Goal: Task Accomplishment & Management: Use online tool/utility

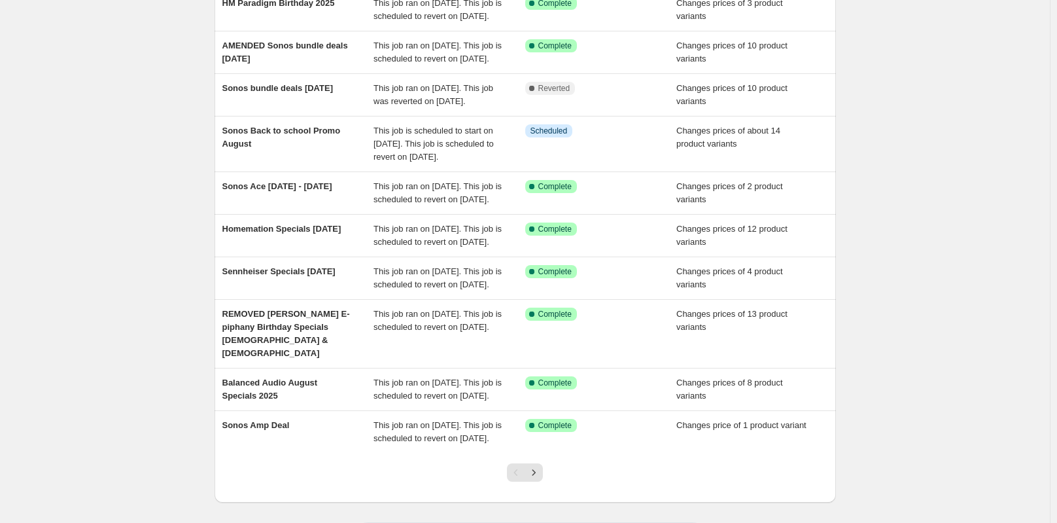
scroll to position [196, 0]
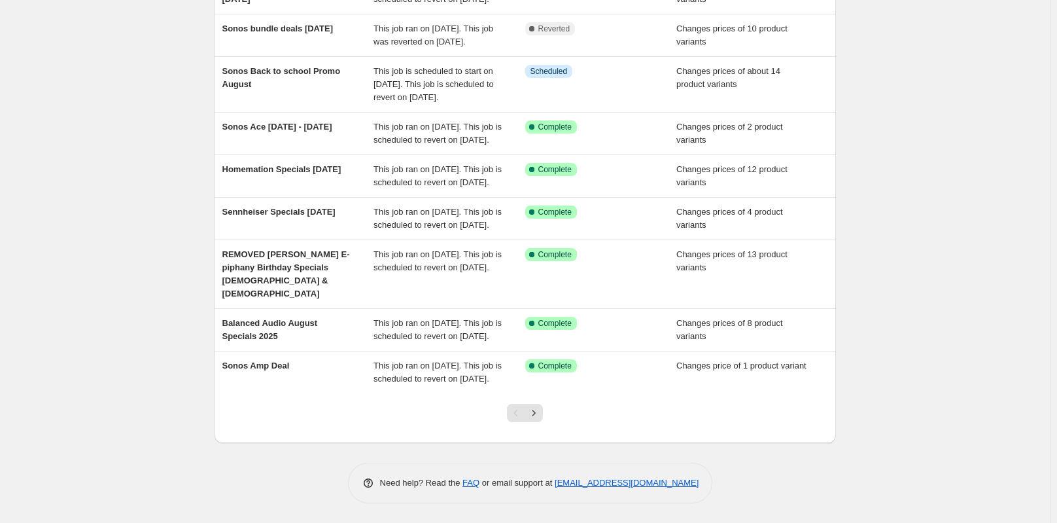
drag, startPoint x: 252, startPoint y: 346, endPoint x: 114, endPoint y: 308, distance: 143.4
click at [114, 308] on div "NA Bulk Price Editor. This page is ready NA Bulk Price Editor Add new price [ME…" at bounding box center [525, 166] width 1050 height 713
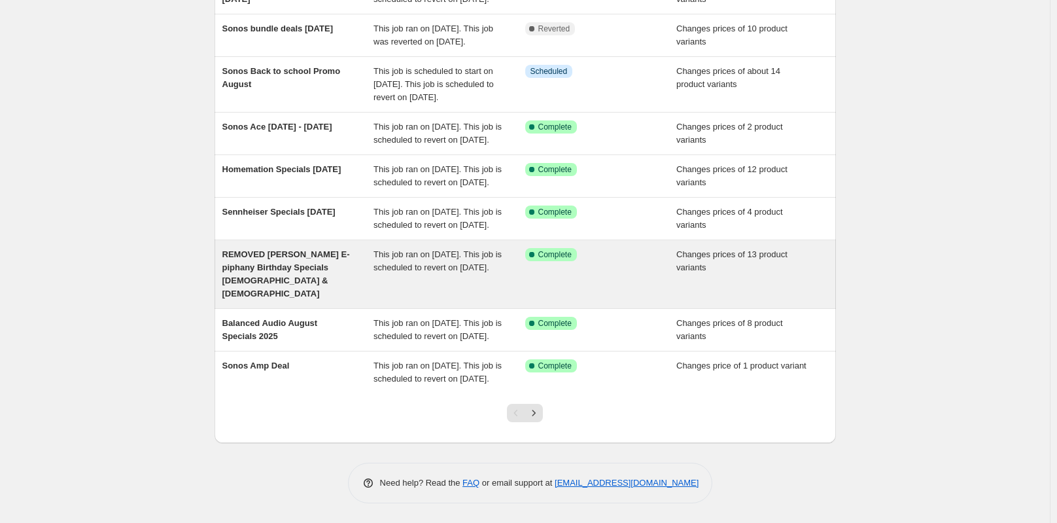
click at [264, 298] on span "REMOVED [PERSON_NAME] E-piphany Birthday Specials [DEMOGRAPHIC_DATA] & [DEMOGRA…" at bounding box center [286, 273] width 128 height 49
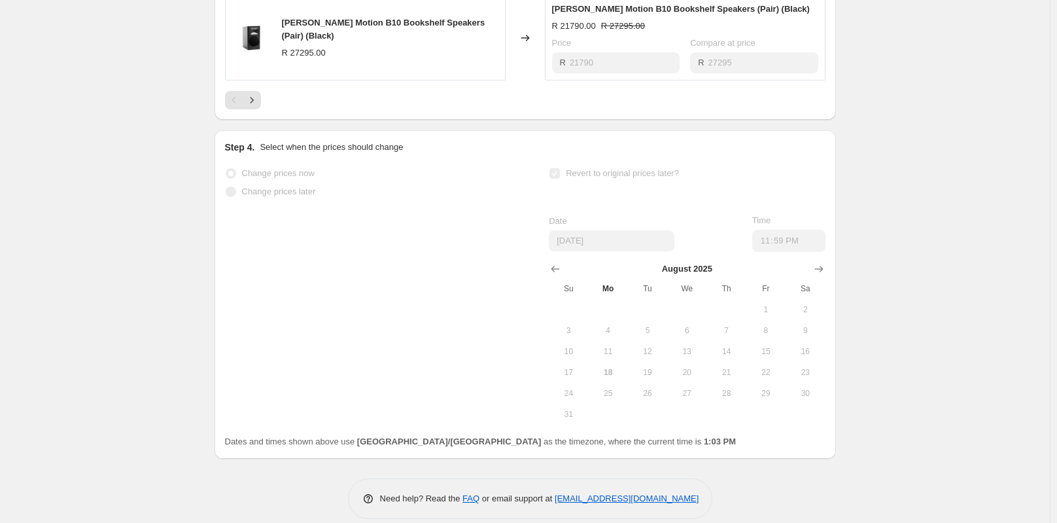
scroll to position [753, 0]
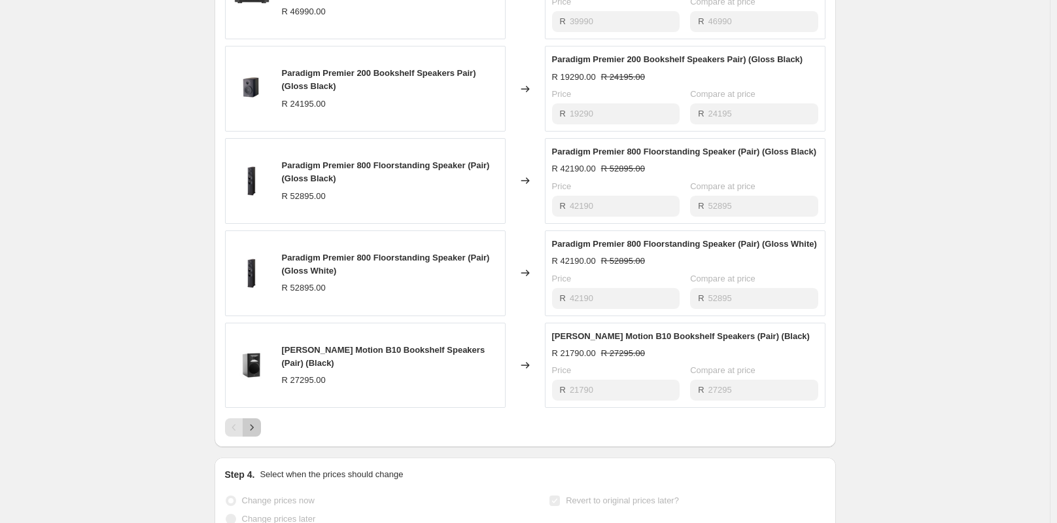
click at [253, 425] on icon "Next" at bounding box center [251, 428] width 3 height 6
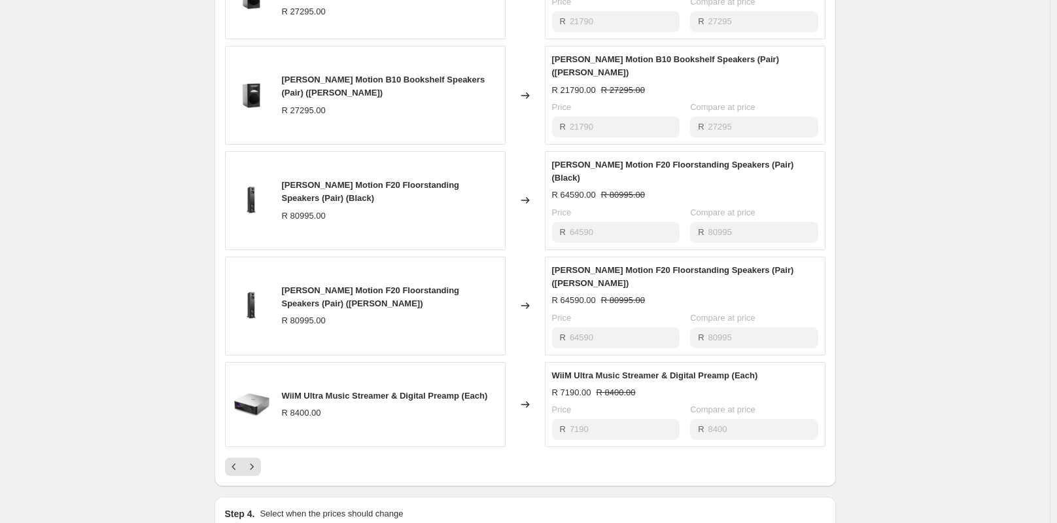
scroll to position [884, 0]
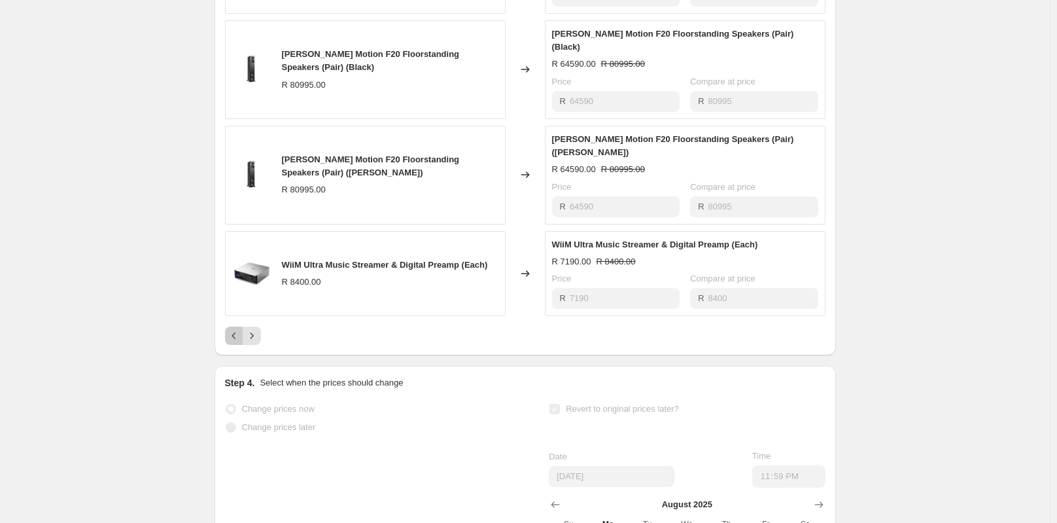
click at [241, 329] on icon "Previous" at bounding box center [234, 335] width 13 height 13
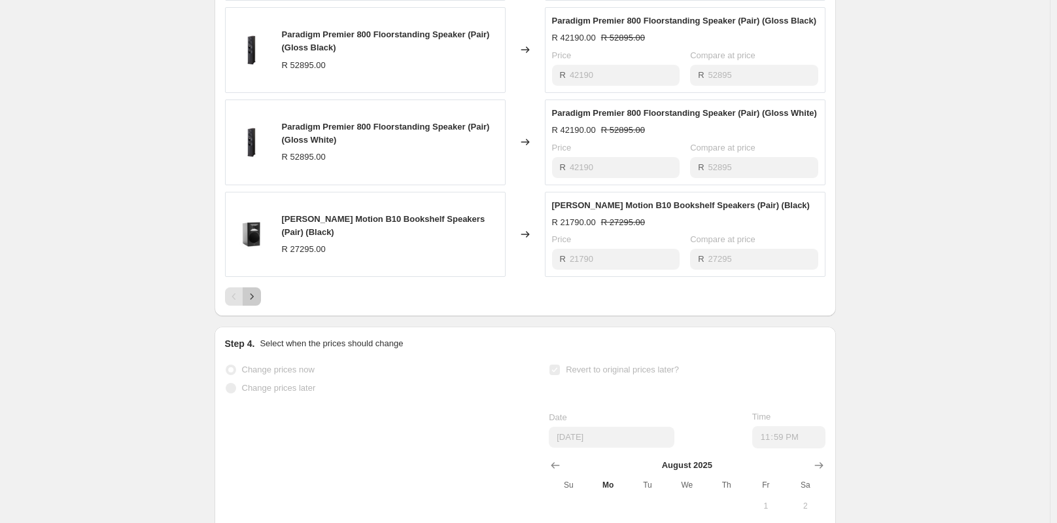
click at [256, 290] on icon "Next" at bounding box center [251, 296] width 13 height 13
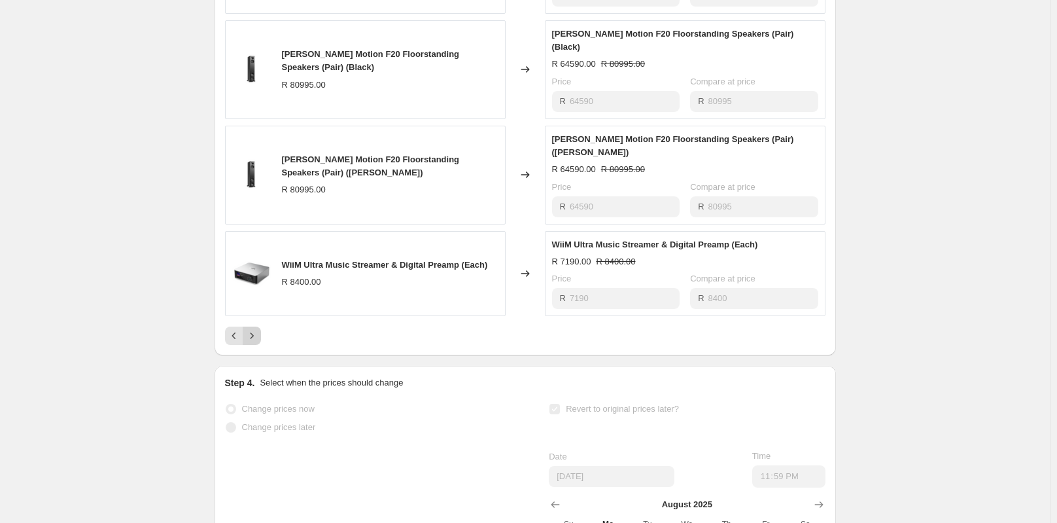
click at [255, 327] on button "Next" at bounding box center [252, 336] width 18 height 18
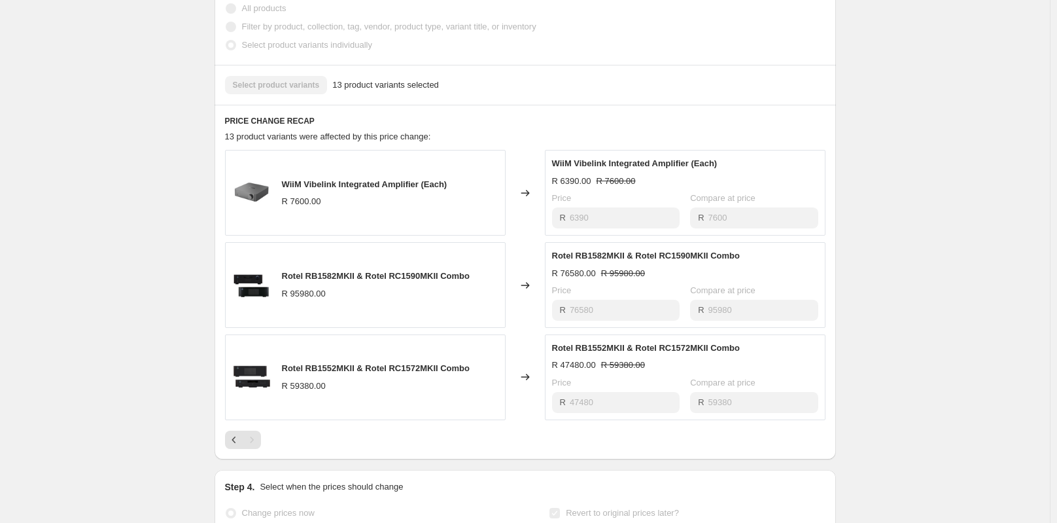
scroll to position [622, 0]
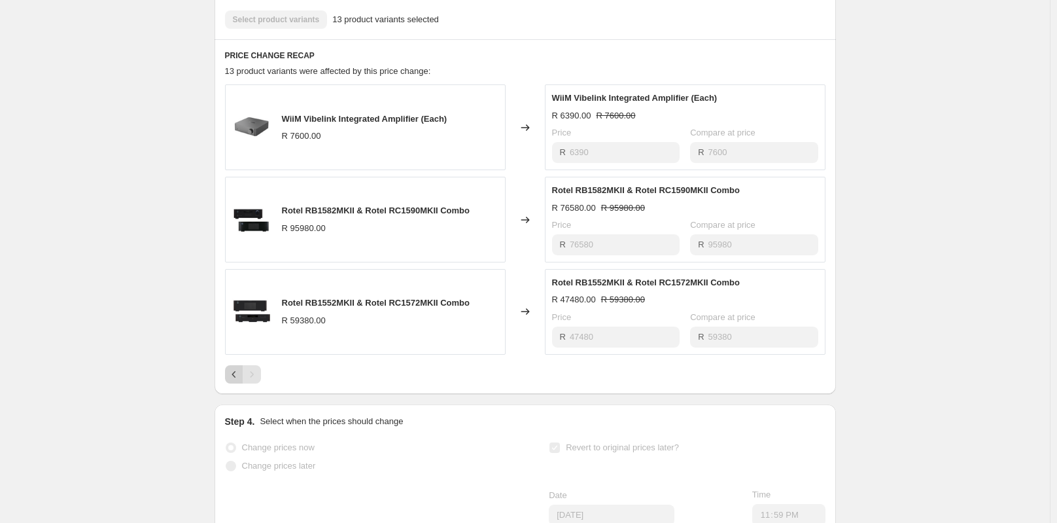
click at [238, 368] on icon "Previous" at bounding box center [234, 374] width 13 height 13
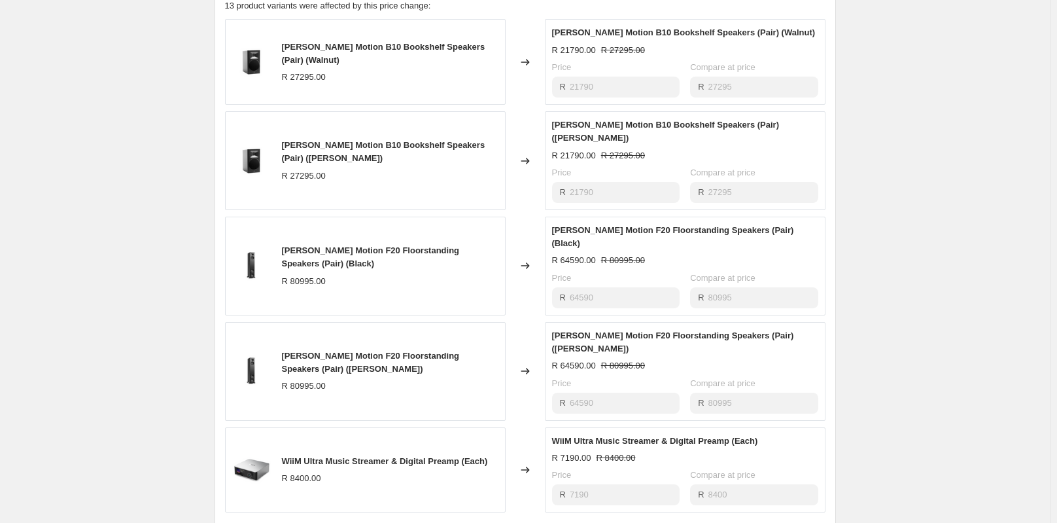
scroll to position [753, 0]
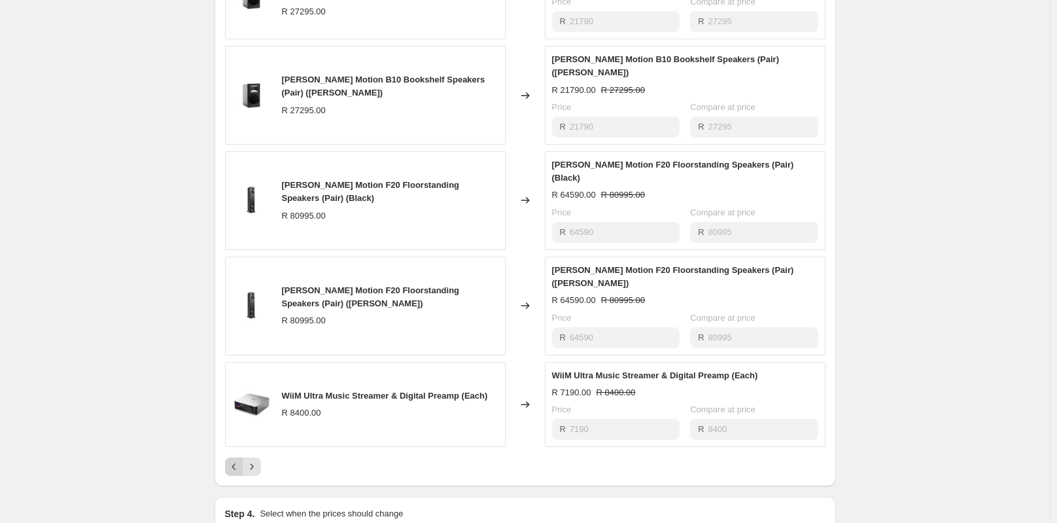
click at [234, 460] on icon "Previous" at bounding box center [234, 466] width 13 height 13
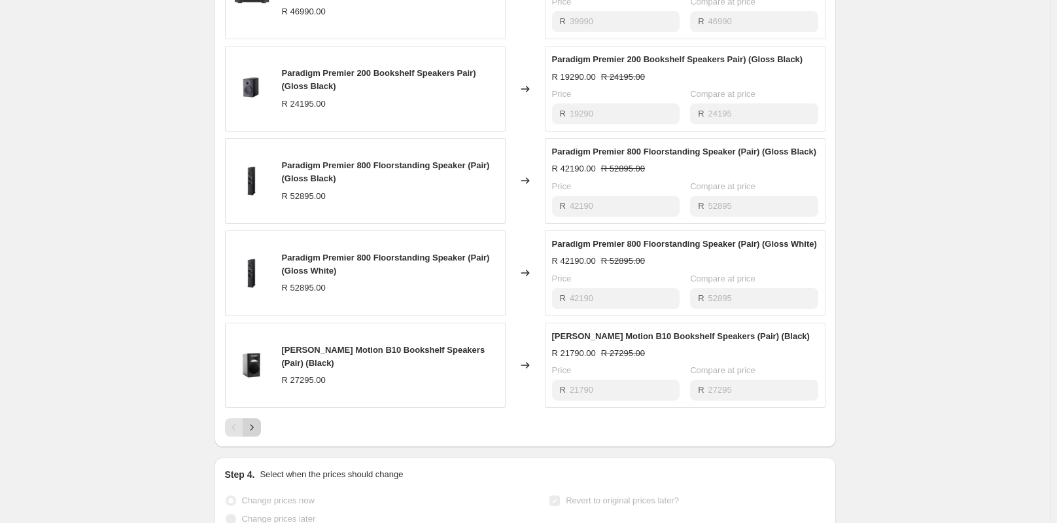
click at [253, 425] on icon "Next" at bounding box center [251, 428] width 3 height 6
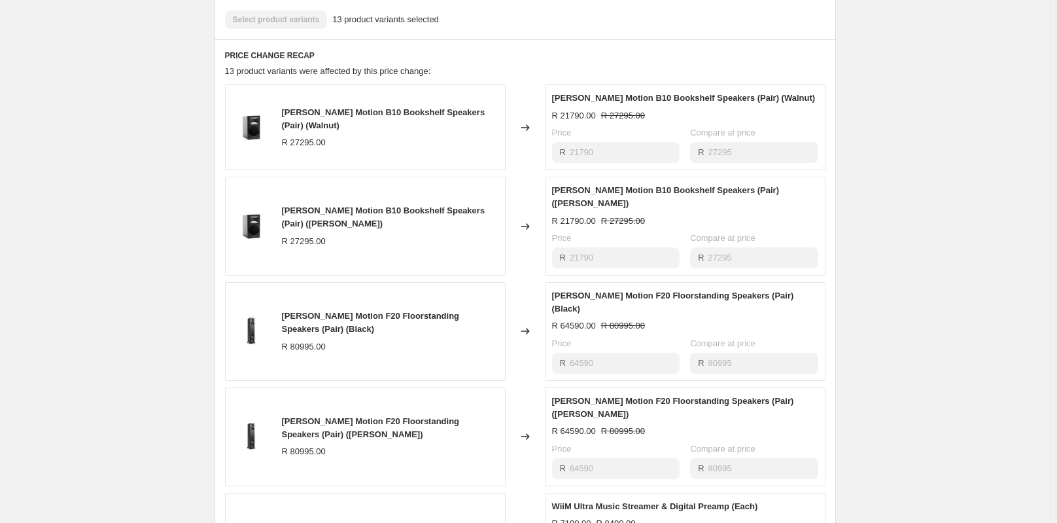
scroll to position [688, 0]
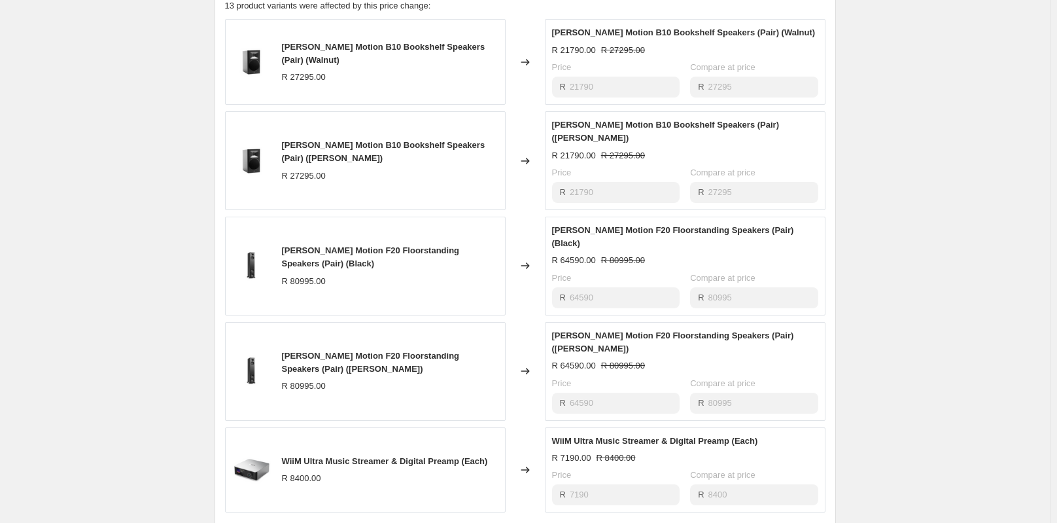
click at [255, 522] on icon "Next" at bounding box center [251, 531] width 13 height 13
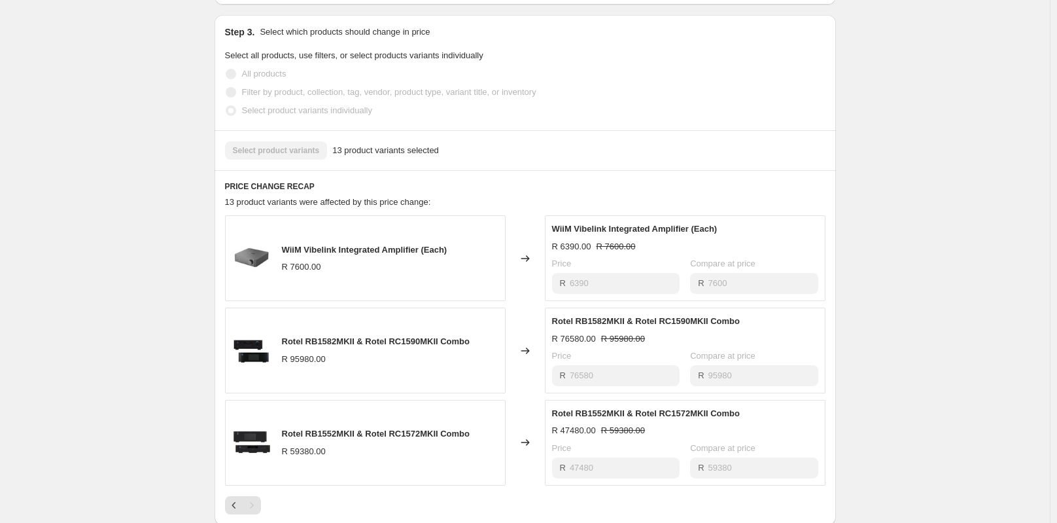
scroll to position [557, 0]
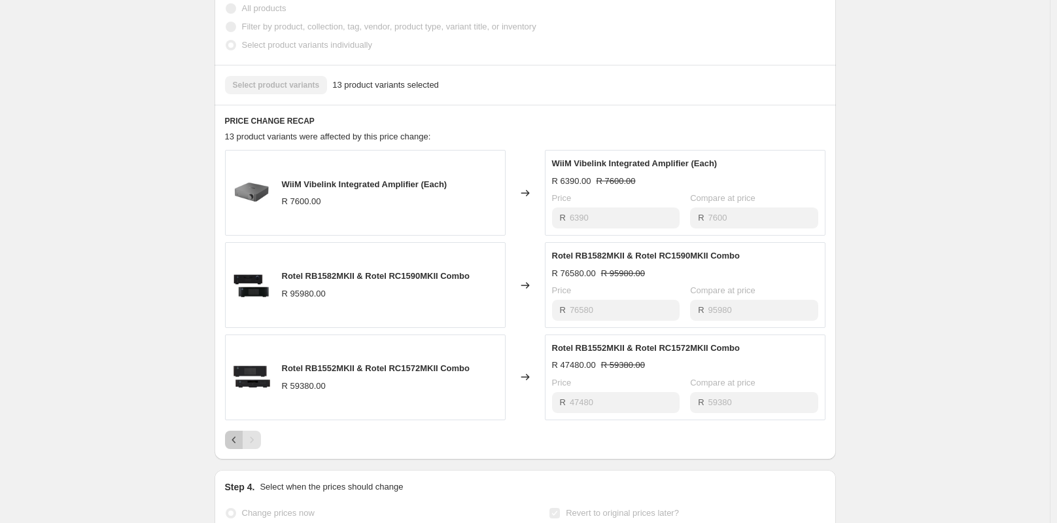
click at [238, 433] on icon "Previous" at bounding box center [234, 439] width 13 height 13
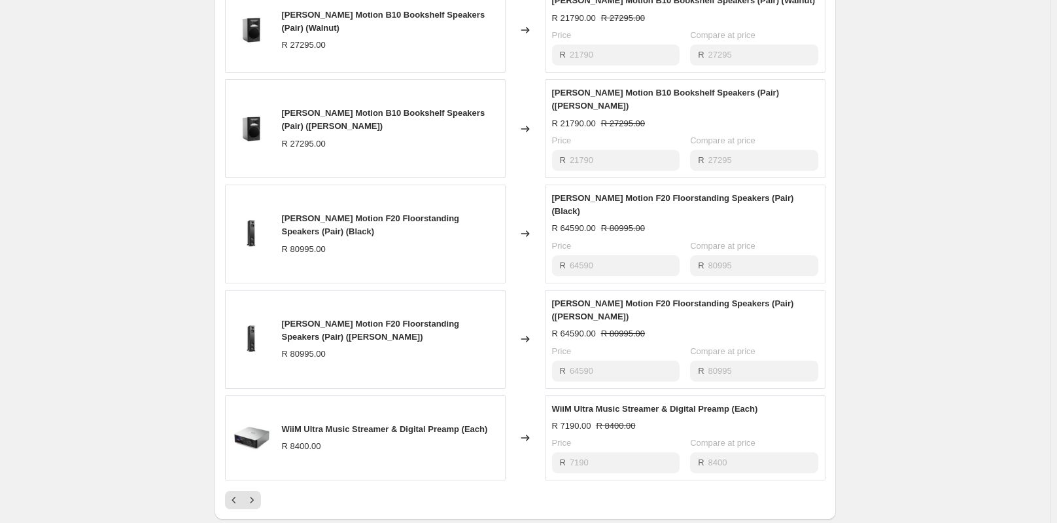
scroll to position [851, 0]
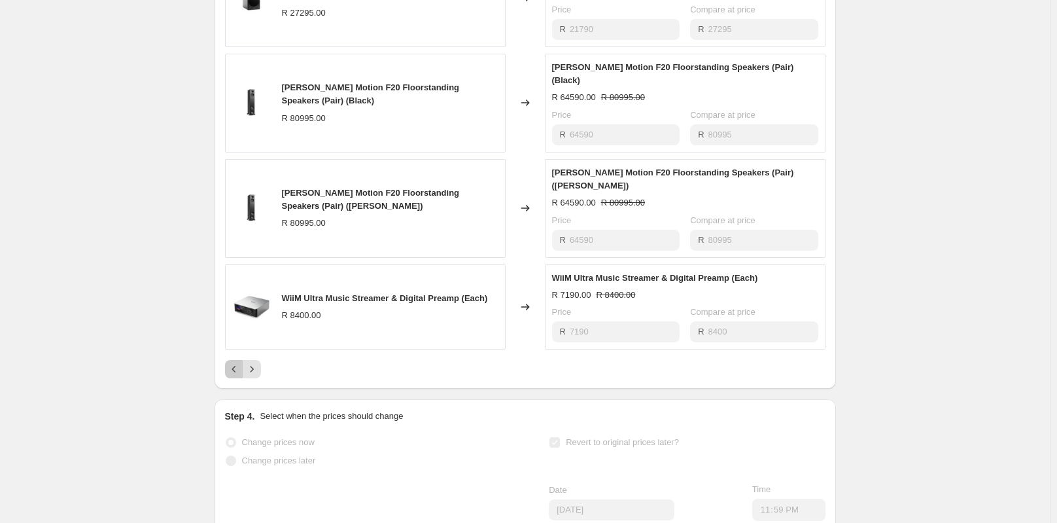
click at [234, 363] on icon "Previous" at bounding box center [234, 369] width 13 height 13
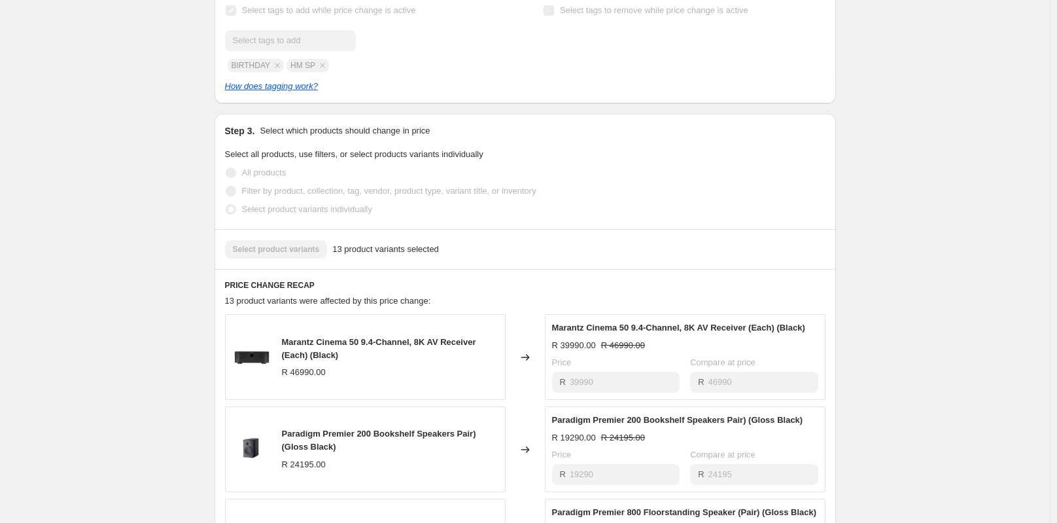
scroll to position [0, 0]
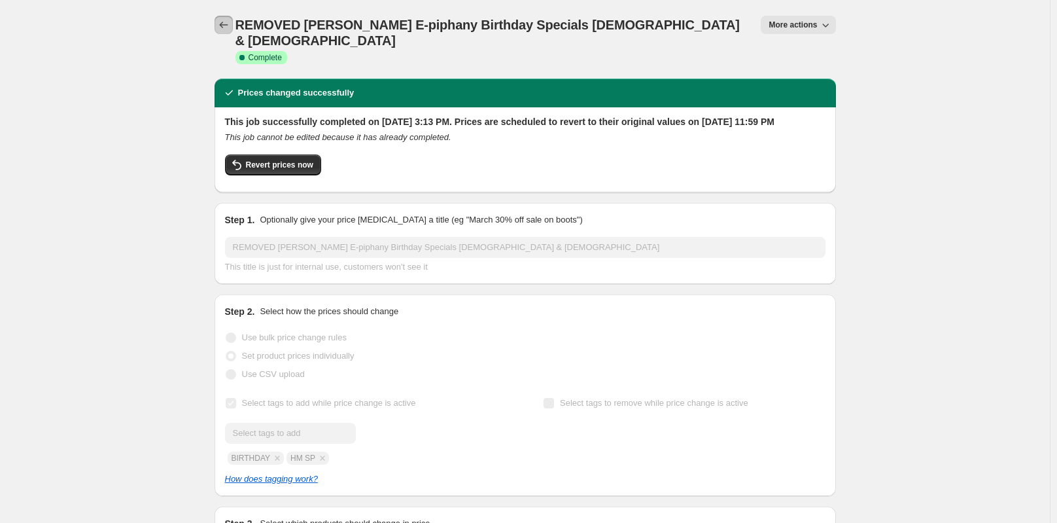
click at [227, 22] on icon "Price change jobs" at bounding box center [223, 24] width 13 height 13
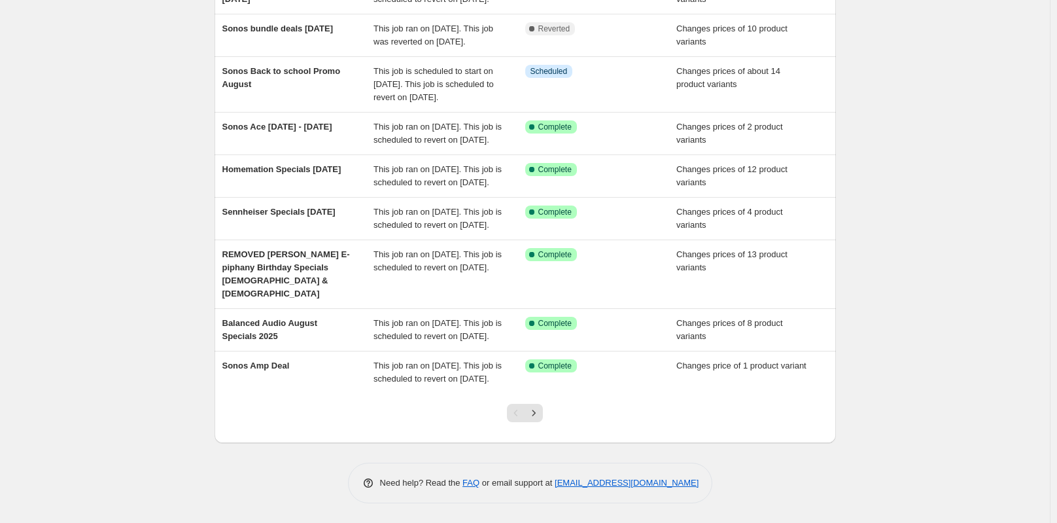
scroll to position [295, 0]
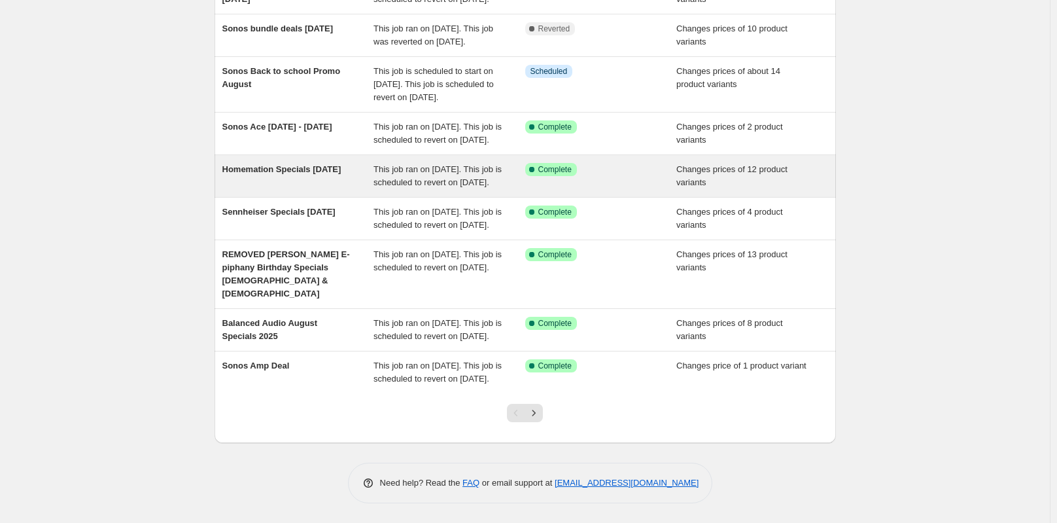
drag, startPoint x: 286, startPoint y: 133, endPoint x: 247, endPoint y: 127, distance: 39.7
click at [247, 164] on span "Homemation Specials [DATE]" at bounding box center [281, 169] width 119 height 10
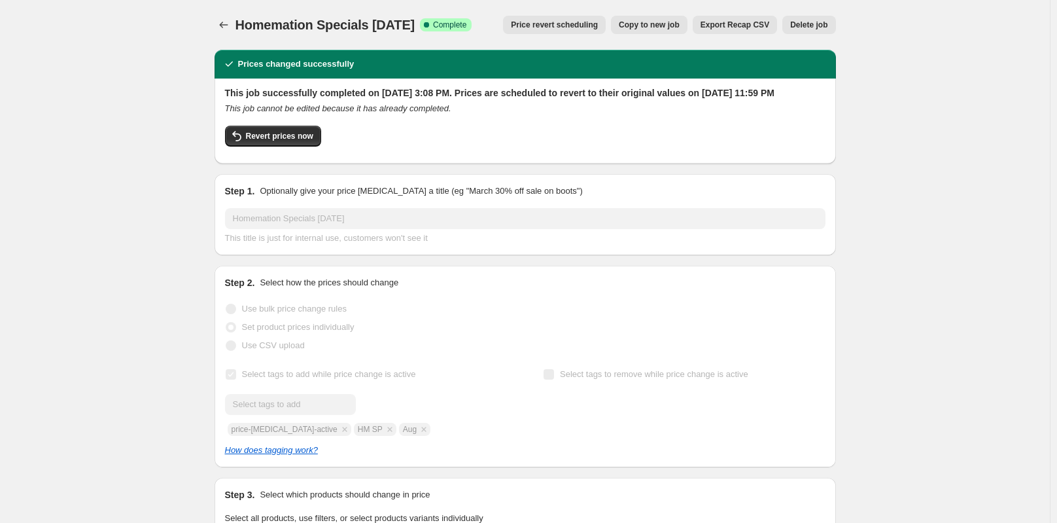
click at [224, 22] on icon "Price change jobs" at bounding box center [223, 24] width 13 height 13
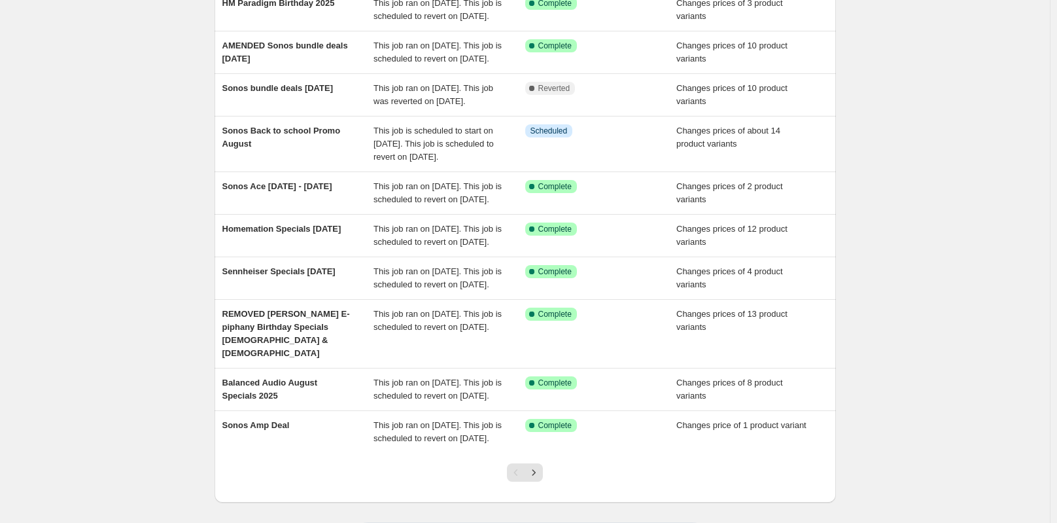
scroll to position [196, 0]
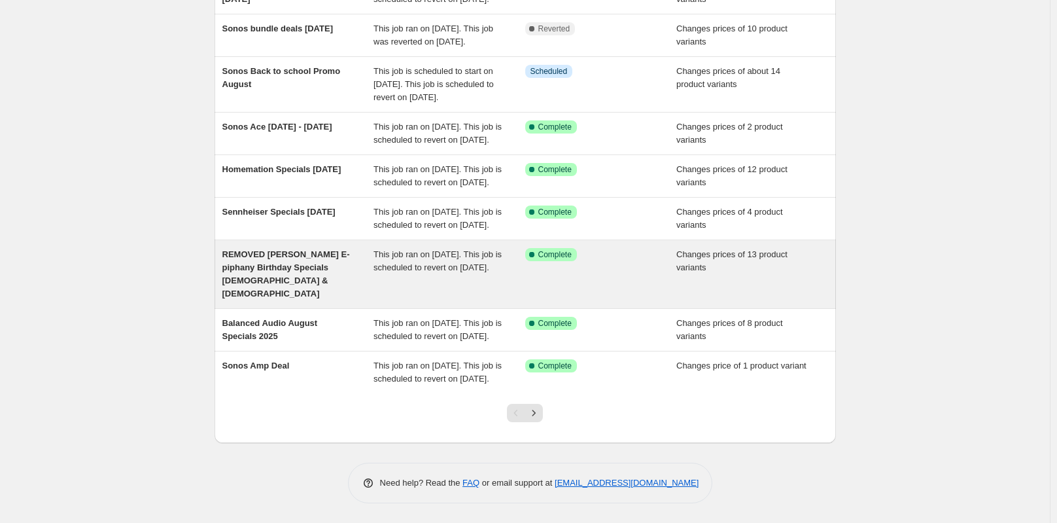
click at [291, 298] on span "REMOVED [PERSON_NAME] E-piphany Birthday Specials [DEMOGRAPHIC_DATA] & [DEMOGRA…" at bounding box center [286, 273] width 128 height 49
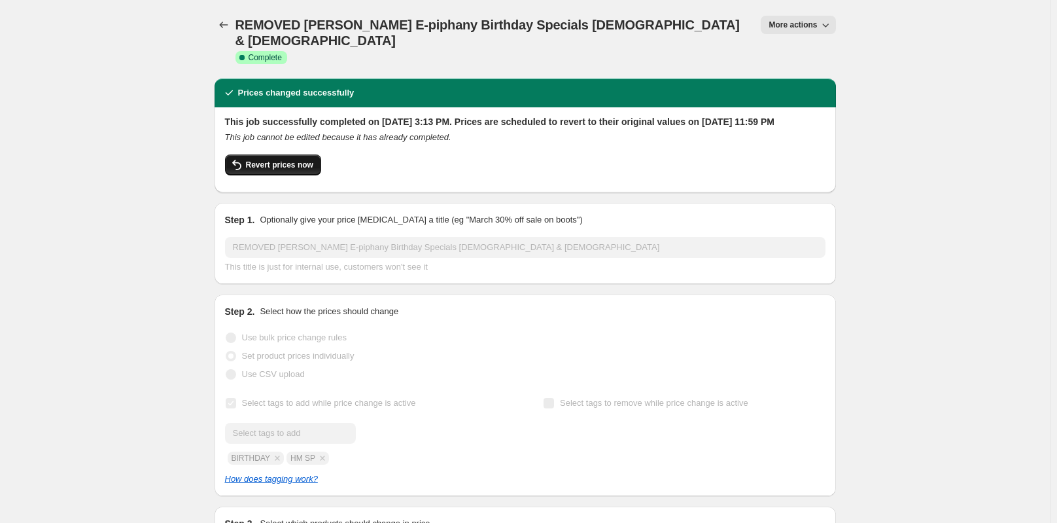
click at [292, 160] on span "Revert prices now" at bounding box center [279, 165] width 67 height 10
checkbox input "false"
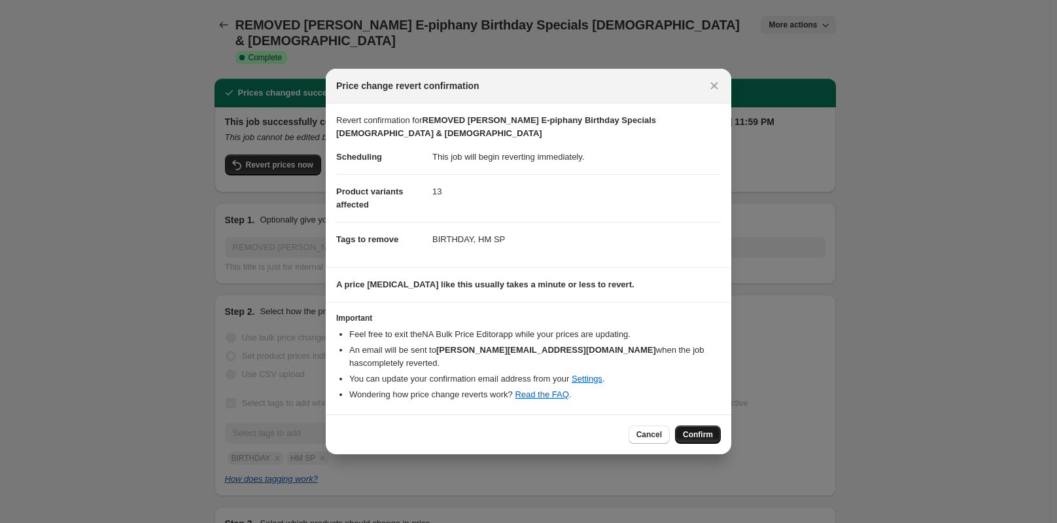
click at [698, 429] on span "Confirm" at bounding box center [698, 434] width 30 height 10
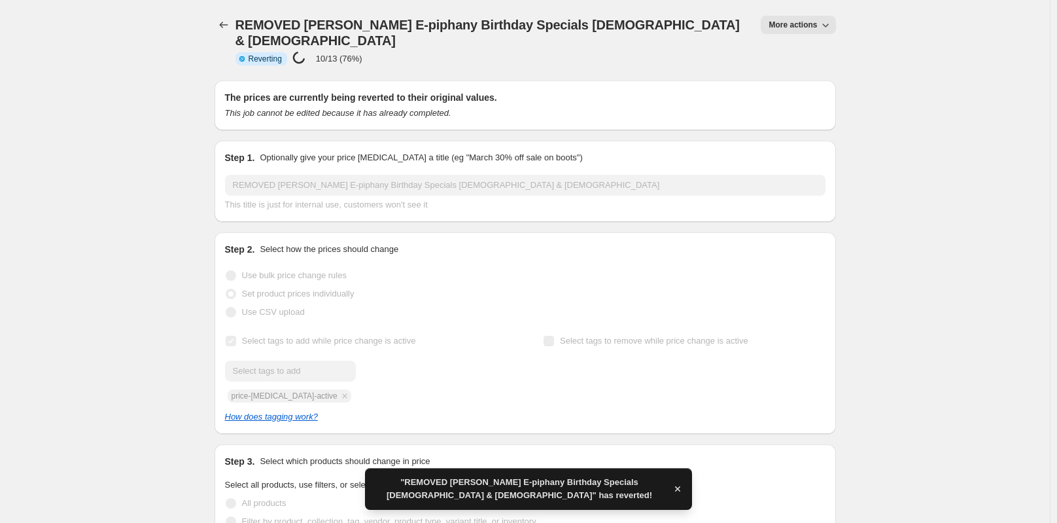
checkbox input "true"
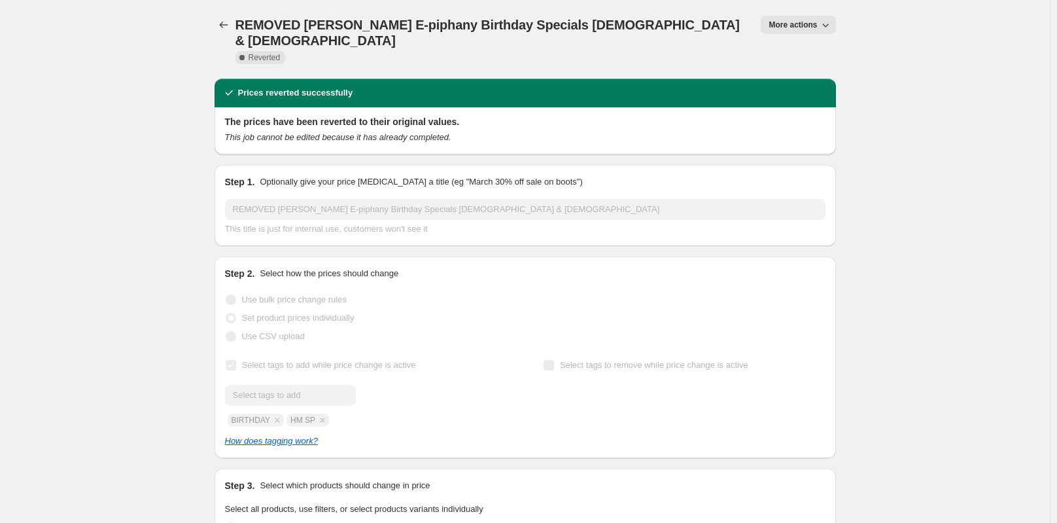
click at [817, 26] on span "More actions" at bounding box center [793, 25] width 48 height 10
click at [809, 50] on span "Copy to new job" at bounding box center [805, 52] width 61 height 10
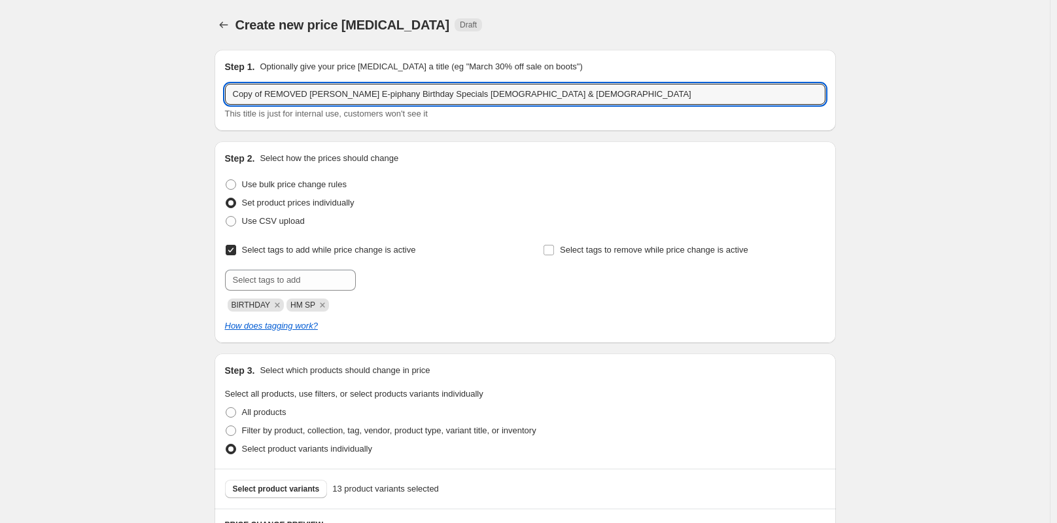
drag, startPoint x: 323, startPoint y: 93, endPoint x: 224, endPoint y: 92, distance: 98.8
click at [224, 92] on div "Step 1. Optionally give your price [MEDICAL_DATA] a title (eg "March 30% off sa…" at bounding box center [526, 90] width 622 height 81
type input "HM PL Update - HM E-piphany Birthday Specials [DEMOGRAPHIC_DATA] & [DEMOGRAPHIC…"
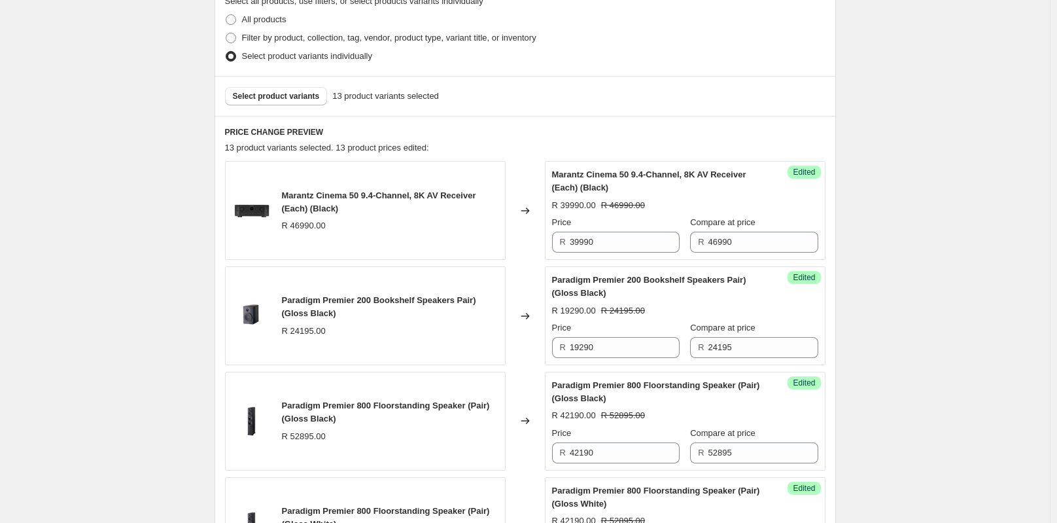
scroll to position [458, 0]
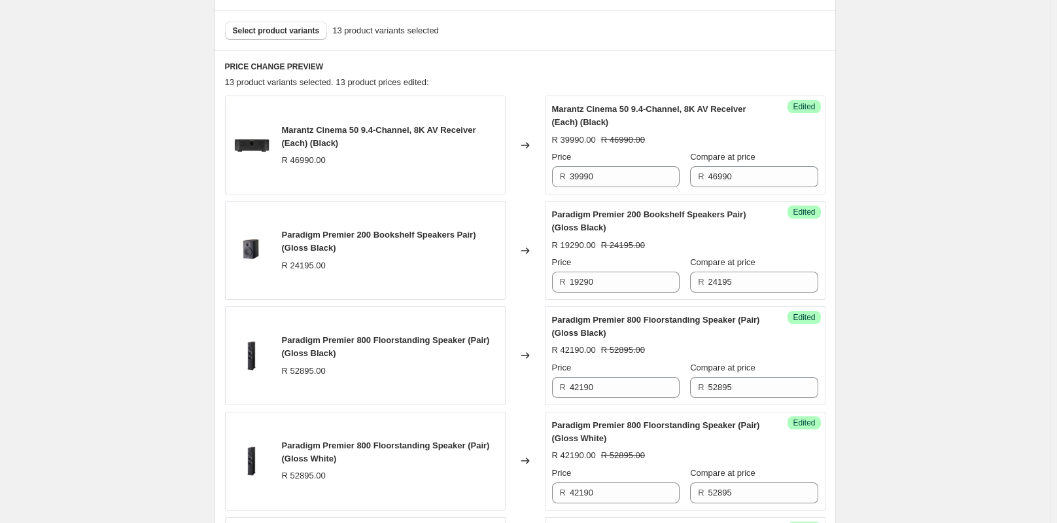
click at [650, 179] on input "39990" at bounding box center [625, 176] width 110 height 21
click at [634, 107] on span "Marantz Cinema 50 9.4-Channel, 8K AV Receiver (Each) (Black)" at bounding box center [649, 115] width 194 height 23
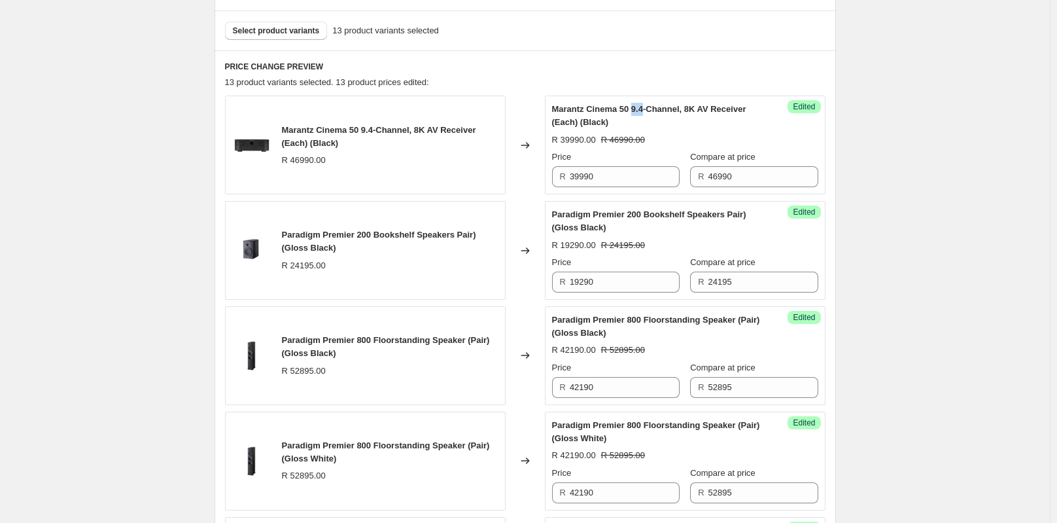
click at [634, 107] on span "Marantz Cinema 50 9.4-Channel, 8K AV Receiver (Each) (Black)" at bounding box center [649, 115] width 194 height 23
copy span "Marantz Cinema 50 9.4-Channel, 8K AV Receiver (Each) (Black)"
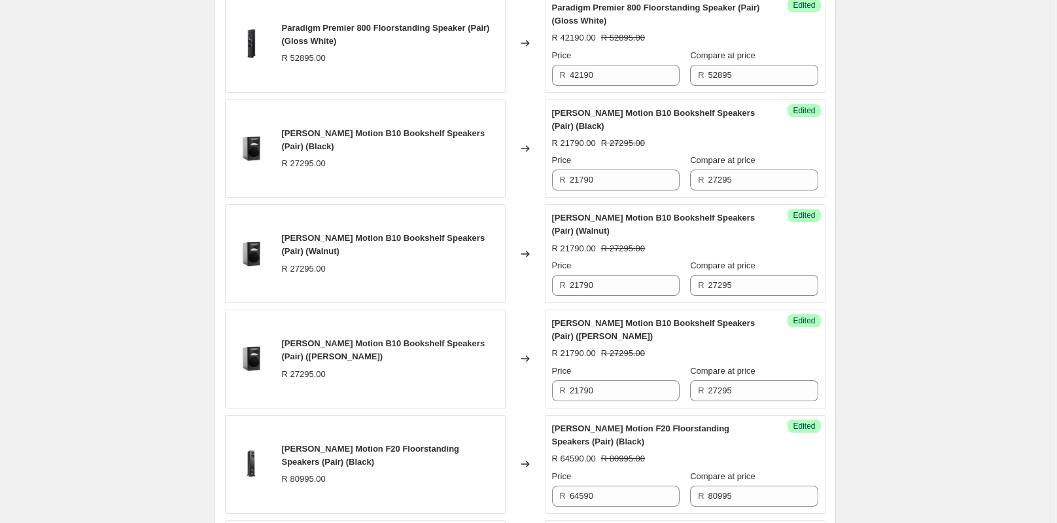
scroll to position [287, 0]
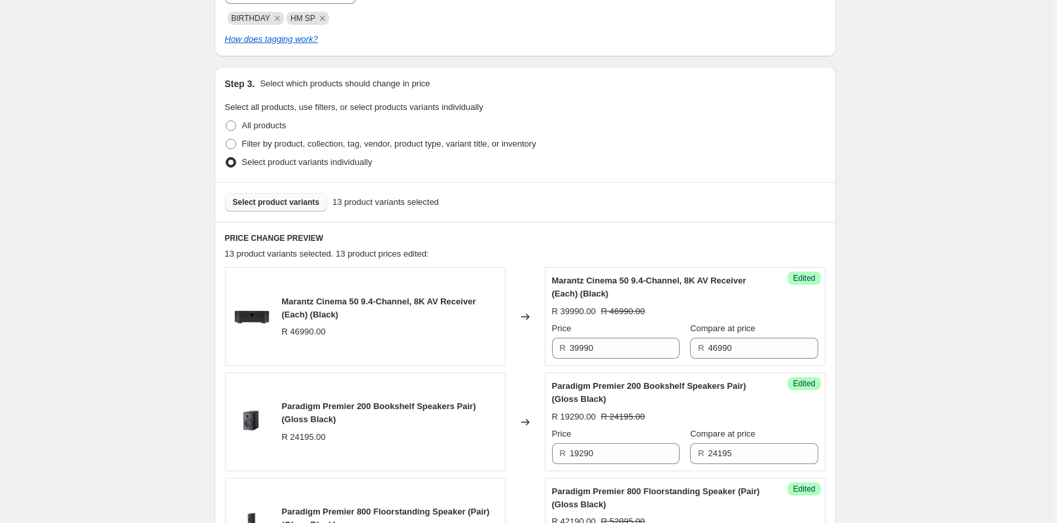
click at [261, 203] on span "Select product variants" at bounding box center [276, 202] width 87 height 10
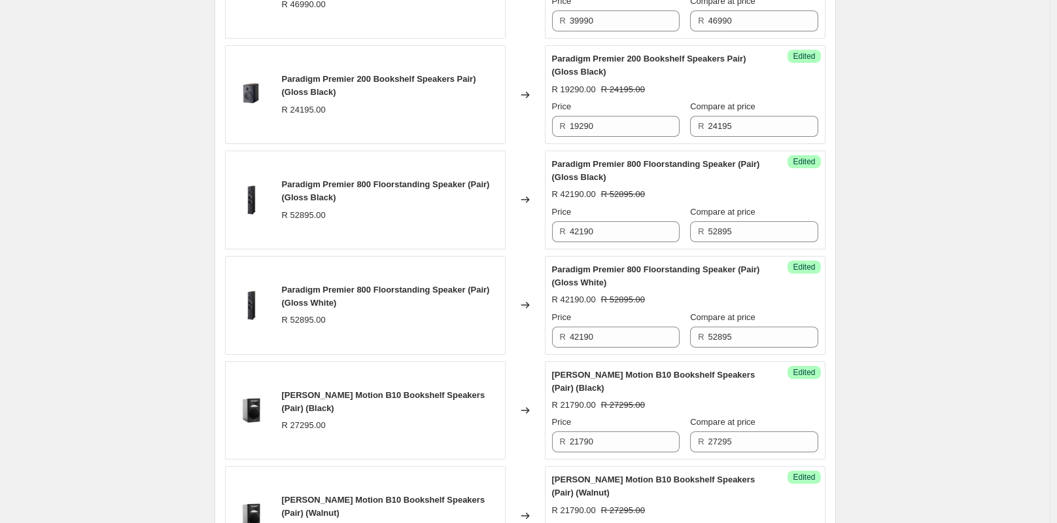
scroll to position [483, 0]
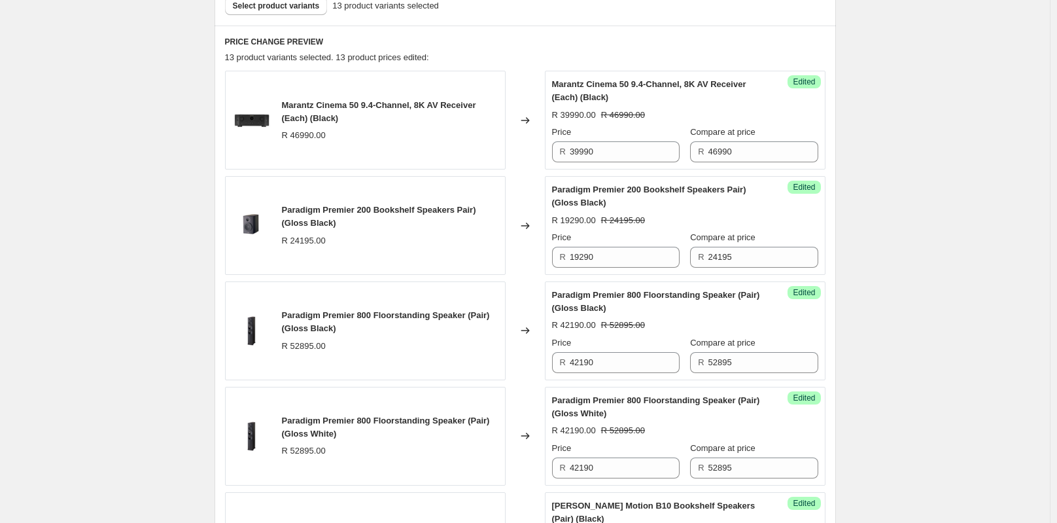
click at [429, 152] on div "Marantz Cinema 50 9.4-Channel, 8K AV Receiver (Each) (Black) R 46990.00" at bounding box center [365, 120] width 281 height 99
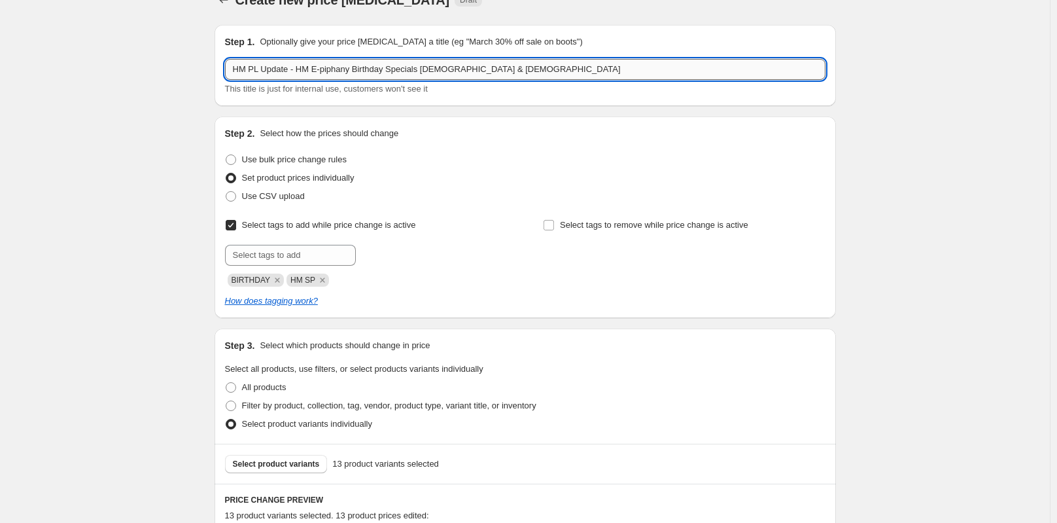
click at [328, 77] on input "HM PL Update - HM E-piphany Birthday Specials [DEMOGRAPHIC_DATA] & [DEMOGRAPHIC…" at bounding box center [525, 69] width 601 height 21
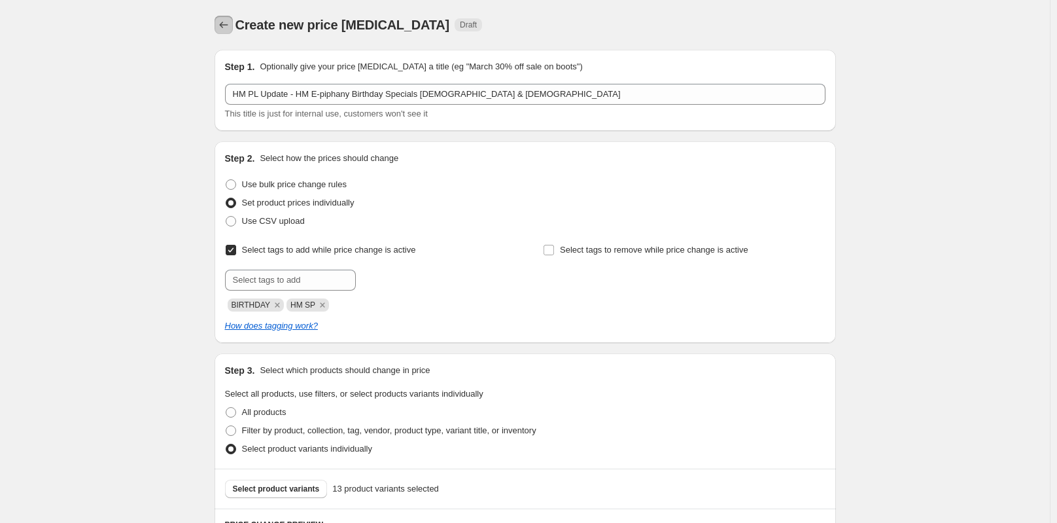
click at [222, 23] on icon "Price change jobs" at bounding box center [223, 24] width 13 height 13
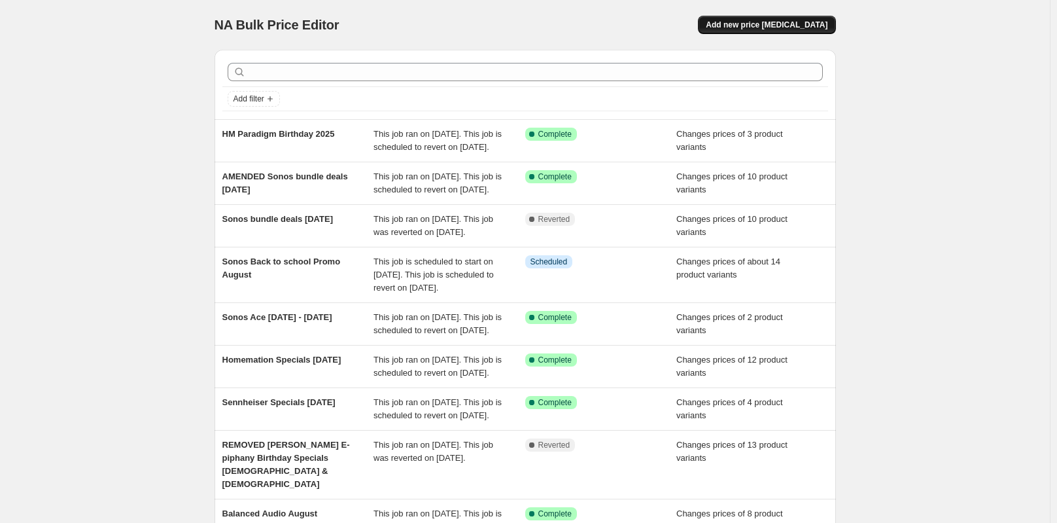
click at [766, 23] on span "Add new price [MEDICAL_DATA]" at bounding box center [767, 25] width 122 height 10
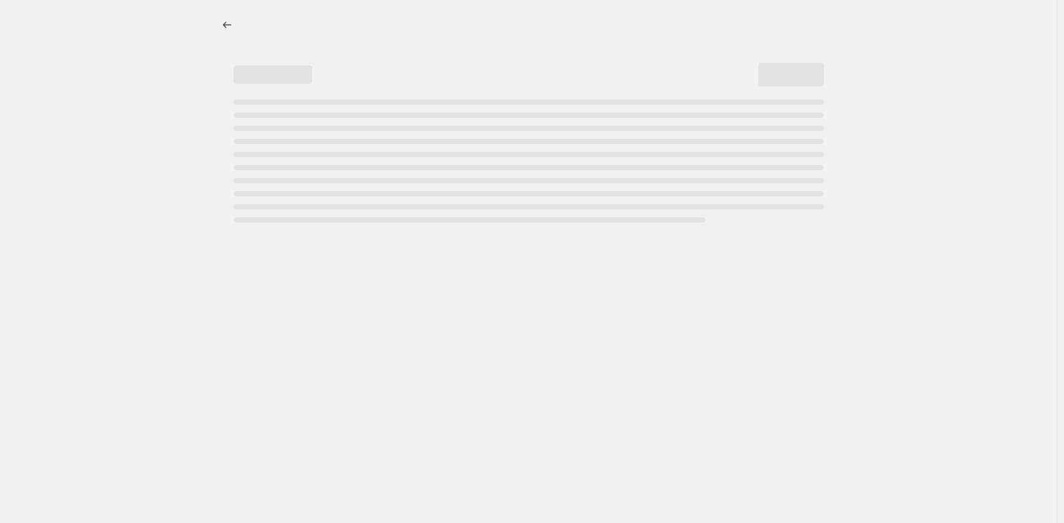
select select "percentage"
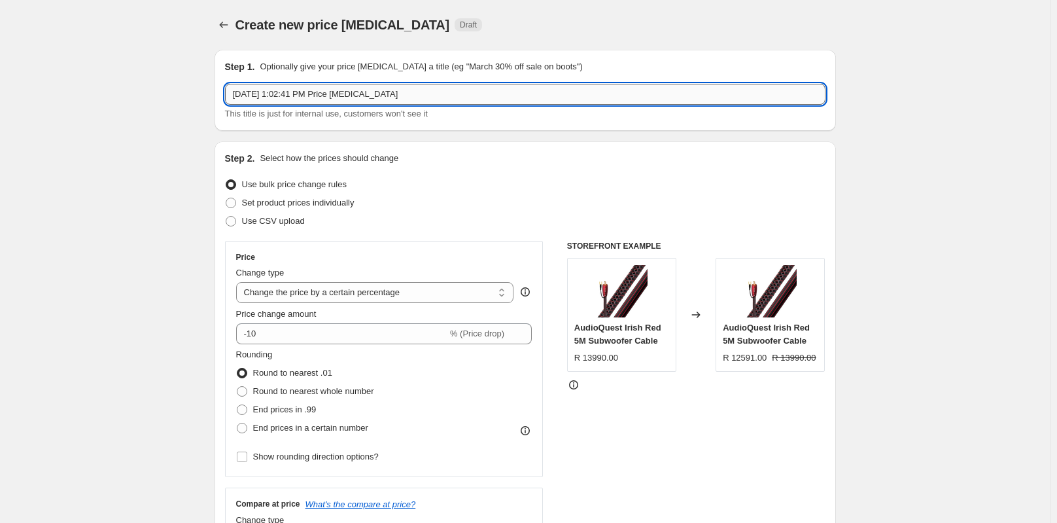
click at [418, 96] on input "[DATE] 1:02:41 PM Price [MEDICAL_DATA]" at bounding box center [525, 94] width 601 height 21
paste input "HM PL Update - HM E-piphany Birthday Specials [DEMOGRAPHIC_DATA] & [DEMOGRAPHIC…"
type input "HM PL Update - HM E-piphany Birthday Specials [DEMOGRAPHIC_DATA] & [DEMOGRAPHIC…"
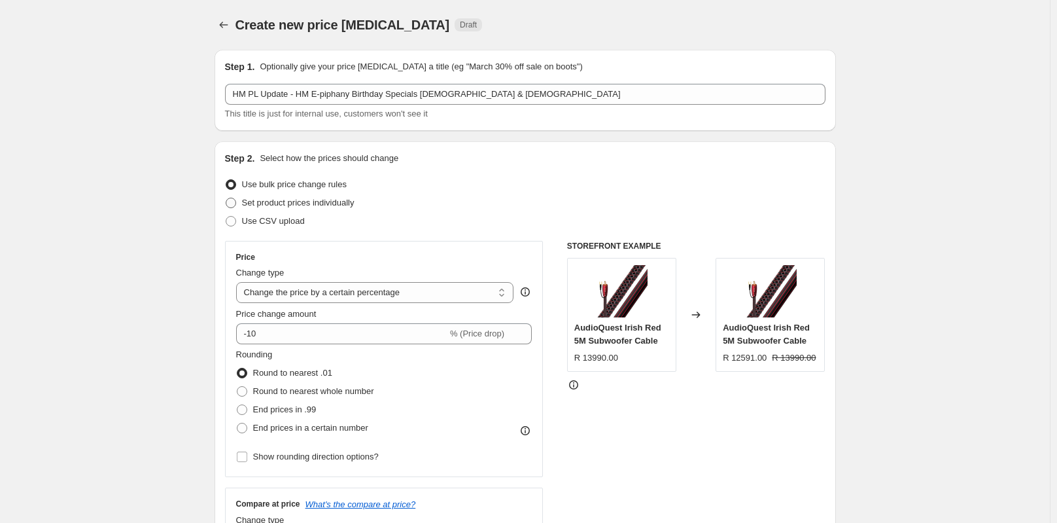
click at [277, 202] on span "Set product prices individually" at bounding box center [298, 203] width 113 height 10
click at [226, 198] on input "Set product prices individually" at bounding box center [226, 198] width 1 height 1
radio input "true"
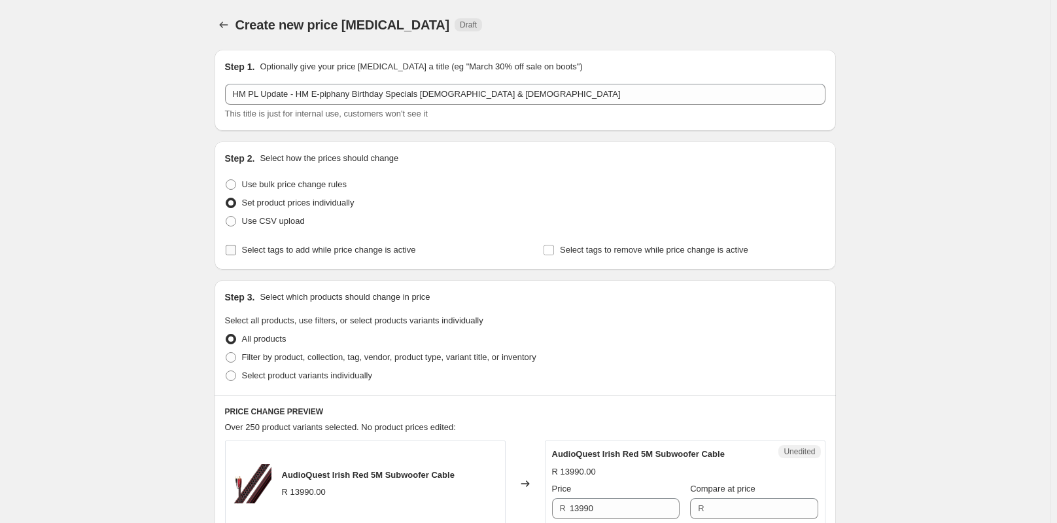
click at [298, 249] on span "Select tags to add while price change is active" at bounding box center [329, 250] width 174 height 10
click at [236, 249] on input "Select tags to add while price change is active" at bounding box center [231, 250] width 10 height 10
checkbox input "true"
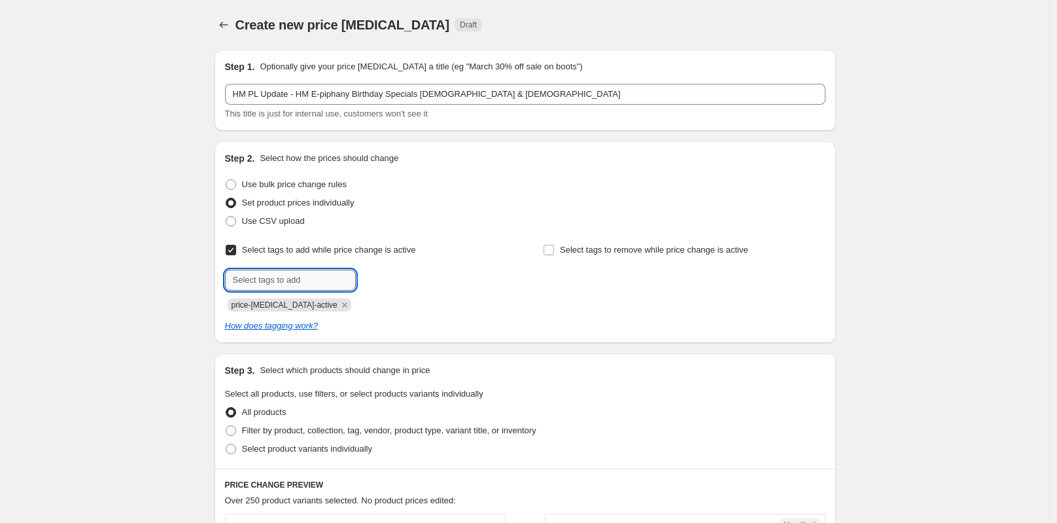
click at [293, 275] on input "text" at bounding box center [290, 280] width 131 height 21
type input "HM SP"
click at [393, 280] on span "HM SP" at bounding box center [396, 278] width 25 height 9
click at [552, 247] on input "Select tags to remove while price change is active" at bounding box center [549, 250] width 10 height 10
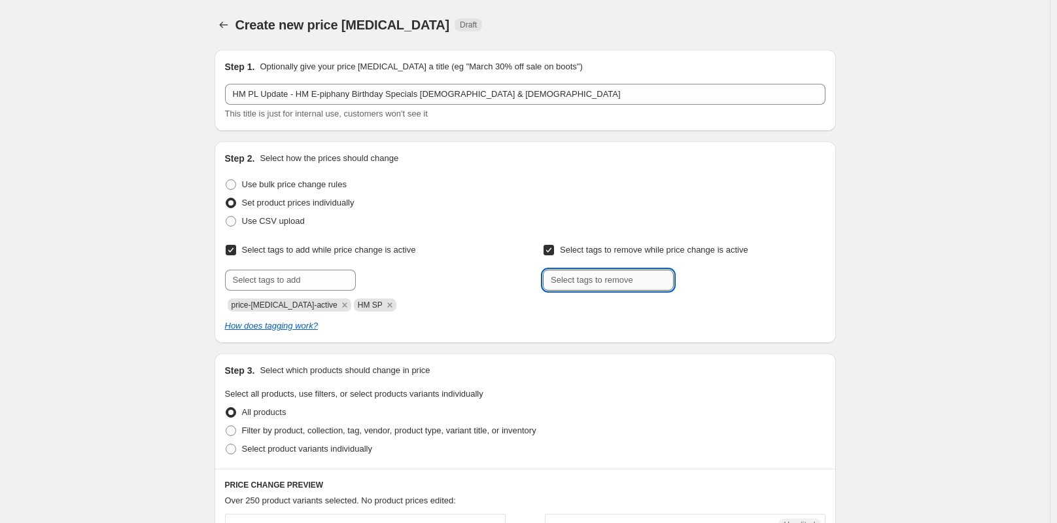
click at [590, 289] on input "text" at bounding box center [608, 280] width 131 height 21
click at [554, 250] on input "Select tags to remove while price change is active" at bounding box center [549, 250] width 10 height 10
checkbox input "false"
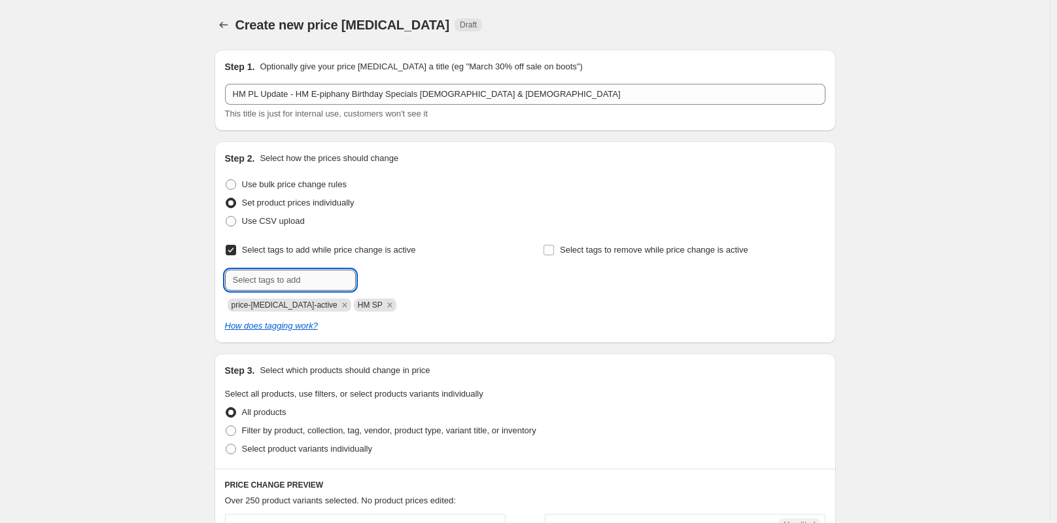
click at [304, 288] on input "text" at bounding box center [290, 280] width 131 height 21
click at [286, 279] on input "birthday" at bounding box center [290, 280] width 131 height 21
drag, startPoint x: 284, startPoint y: 279, endPoint x: 160, endPoint y: 283, distance: 124.4
type input "BIRTHDAY"
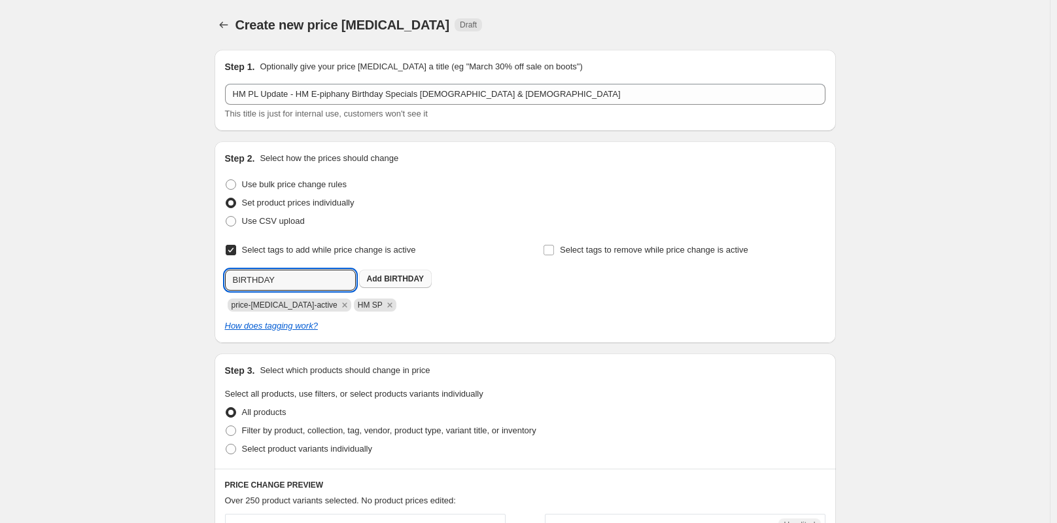
click at [402, 285] on button "Add BIRTHDAY" at bounding box center [395, 279] width 73 height 18
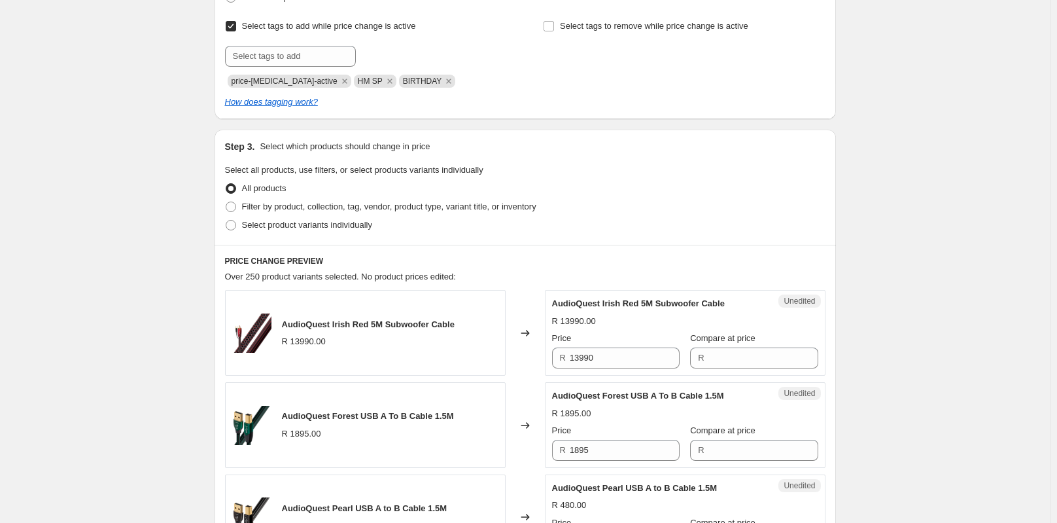
scroll to position [158, 0]
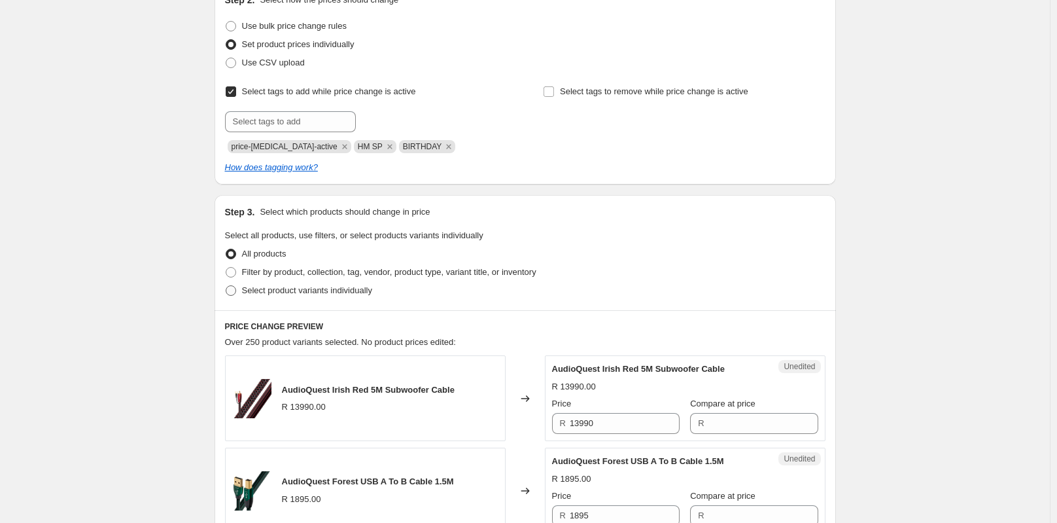
click at [282, 291] on span "Select product variants individually" at bounding box center [307, 290] width 130 height 10
click at [226, 286] on input "Select product variants individually" at bounding box center [226, 285] width 1 height 1
radio input "true"
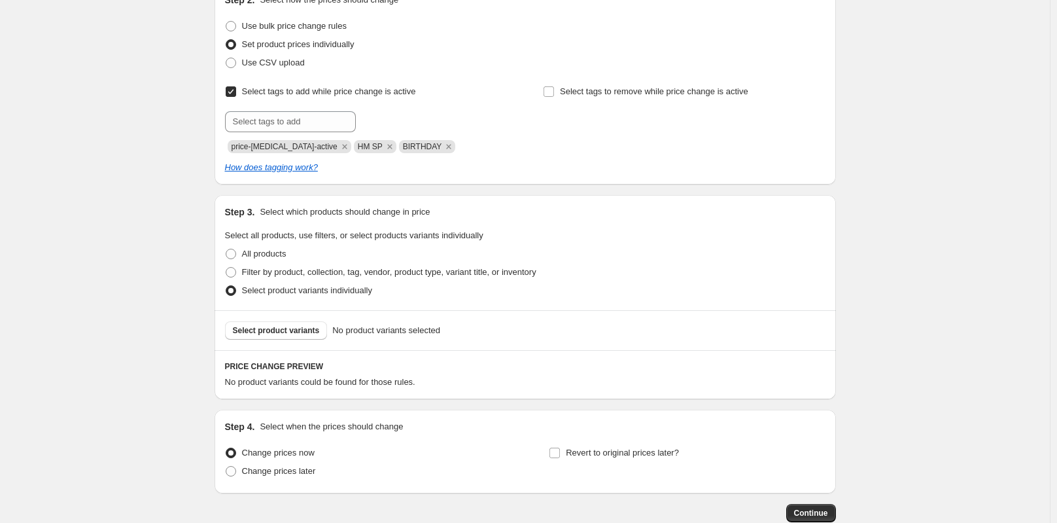
scroll to position [238, 0]
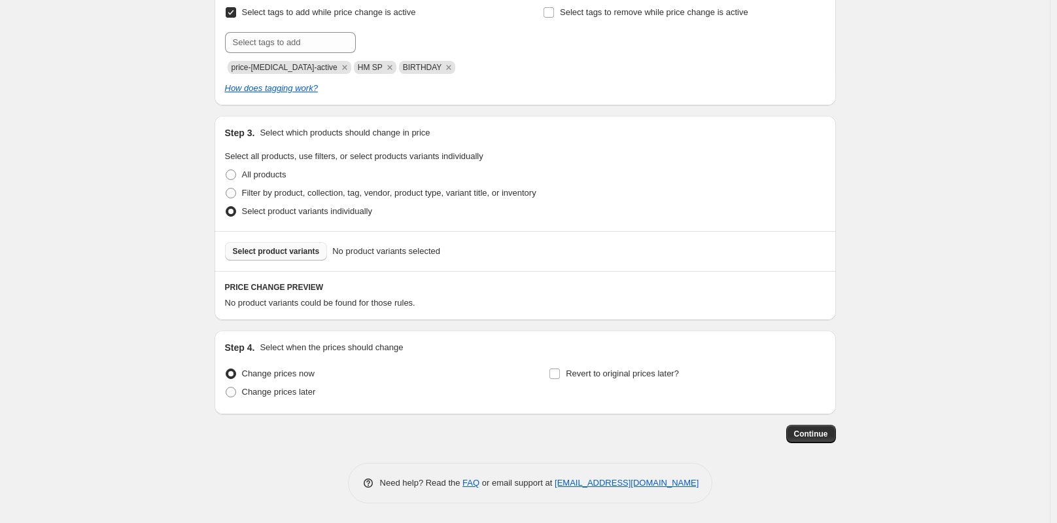
click at [274, 248] on span "Select product variants" at bounding box center [276, 251] width 87 height 10
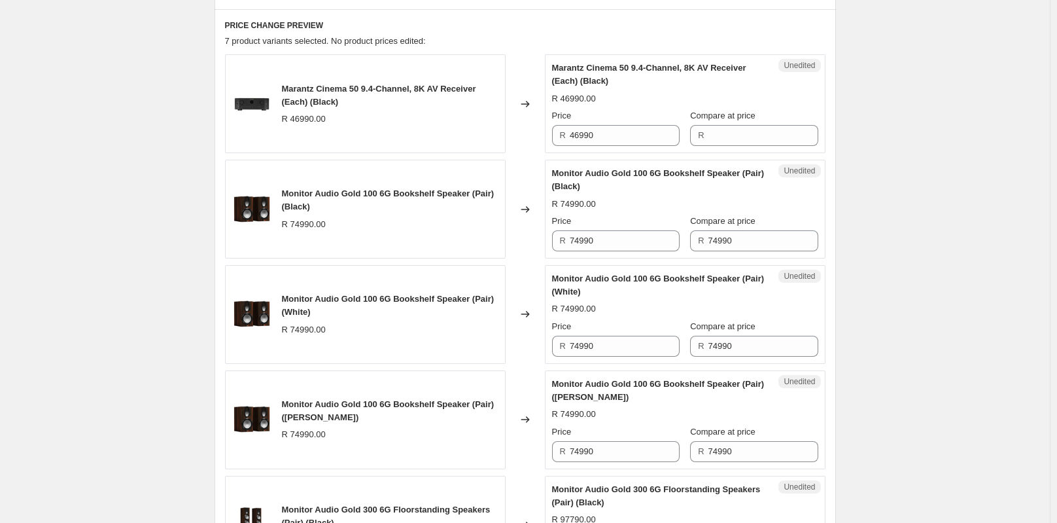
scroll to position [107, 0]
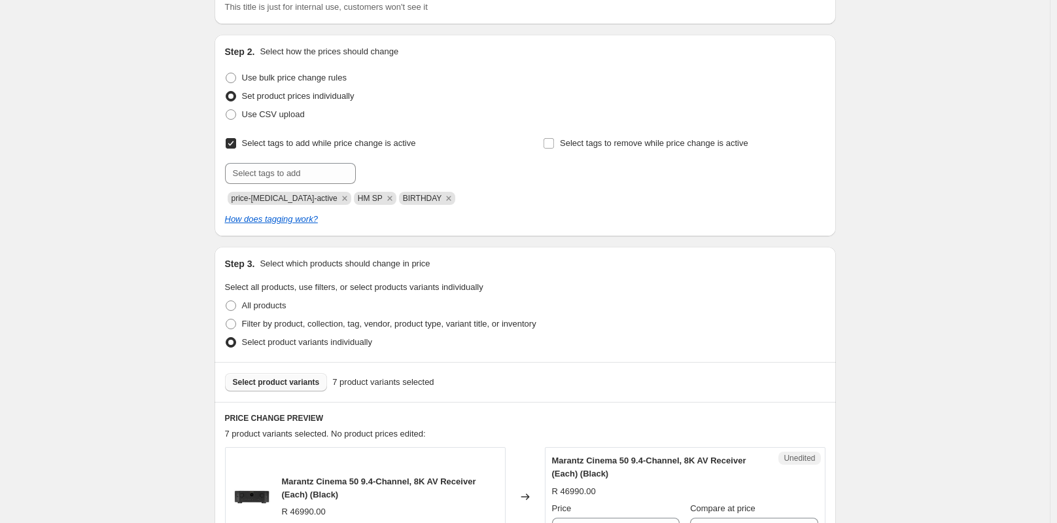
click at [251, 380] on span "Select product variants" at bounding box center [276, 382] width 87 height 10
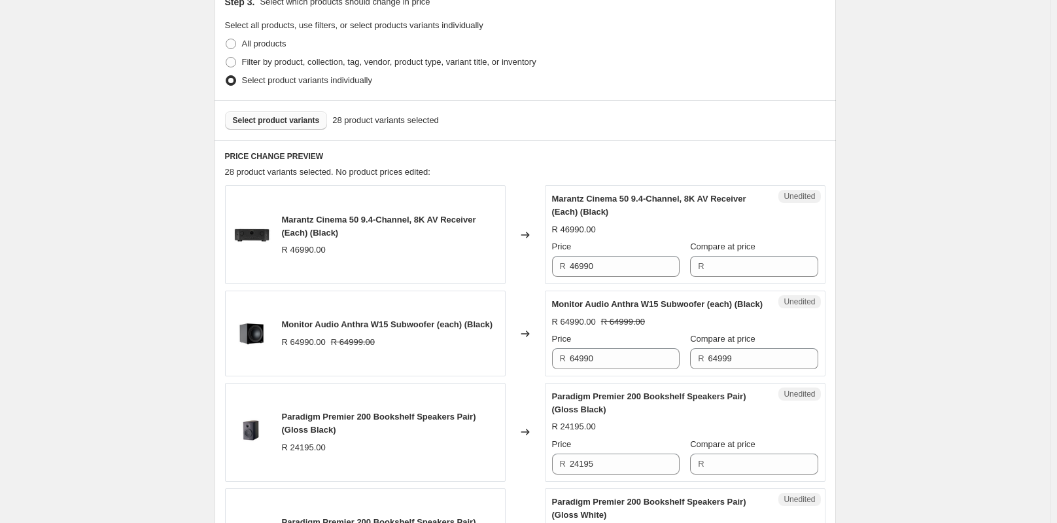
scroll to position [434, 0]
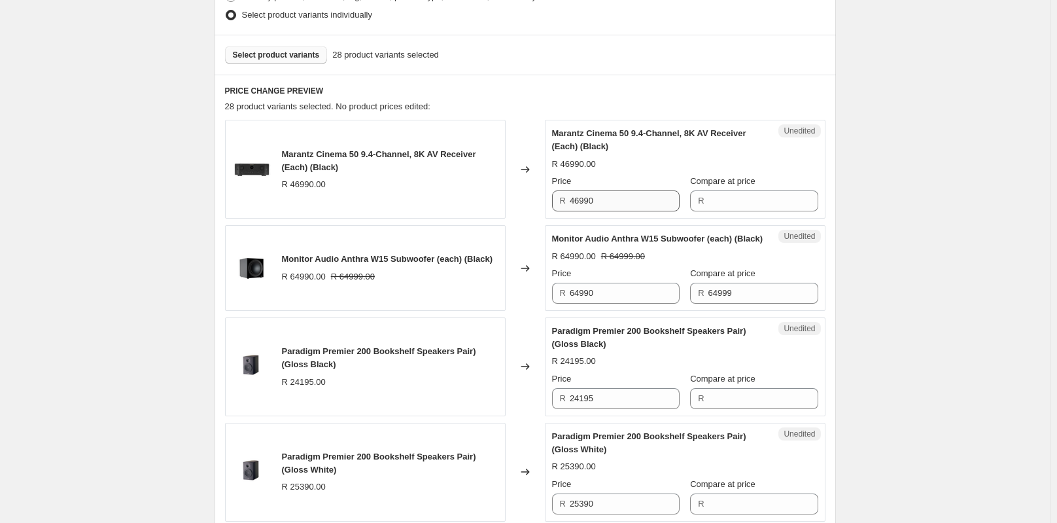
drag, startPoint x: 570, startPoint y: 205, endPoint x: 622, endPoint y: 198, distance: 52.8
click at [622, 198] on div "R 46990" at bounding box center [616, 200] width 128 height 21
drag, startPoint x: 614, startPoint y: 198, endPoint x: 563, endPoint y: 202, distance: 51.2
click at [563, 202] on div "R 46990" at bounding box center [616, 200] width 128 height 21
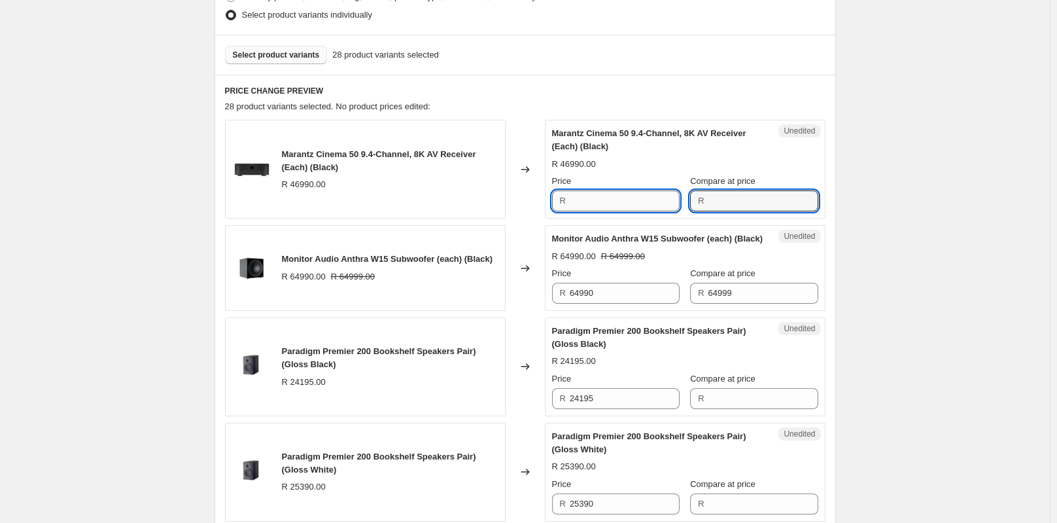
type input "46990"
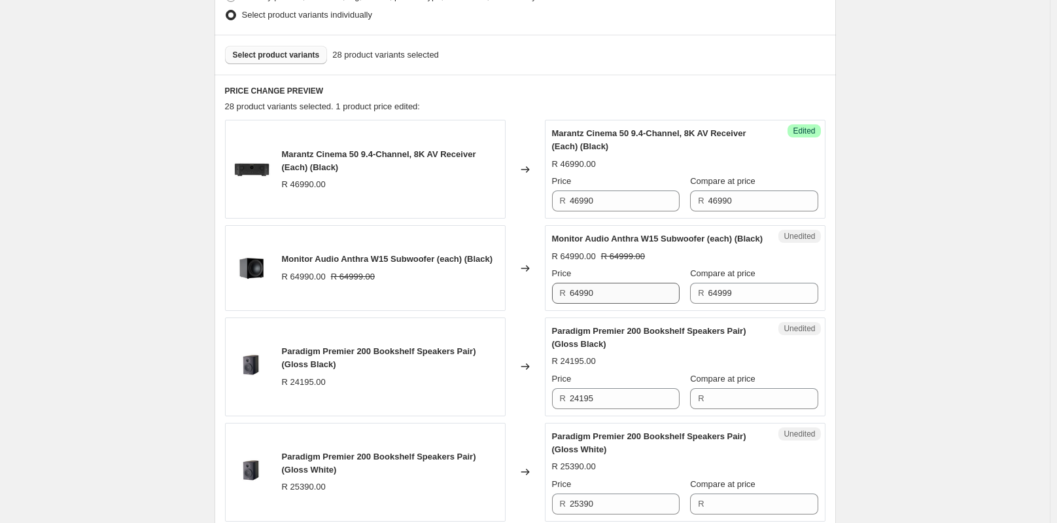
drag, startPoint x: 571, startPoint y: 310, endPoint x: 624, endPoint y: 304, distance: 52.6
click at [624, 304] on div "R 64990" at bounding box center [616, 293] width 128 height 21
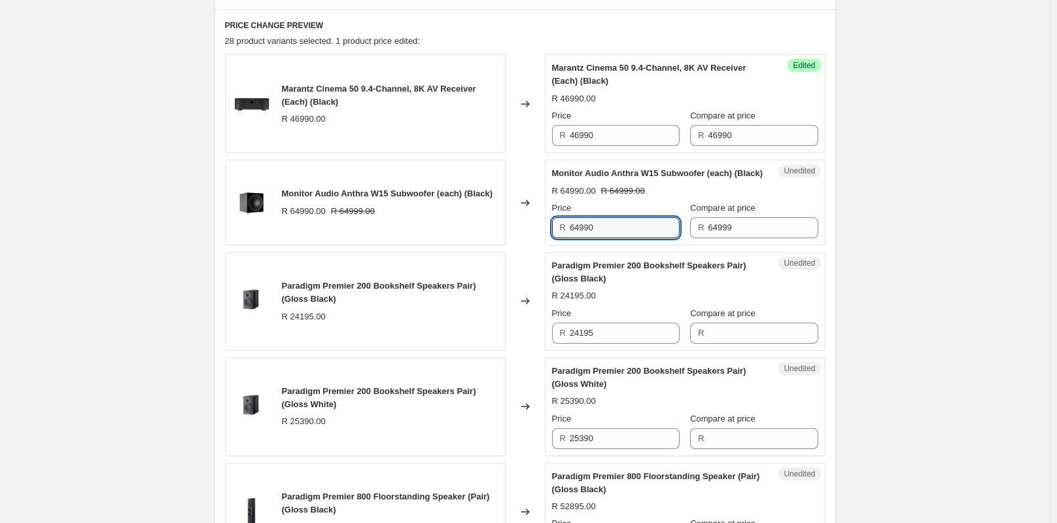
drag, startPoint x: 614, startPoint y: 236, endPoint x: 548, endPoint y: 244, distance: 66.6
click at [548, 244] on div "Unedited Monitor Audio Anthra W15 Subwoofer (each) (Black) R 64990.00 R 64999.0…" at bounding box center [685, 203] width 281 height 86
click at [612, 238] on input "64990" at bounding box center [625, 227] width 110 height 21
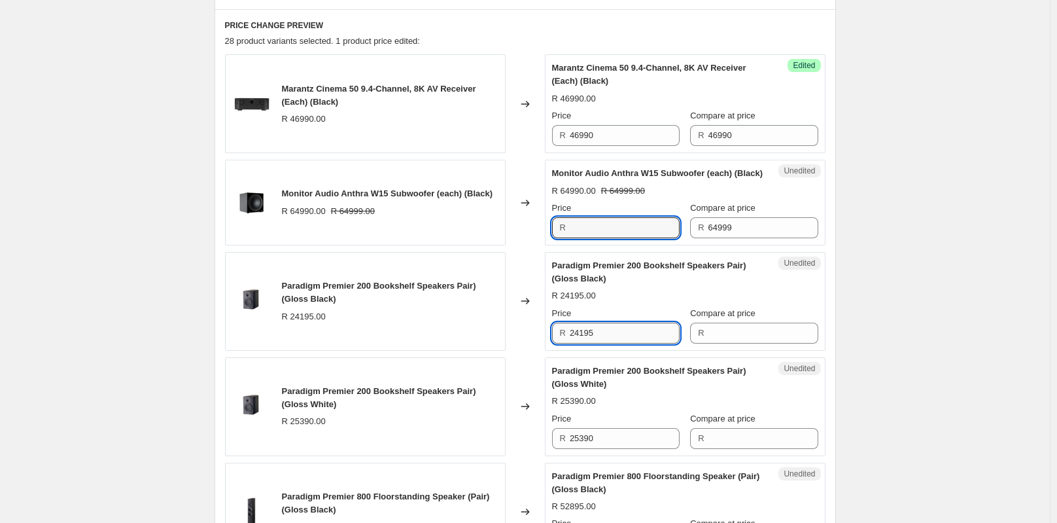
type input "64990"
drag, startPoint x: 621, startPoint y: 342, endPoint x: 561, endPoint y: 347, distance: 59.8
click at [561, 344] on div "R 24195" at bounding box center [616, 333] width 128 height 21
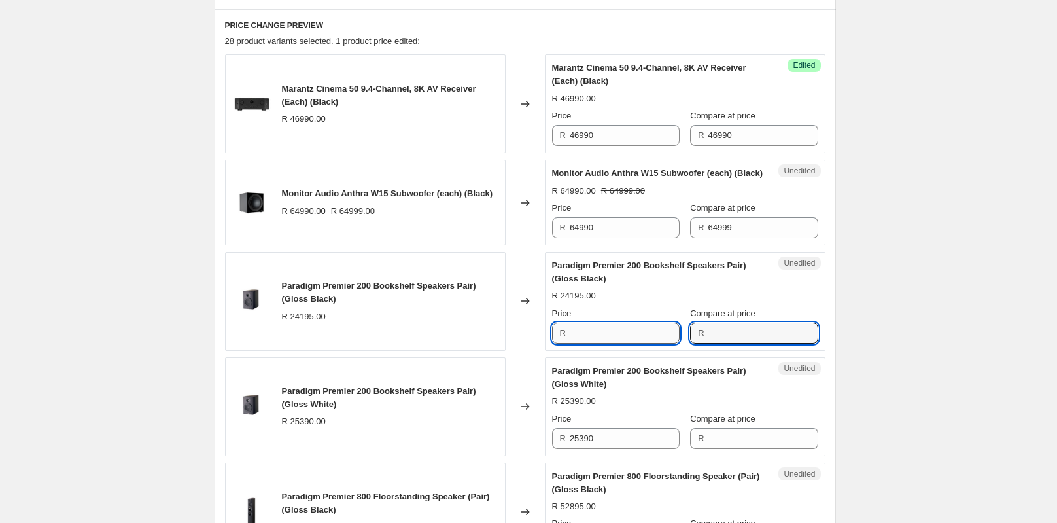
type input "24195"
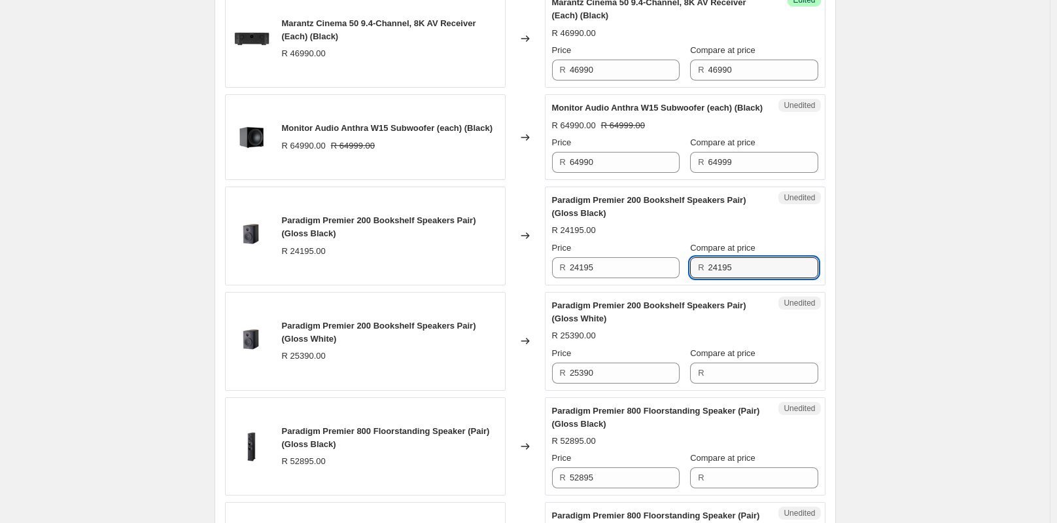
scroll to position [630, 0]
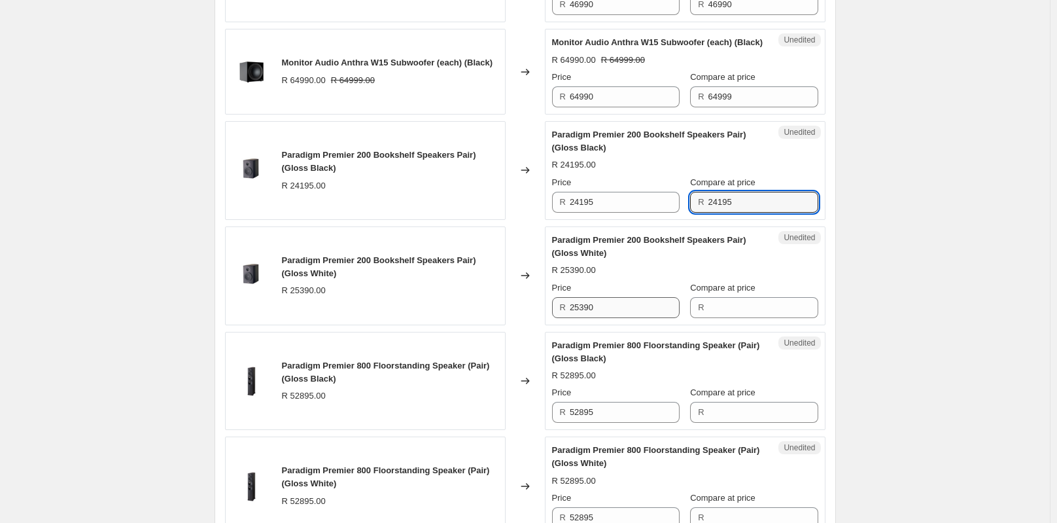
type input "24195"
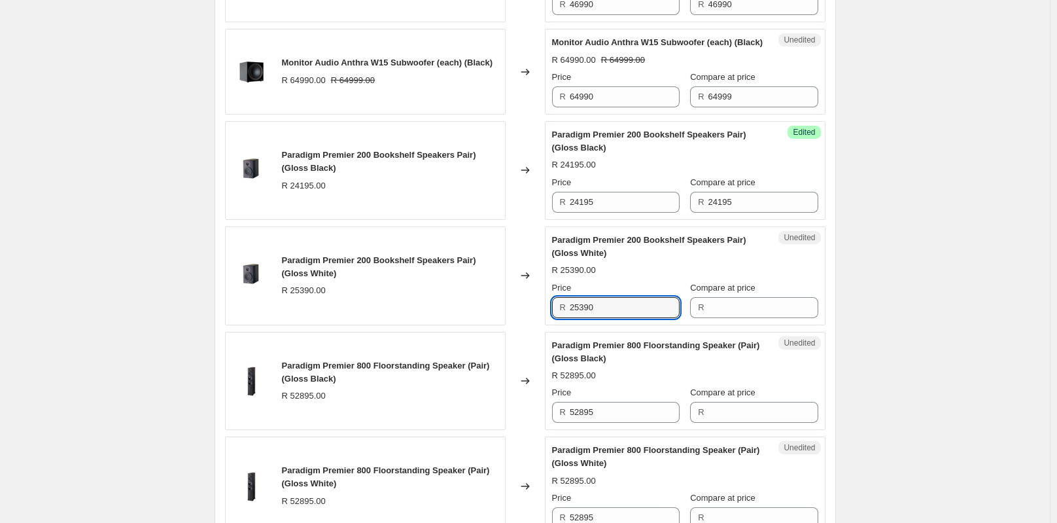
drag, startPoint x: 617, startPoint y: 324, endPoint x: 552, endPoint y: 329, distance: 65.0
click at [552, 325] on div "Unedited Paradigm Premier 200 Bookshelf Speakers Pair) (Gloss White) R 25390.00…" at bounding box center [685, 275] width 281 height 99
type input "25390"
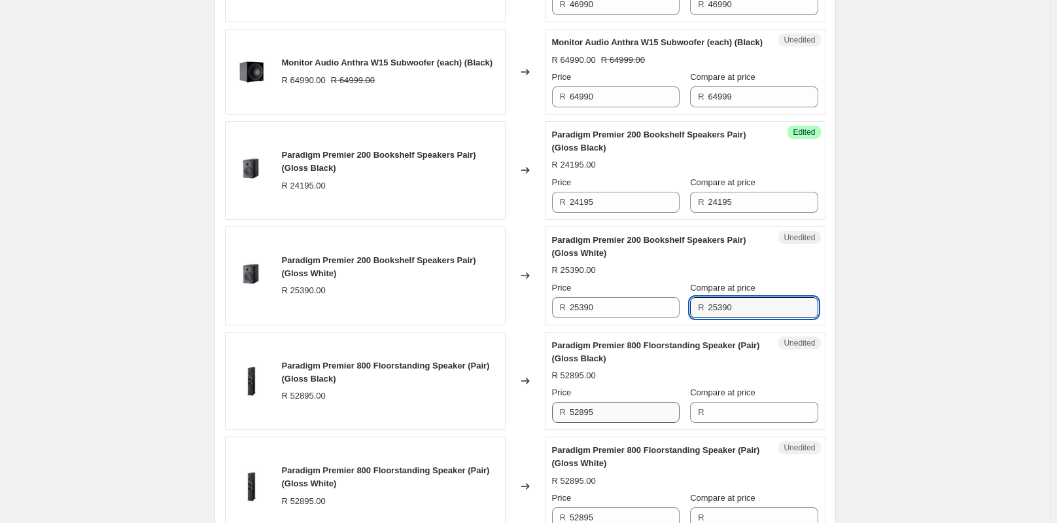
type input "25390"
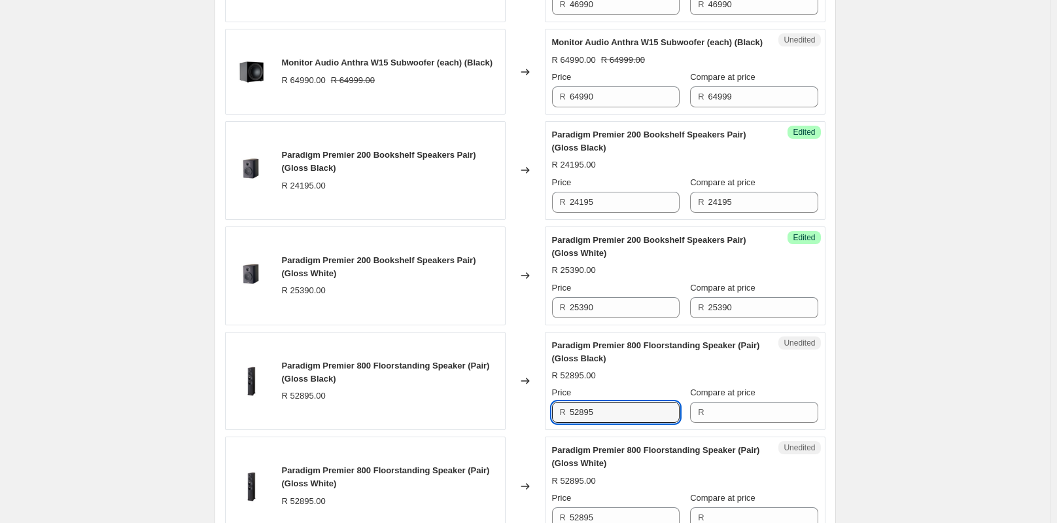
drag, startPoint x: 609, startPoint y: 427, endPoint x: 547, endPoint y: 432, distance: 61.7
click at [547, 431] on div "Paradigm Premier 800 Floorstanding Speaker (Pair) (Gloss Black) R 52895.00 Chan…" at bounding box center [525, 381] width 601 height 99
type input "52895"
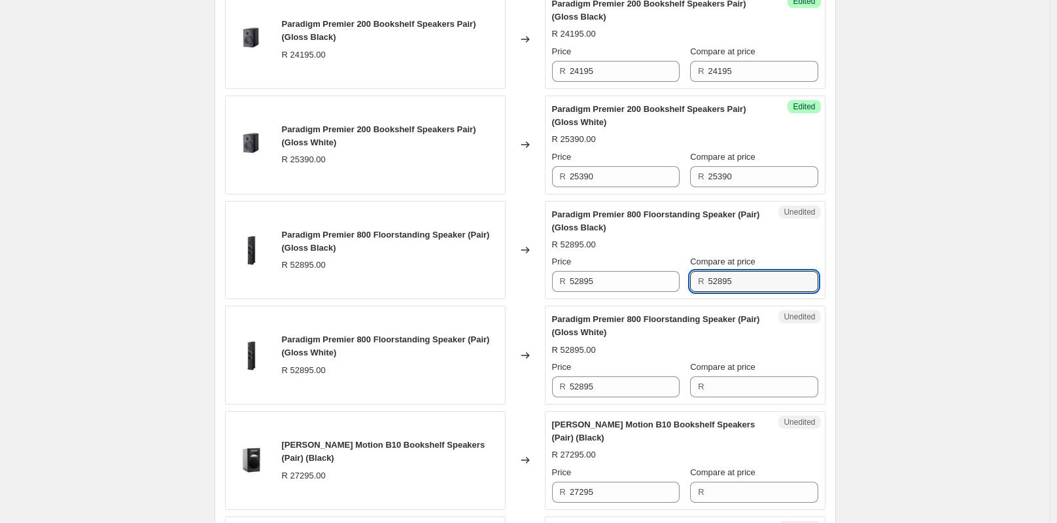
scroll to position [826, 0]
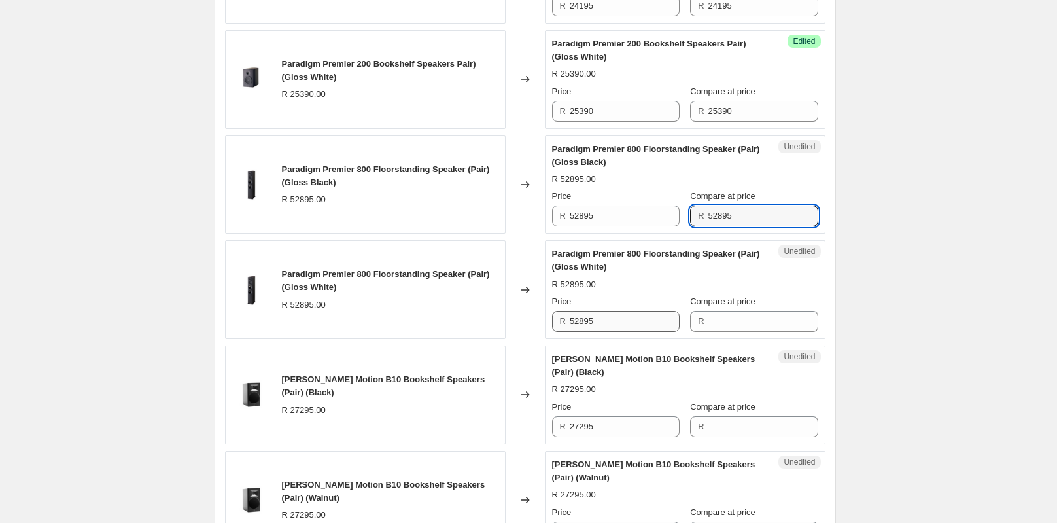
type input "52895"
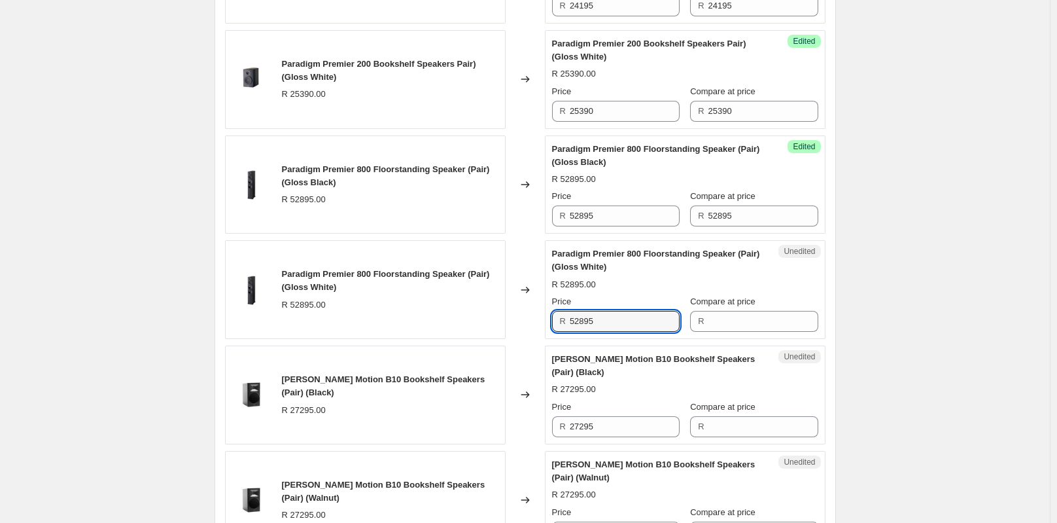
drag, startPoint x: 618, startPoint y: 331, endPoint x: 559, endPoint y: 338, distance: 59.3
click at [559, 332] on div "R 52895" at bounding box center [616, 321] width 128 height 21
type input "52895"
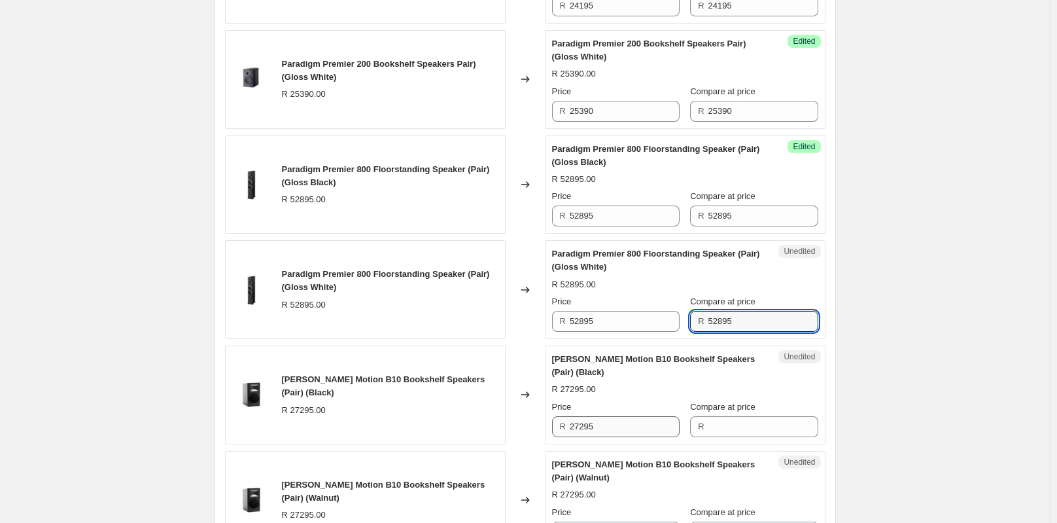
type input "52895"
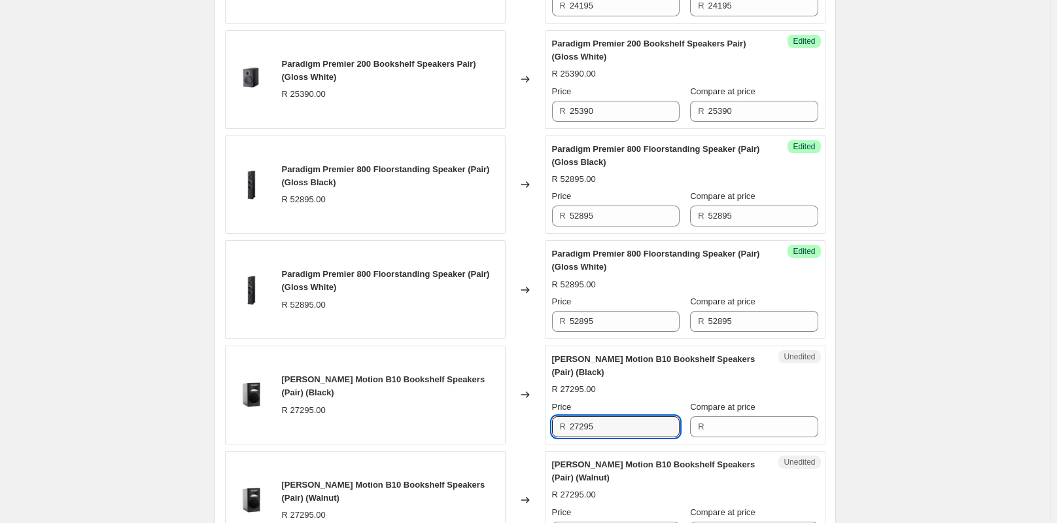
drag, startPoint x: 627, startPoint y: 436, endPoint x: 564, endPoint y: 443, distance: 63.2
click at [564, 437] on div "R 27295" at bounding box center [616, 426] width 128 height 21
click at [563, 431] on span "R" at bounding box center [563, 426] width 6 height 10
drag, startPoint x: 567, startPoint y: 440, endPoint x: 619, endPoint y: 438, distance: 51.7
click at [619, 437] on div "R 27295" at bounding box center [616, 426] width 128 height 21
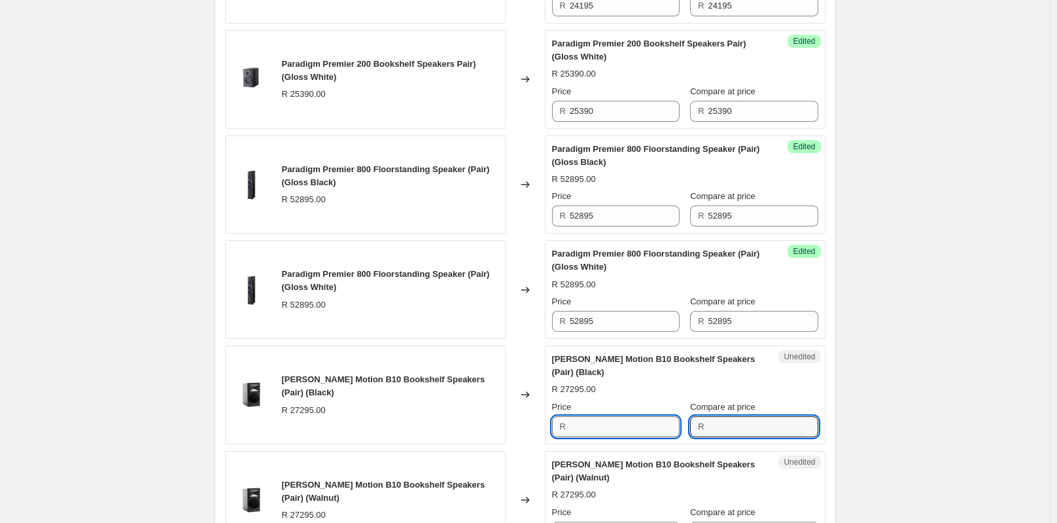
type input "27295"
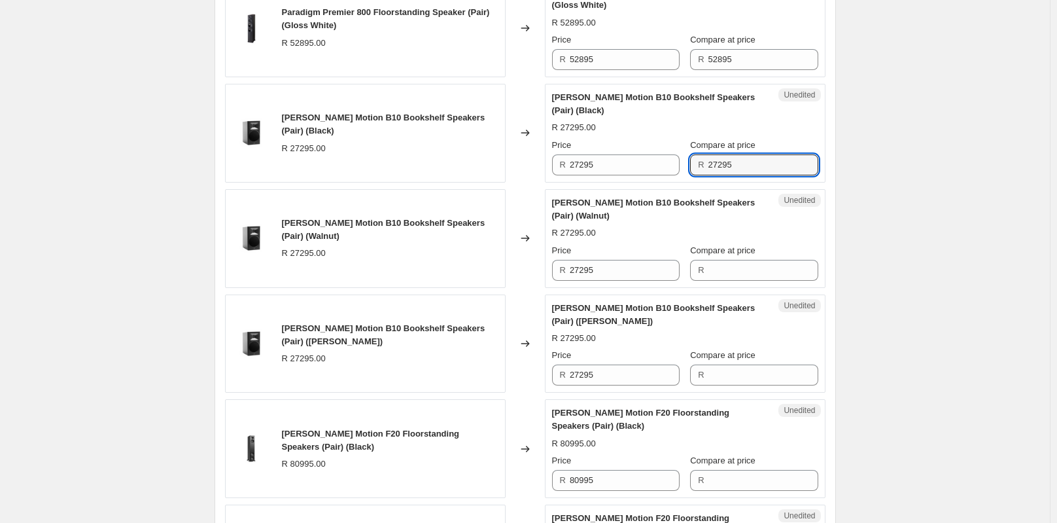
scroll to position [1154, 0]
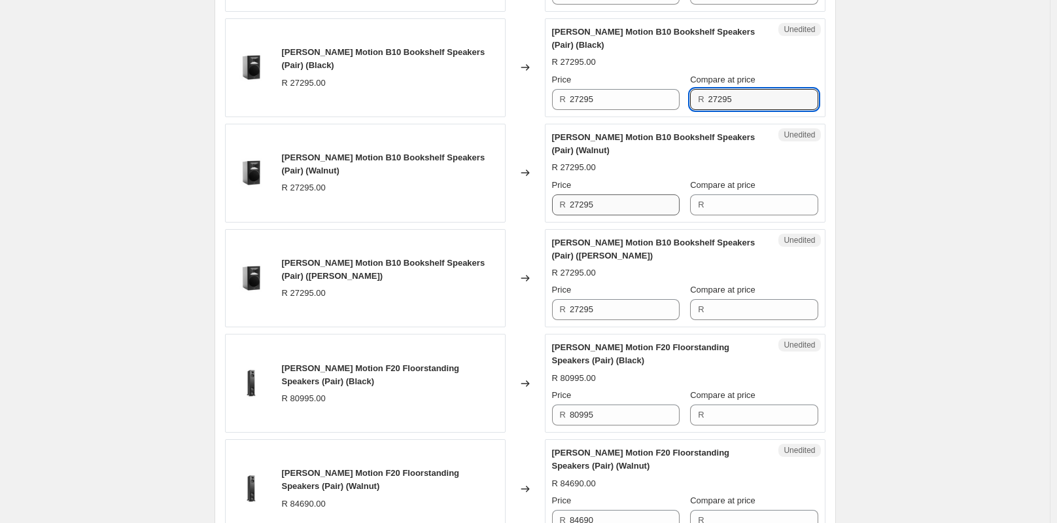
type input "27295"
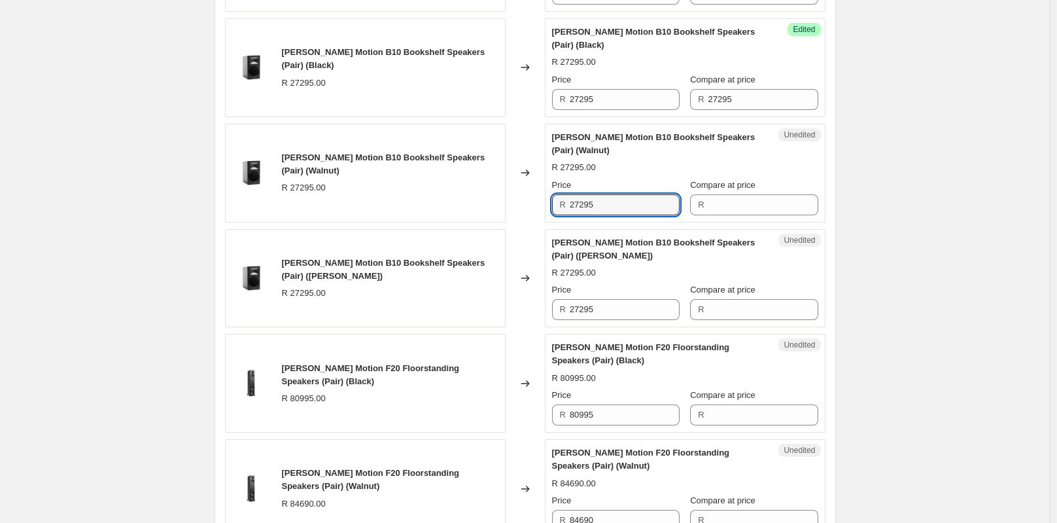
drag, startPoint x: 602, startPoint y: 222, endPoint x: 554, endPoint y: 221, distance: 47.8
click at [554, 221] on div "Unedited [PERSON_NAME] Motion B10 Bookshelf Speakers (Pair) (Walnut) R 27295.00…" at bounding box center [685, 173] width 281 height 99
type input "27295"
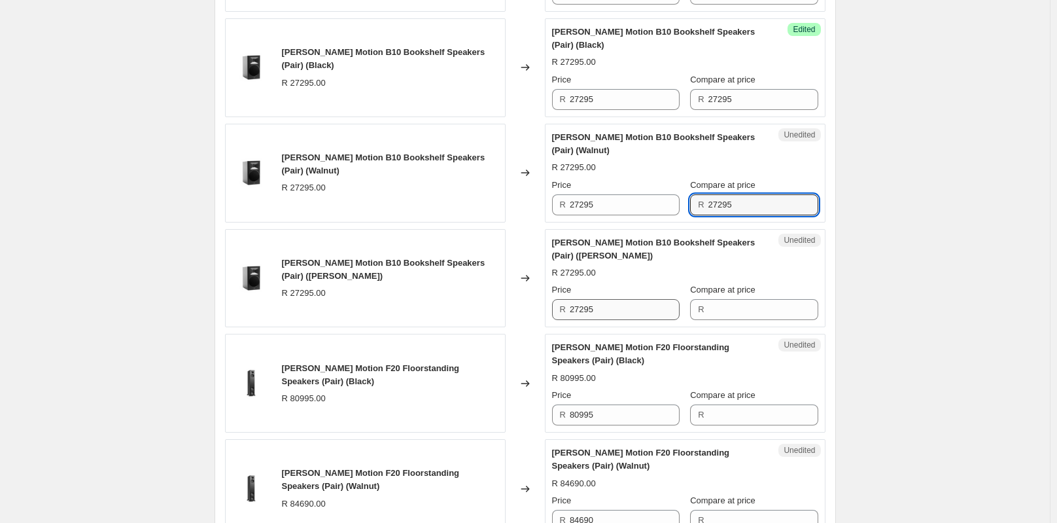
type input "27295"
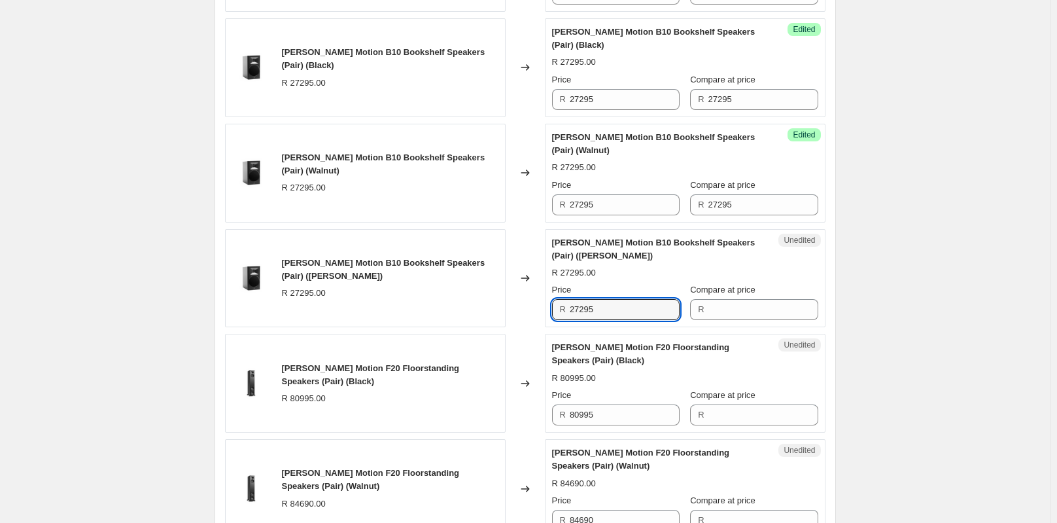
drag, startPoint x: 604, startPoint y: 323, endPoint x: 541, endPoint y: 332, distance: 64.1
click at [541, 328] on div "[PERSON_NAME] Motion B10 Bookshelf Speakers (Pair) ([PERSON_NAME]) R 27295.00 C…" at bounding box center [525, 278] width 601 height 99
type input "27295"
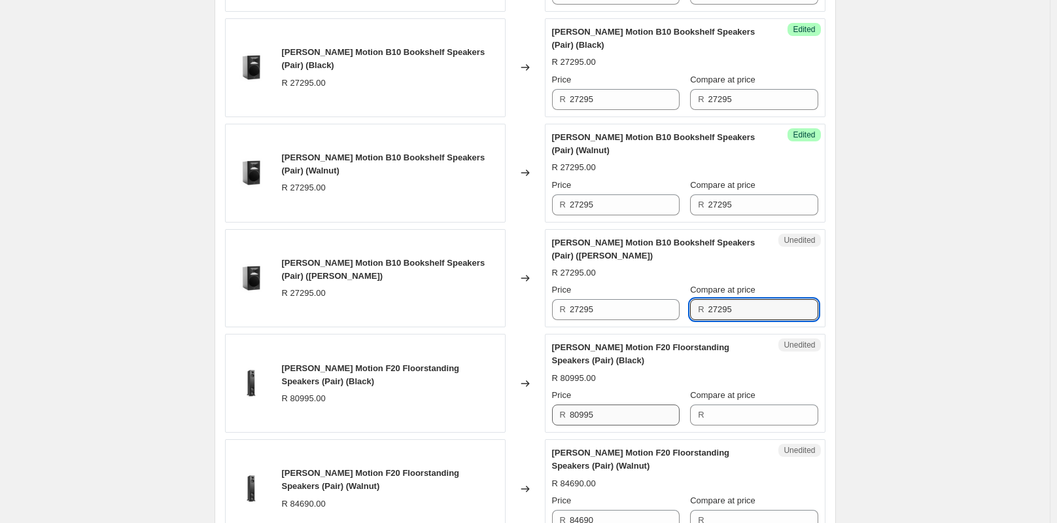
type input "27295"
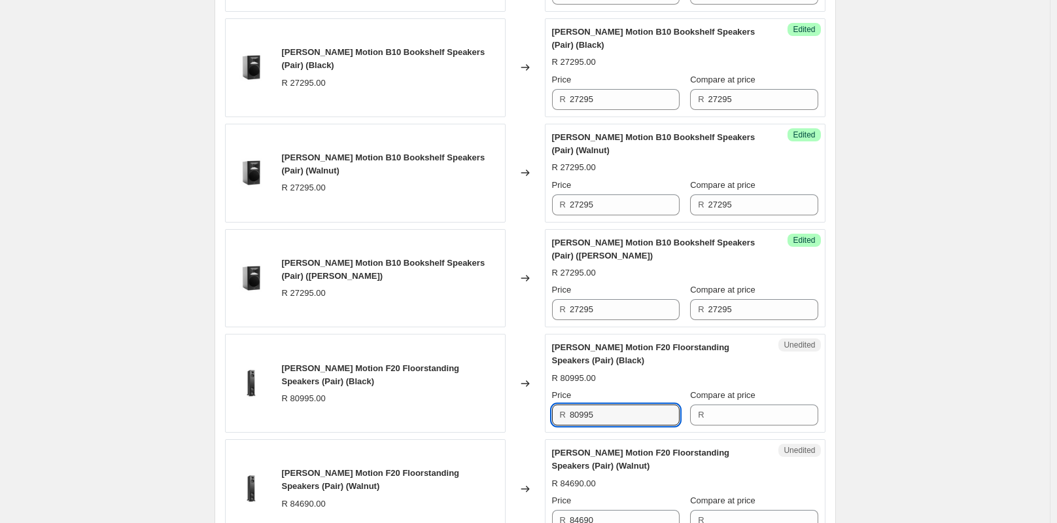
drag, startPoint x: 592, startPoint y: 432, endPoint x: 556, endPoint y: 434, distance: 35.4
click at [556, 425] on div "R 80995" at bounding box center [616, 414] width 128 height 21
type input "80995"
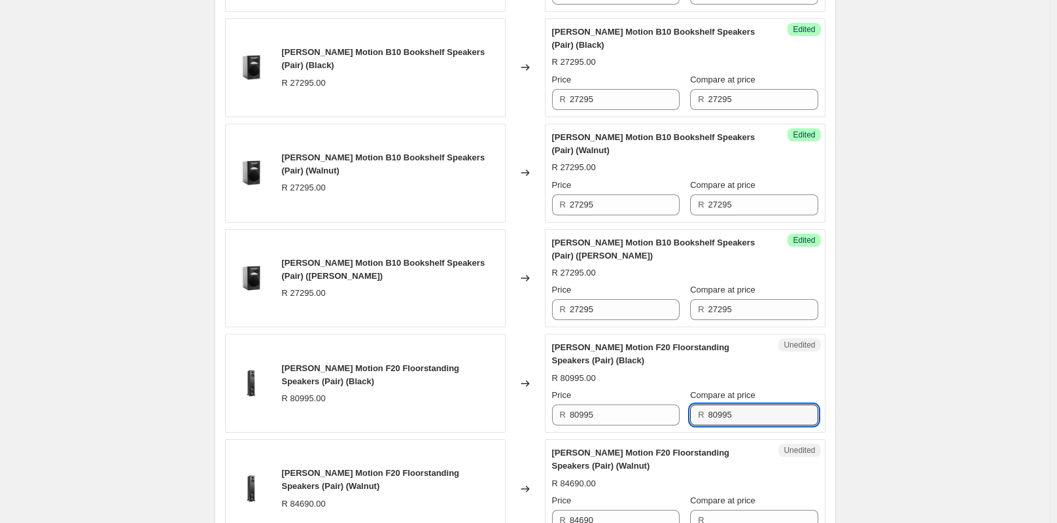
scroll to position [1350, 0]
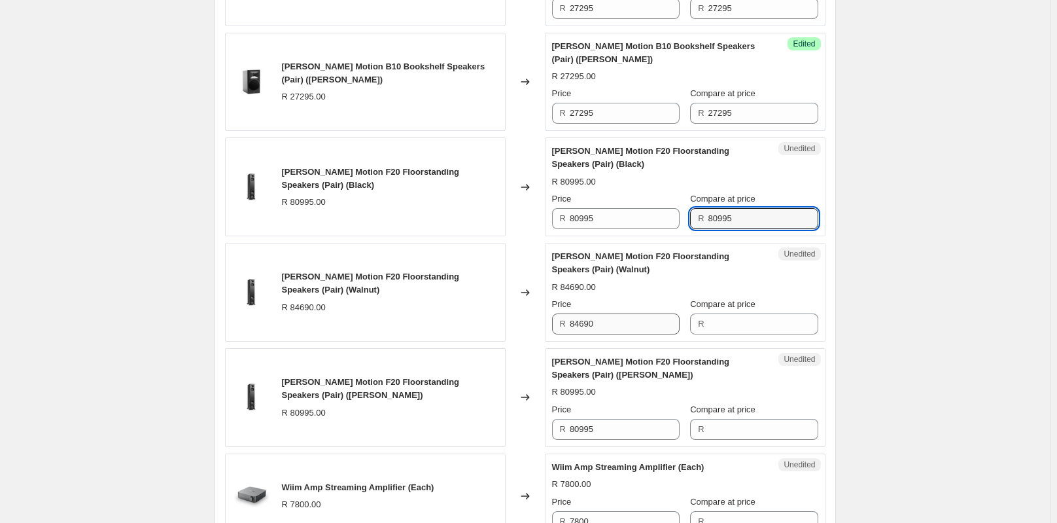
type input "80995"
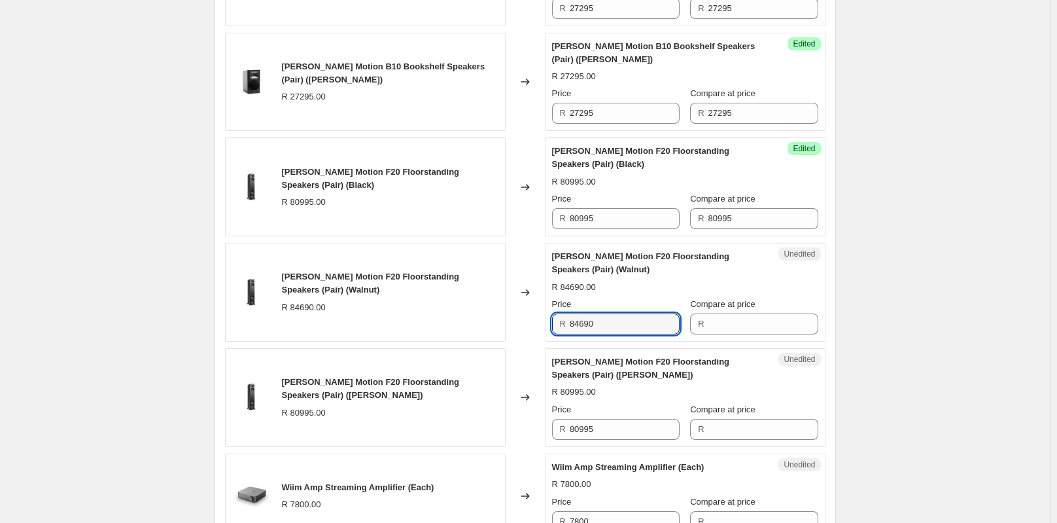
drag, startPoint x: 610, startPoint y: 337, endPoint x: 556, endPoint y: 343, distance: 54.0
click at [556, 334] on div "R 84690" at bounding box center [616, 323] width 128 height 21
type input "84690"
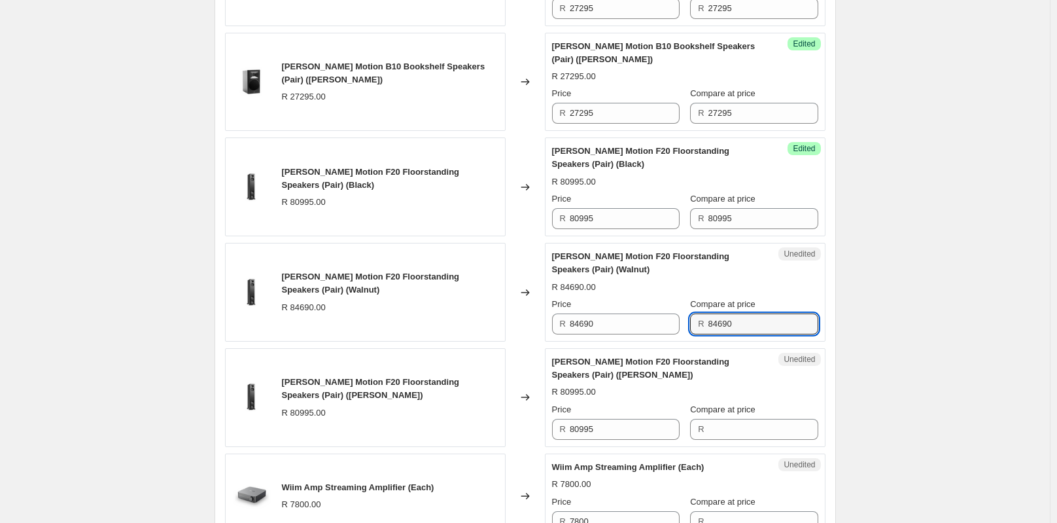
scroll to position [1481, 0]
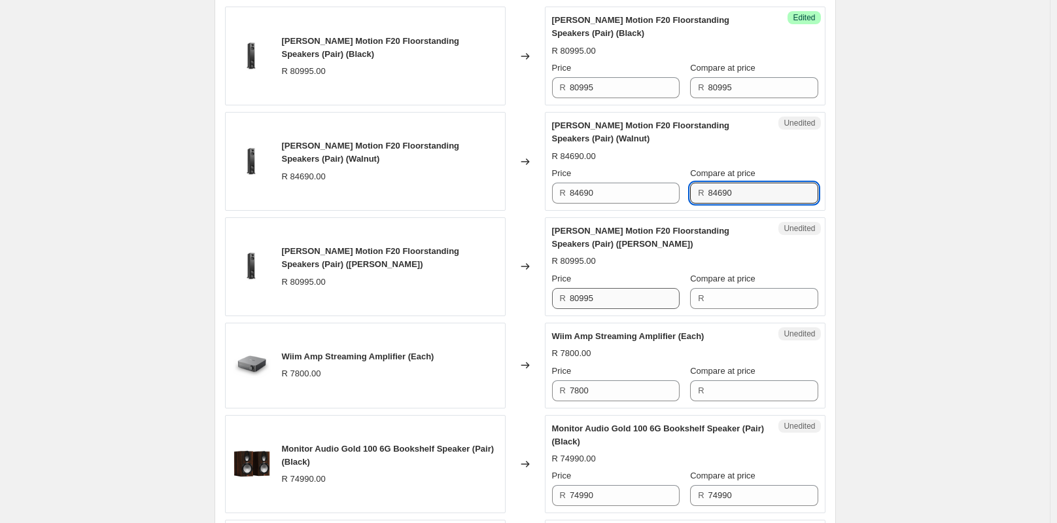
type input "84690"
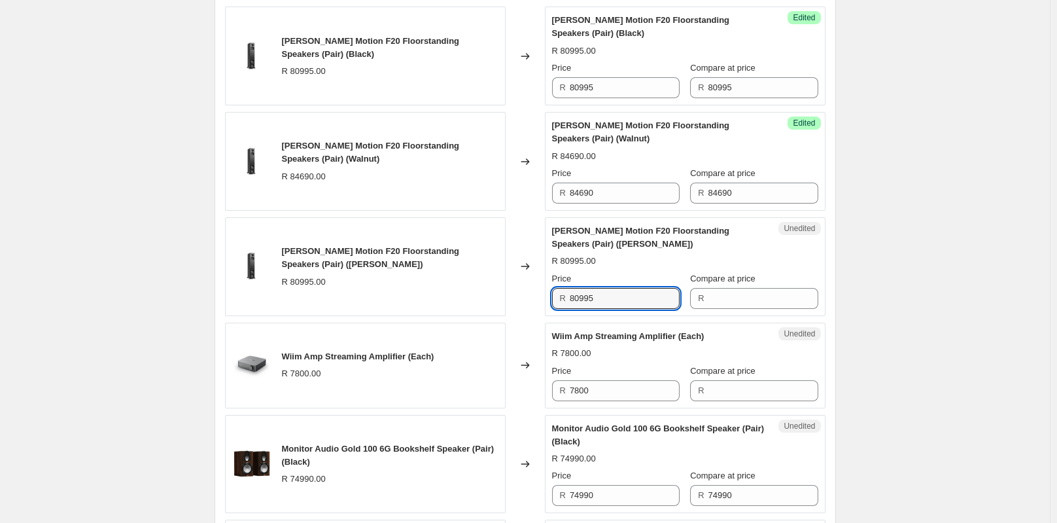
drag, startPoint x: 573, startPoint y: 319, endPoint x: 544, endPoint y: 321, distance: 28.9
click at [544, 316] on div "[PERSON_NAME] Motion F20 Floorstanding Speakers (Pair) ([PERSON_NAME]) R 80995.…" at bounding box center [525, 266] width 601 height 99
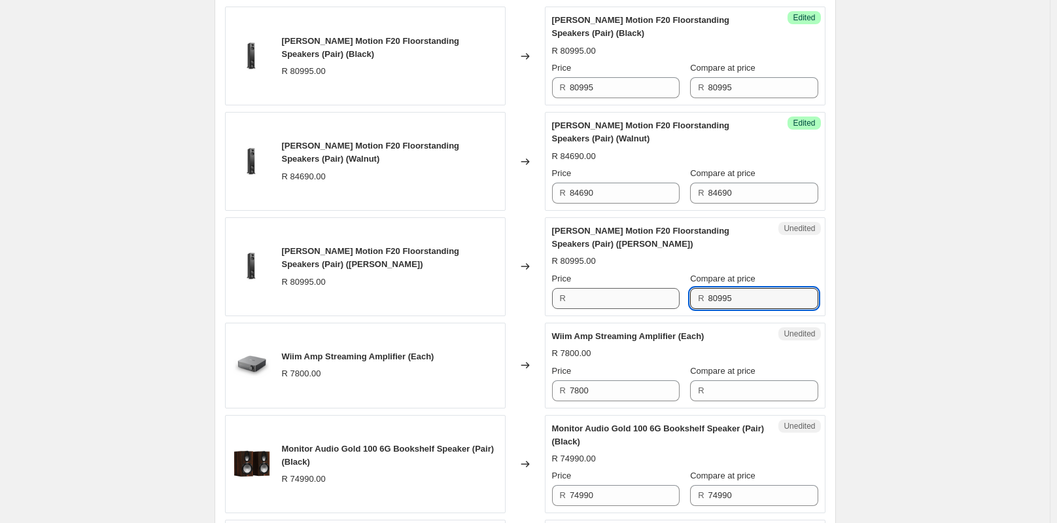
type input "80995"
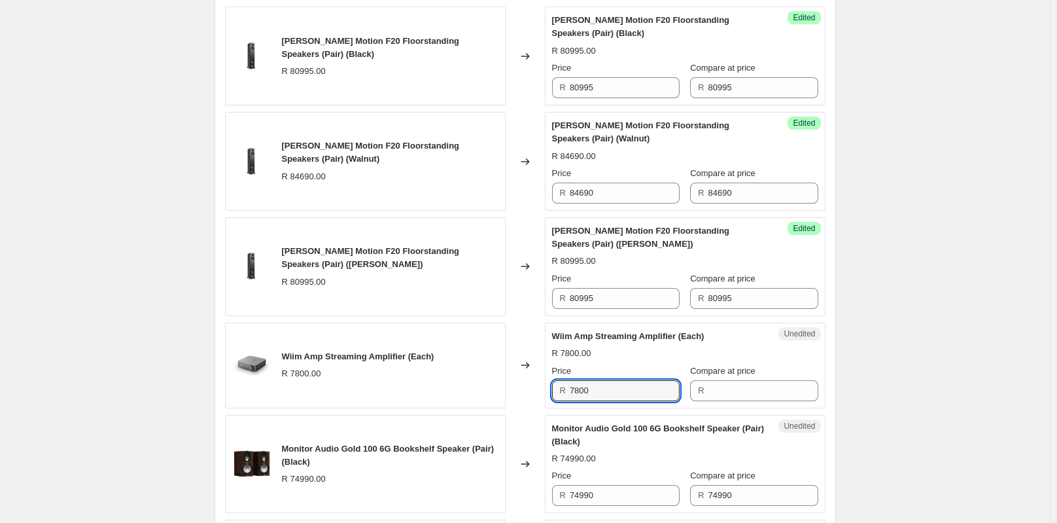
drag, startPoint x: 605, startPoint y: 402, endPoint x: 543, endPoint y: 408, distance: 62.4
click at [543, 408] on div "Wiim Amp Streaming Amplifier (Each) R 7800.00 Changed to Unedited Wiim Amp Stre…" at bounding box center [525, 366] width 601 height 86
type input "7800"
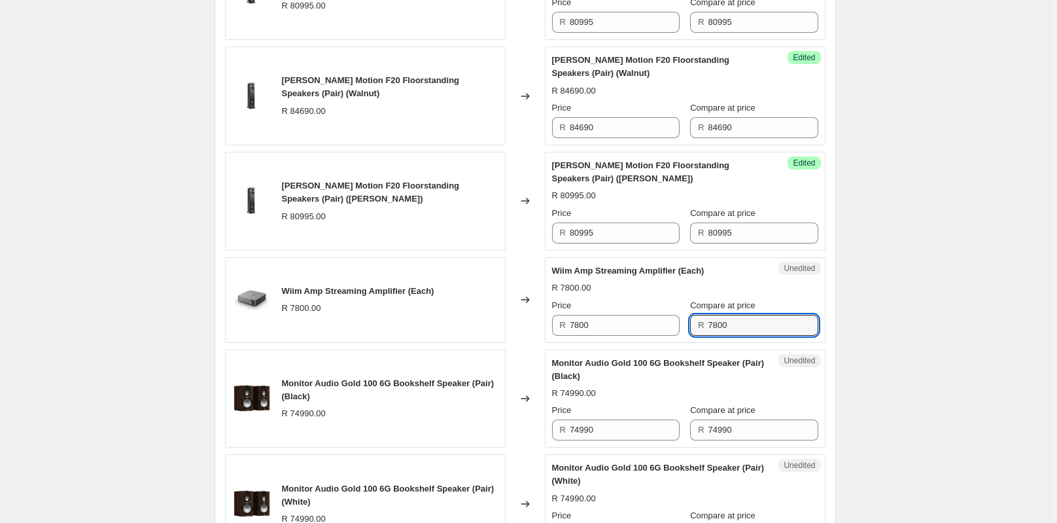
scroll to position [1612, 0]
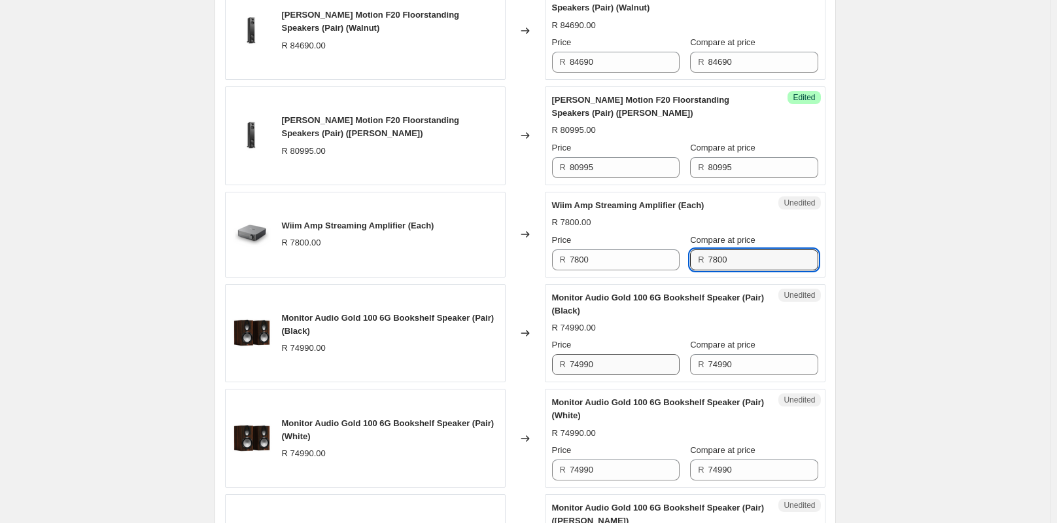
type input "7800"
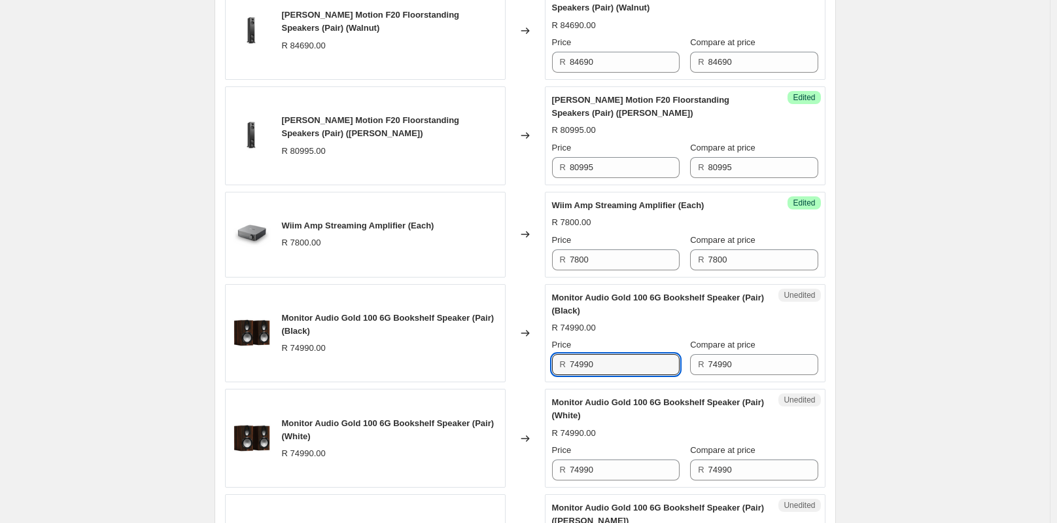
drag, startPoint x: 600, startPoint y: 374, endPoint x: 563, endPoint y: 380, distance: 37.9
click at [563, 375] on div "R 74990" at bounding box center [616, 364] width 128 height 21
type input "74990"
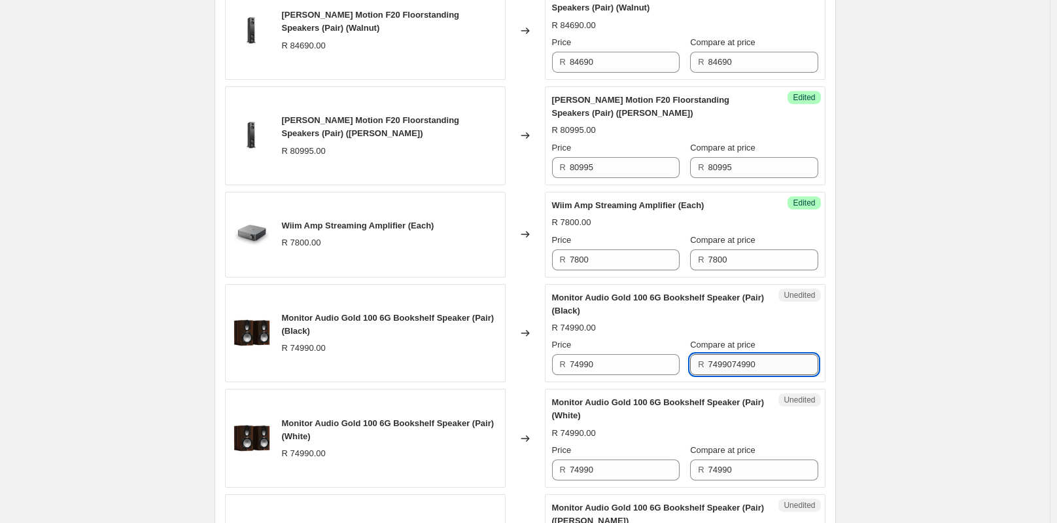
click at [717, 375] on input "7499074990" at bounding box center [764, 364] width 110 height 21
drag, startPoint x: 750, startPoint y: 376, endPoint x: 722, endPoint y: 377, distance: 27.5
click at [722, 375] on input "7499074990" at bounding box center [764, 364] width 110 height 21
type input "74990"
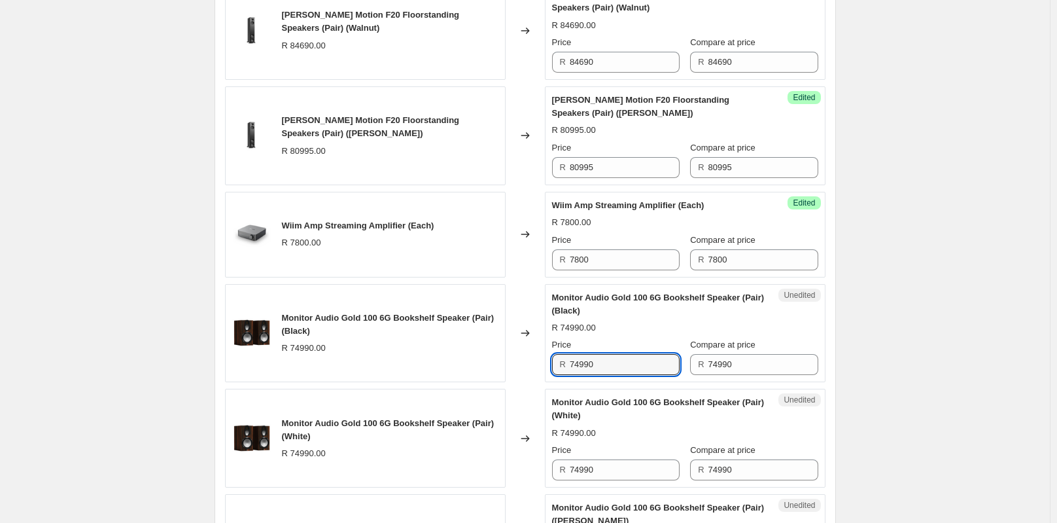
drag, startPoint x: 606, startPoint y: 376, endPoint x: 550, endPoint y: 385, distance: 57.0
click at [550, 383] on div "Unedited Monitor Audio Gold 100 6G Bookshelf Speaker (Pair) (Black) R 74990.00 …" at bounding box center [685, 333] width 281 height 99
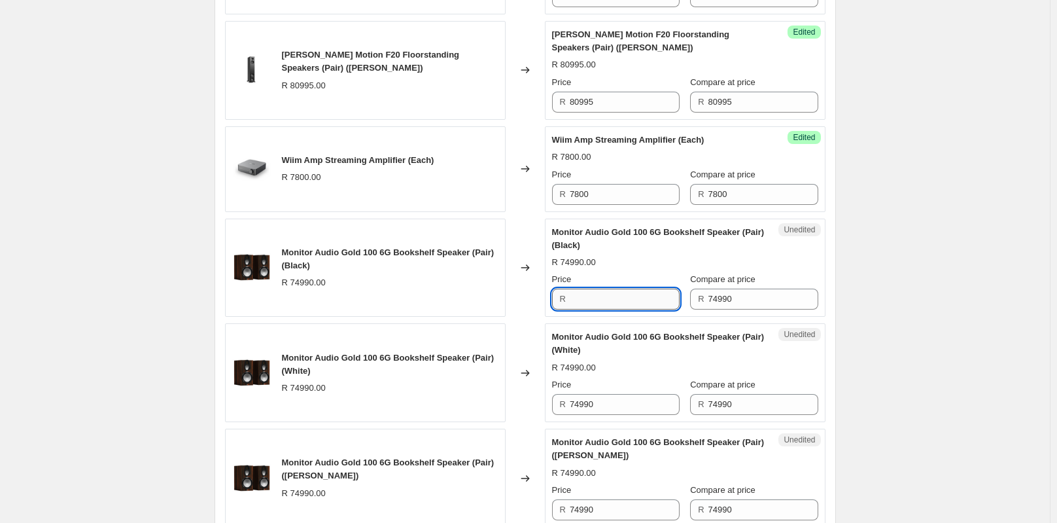
scroll to position [1743, 0]
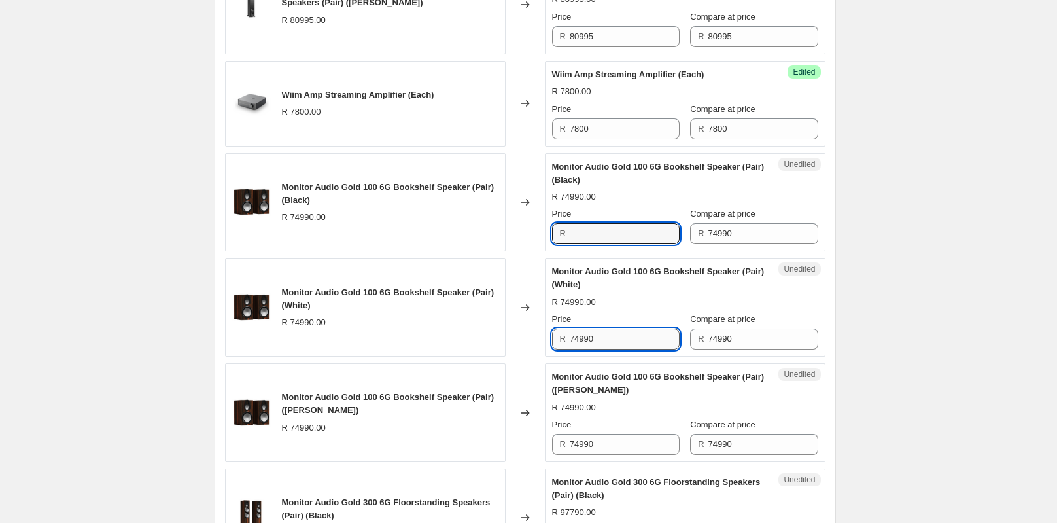
type input "74990"
drag, startPoint x: 622, startPoint y: 351, endPoint x: 531, endPoint y: 356, distance: 91.1
click at [532, 357] on div "Monitor Audio Gold 100 6G Bookshelf Speaker (Pair) (White) R 74990.00 Changed t…" at bounding box center [525, 307] width 601 height 99
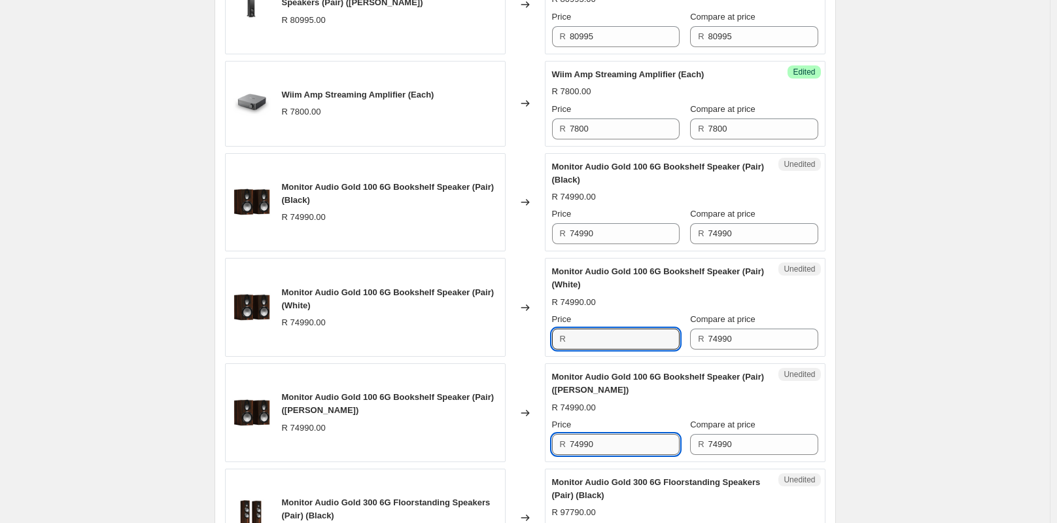
type input "74990"
drag, startPoint x: 605, startPoint y: 451, endPoint x: 564, endPoint y: 457, distance: 41.7
click at [565, 455] on div "R 74990" at bounding box center [616, 444] width 128 height 21
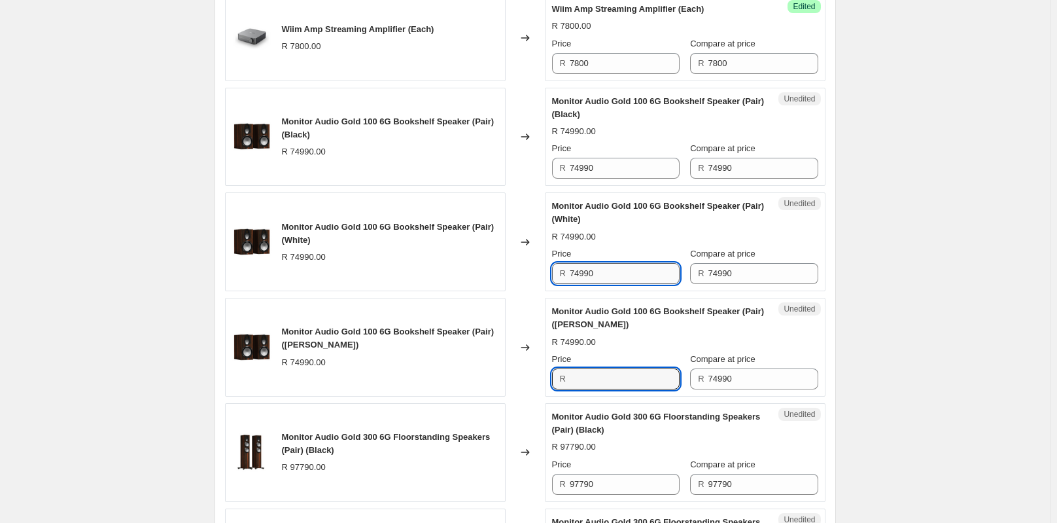
type input "74990"
drag, startPoint x: 603, startPoint y: 288, endPoint x: 552, endPoint y: 288, distance: 51.0
click at [552, 288] on div "Unedited Monitor Audio Gold 100 6G Bookshelf Speaker (Pair) (White) R 74990.00 …" at bounding box center [685, 241] width 281 height 99
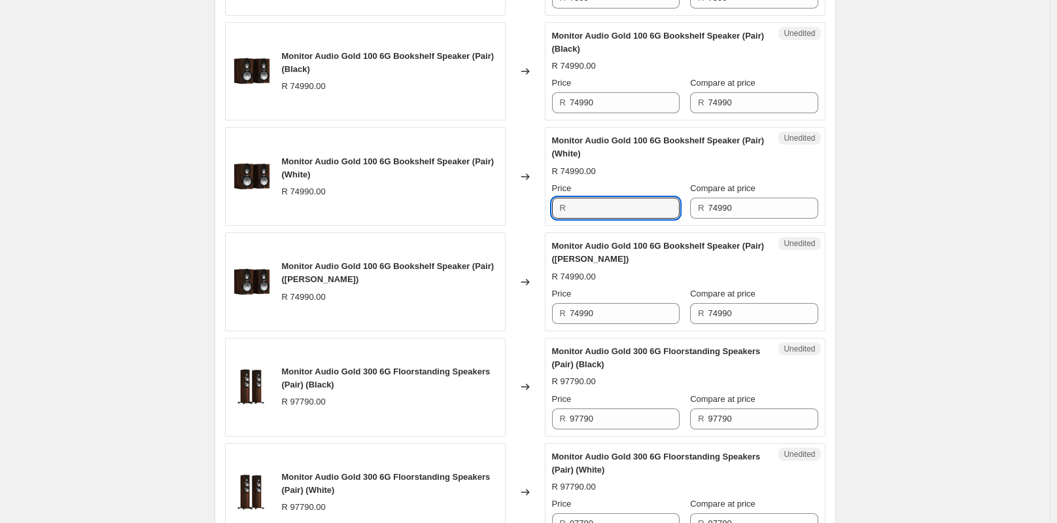
scroll to position [1939, 0]
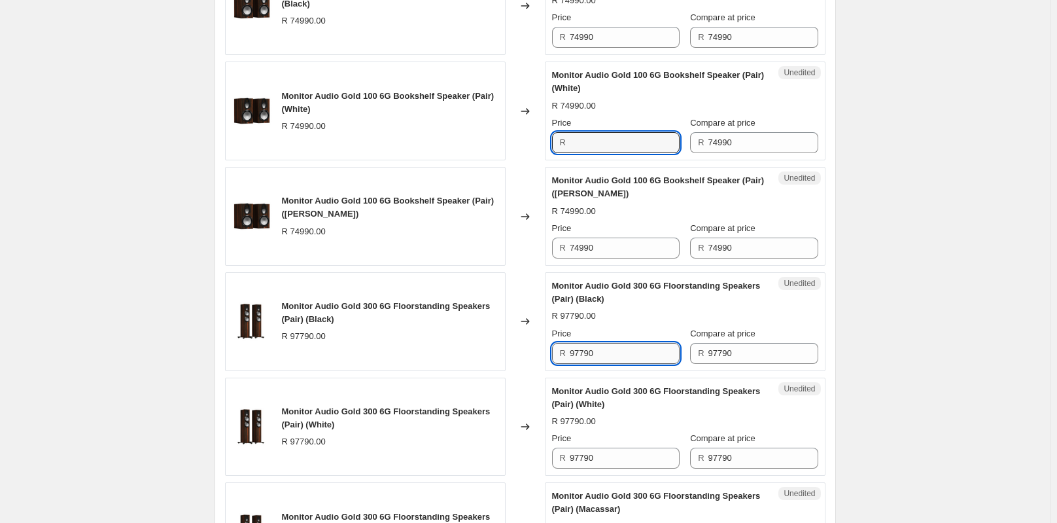
type input "74990"
click at [645, 364] on input "97790" at bounding box center [625, 353] width 110 height 21
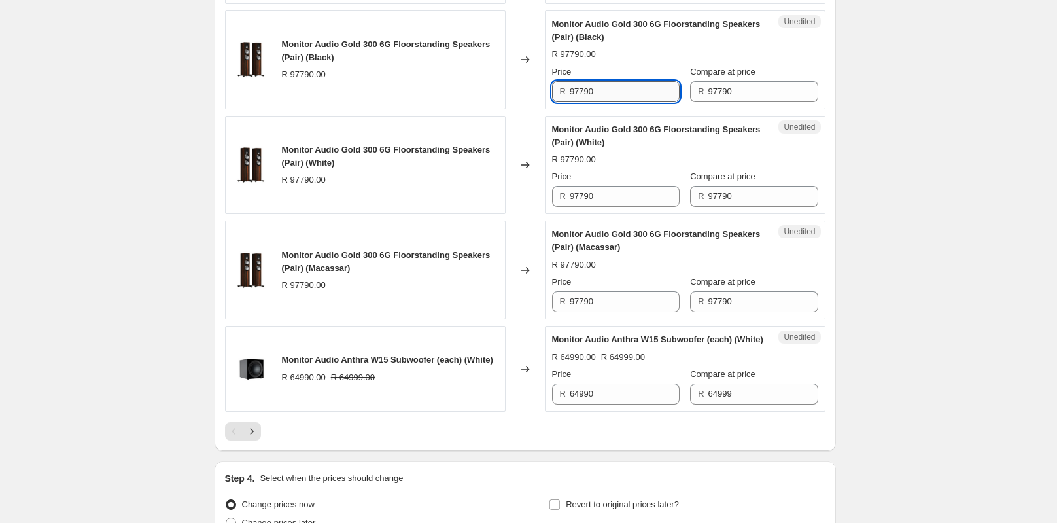
scroll to position [2266, 0]
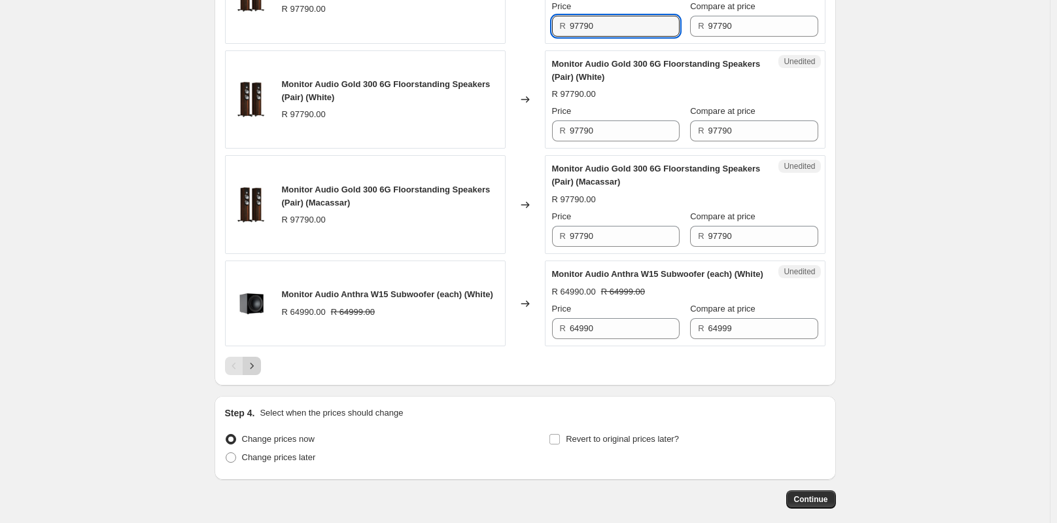
click at [261, 375] on button "Next" at bounding box center [252, 366] width 18 height 18
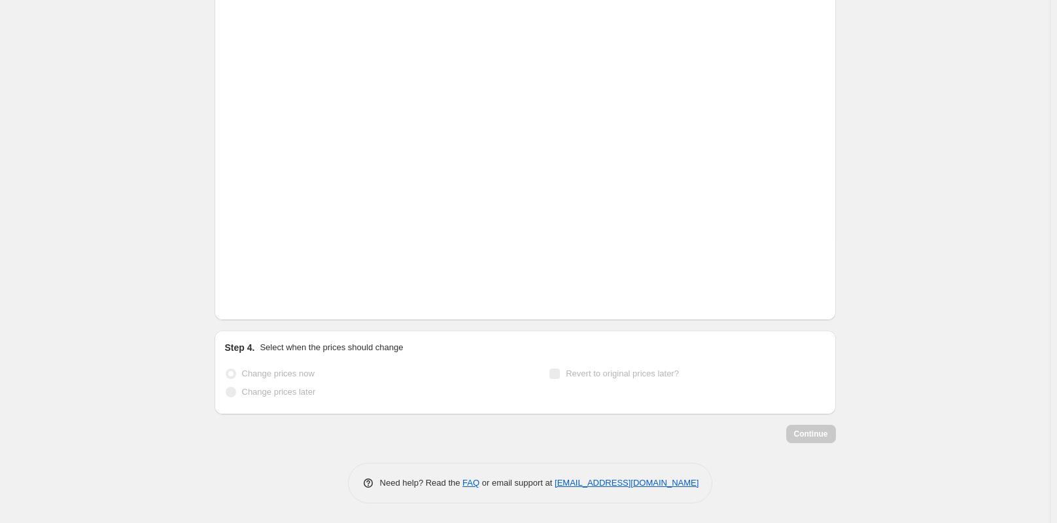
scroll to position [1030, 0]
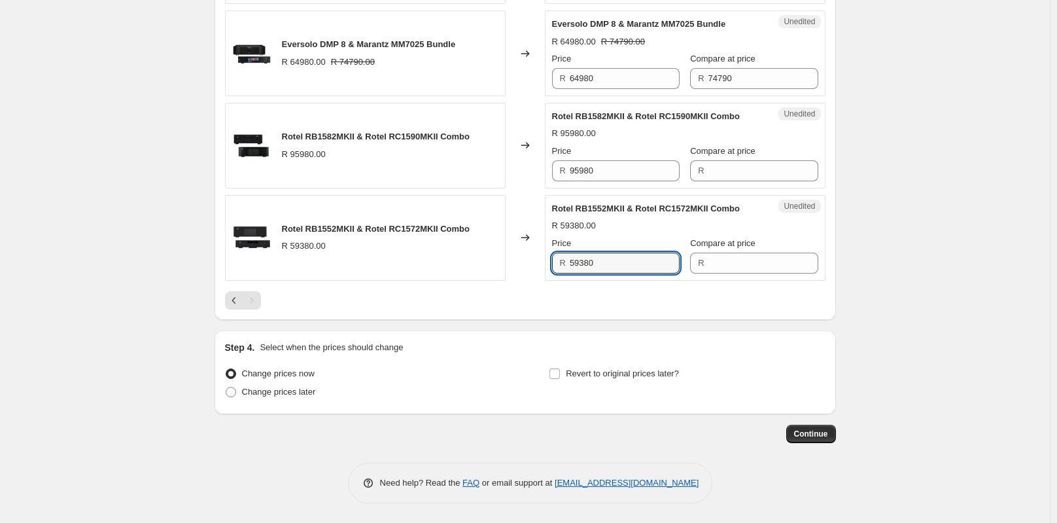
drag, startPoint x: 639, startPoint y: 264, endPoint x: 521, endPoint y: 274, distance: 118.9
click at [521, 274] on div "Rotel RB1552MKII & Rotel RC1572MKII Combo R 59380.00 Changed to Unedited Rotel …" at bounding box center [525, 238] width 601 height 86
type input "59380"
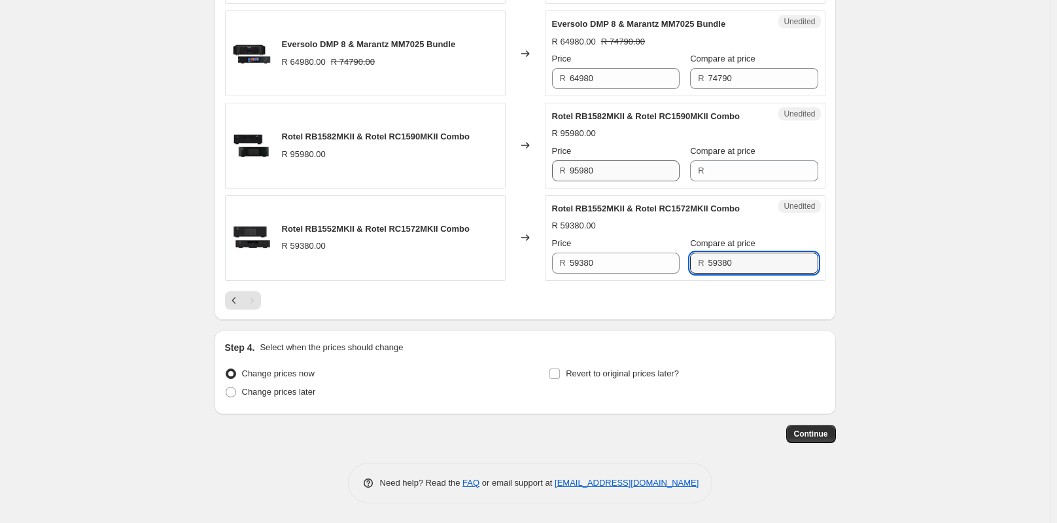
type input "59380"
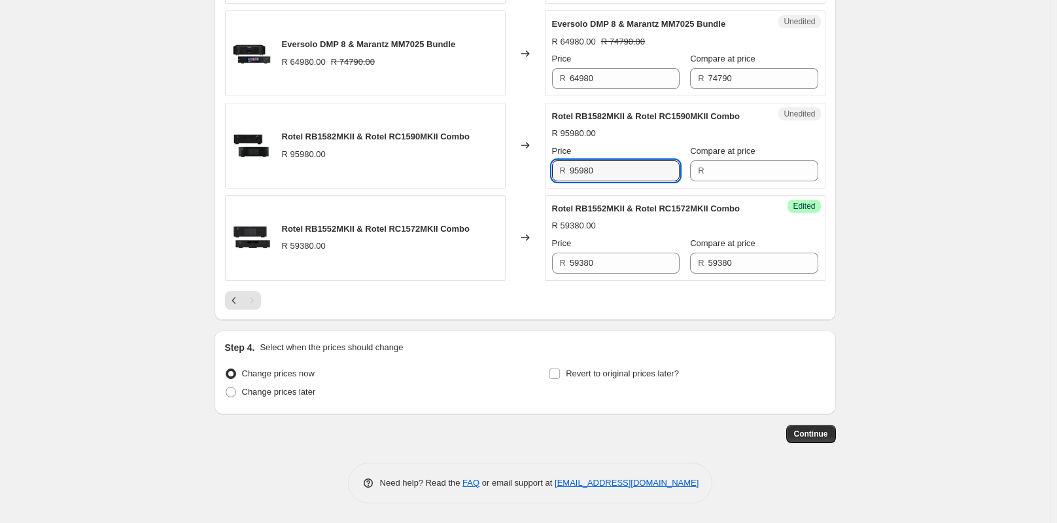
drag, startPoint x: 617, startPoint y: 173, endPoint x: 543, endPoint y: 174, distance: 73.9
click at [543, 174] on div "Rotel RB1582MKII & Rotel RC1590MKII Combo R 95980.00 Changed to Unedited Rotel …" at bounding box center [525, 146] width 601 height 86
type input "95980"
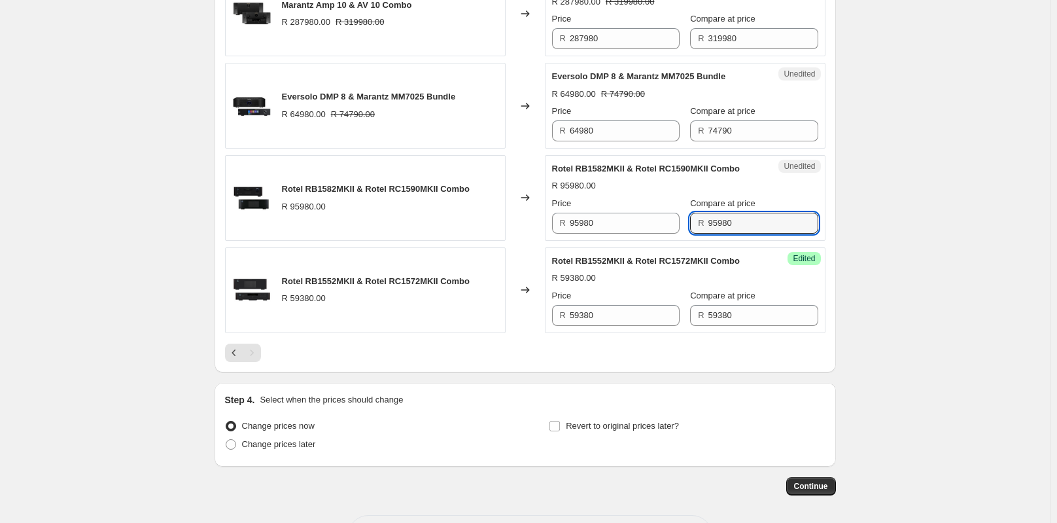
scroll to position [899, 0]
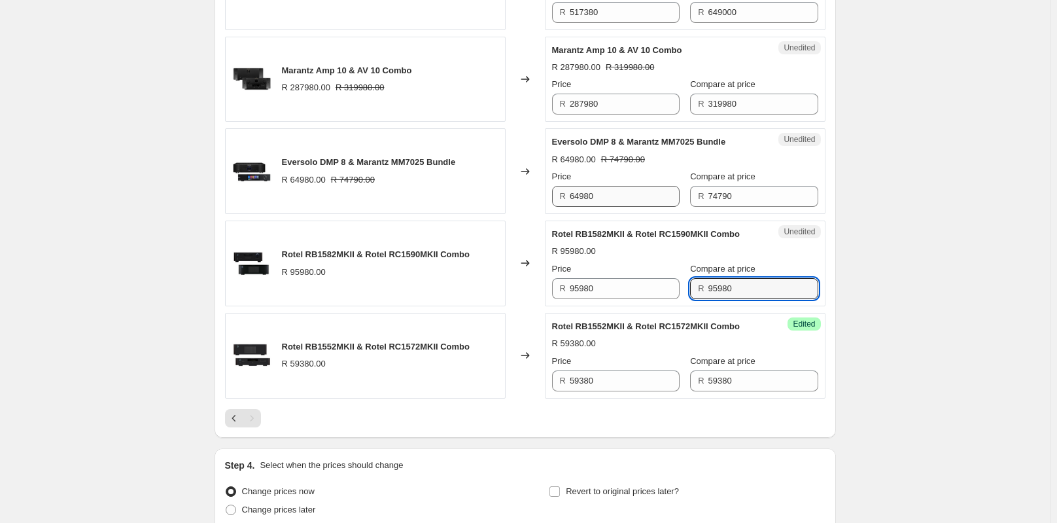
type input "95980"
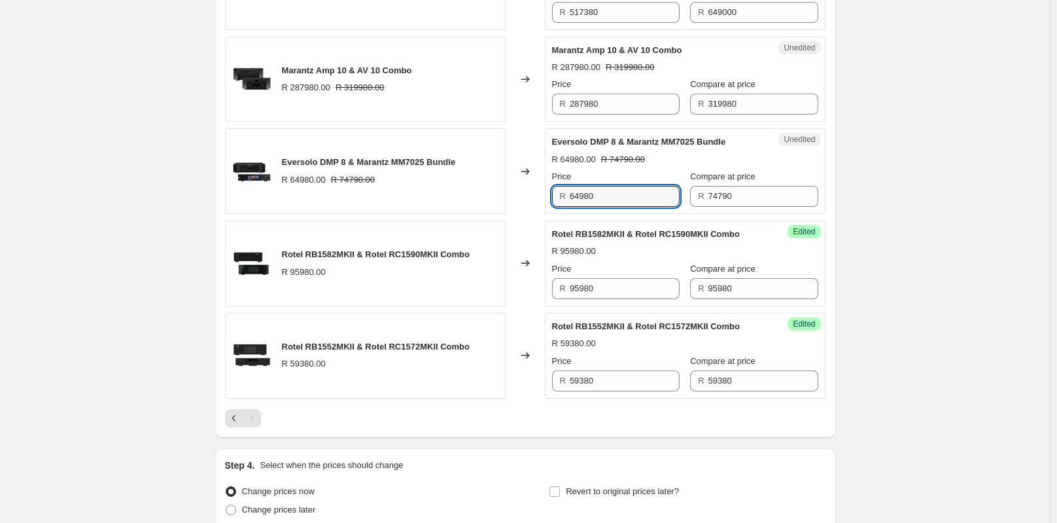
drag, startPoint x: 620, startPoint y: 213, endPoint x: 526, endPoint y: 219, distance: 93.8
click at [526, 214] on div "Eversolo DMP 8 & Marantz MM7025 Bundle R 64980.00 R 74790.00 Changed to Unedite…" at bounding box center [525, 171] width 601 height 86
type input "64980"
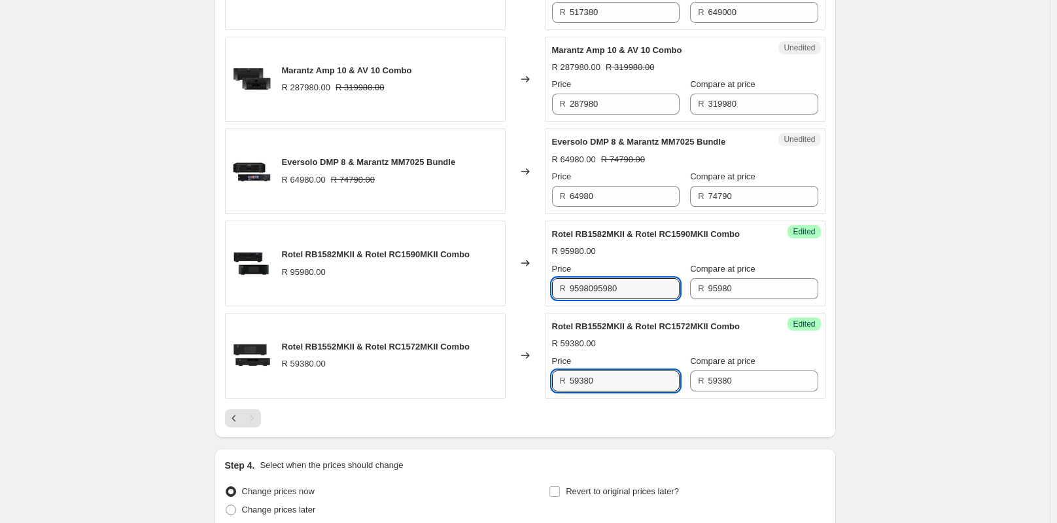
type input "9598095980"
type input "5938059380"
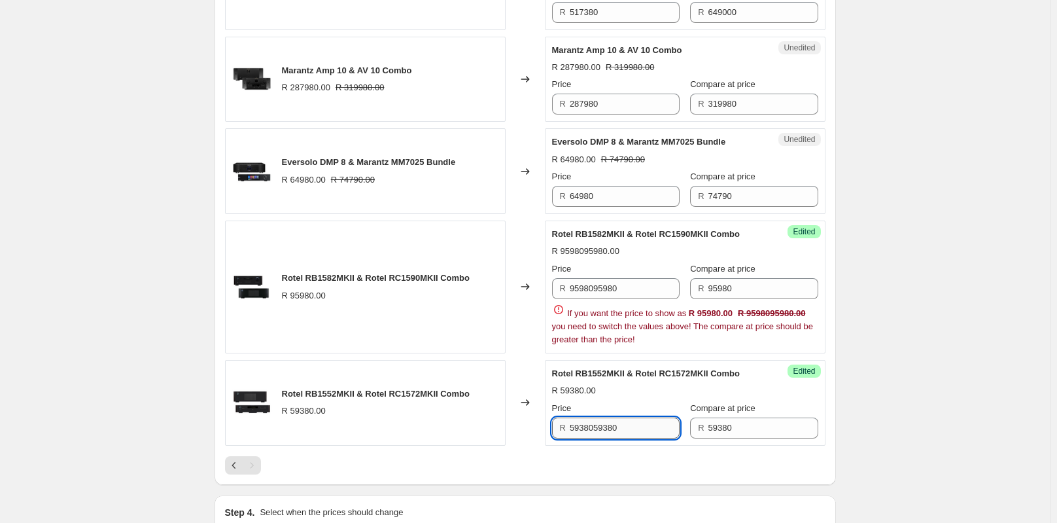
click at [653, 435] on input "5938059380" at bounding box center [625, 427] width 110 height 21
drag, startPoint x: 653, startPoint y: 435, endPoint x: 567, endPoint y: 442, distance: 86.0
click at [567, 438] on div "R 5938059380" at bounding box center [616, 427] width 128 height 21
type input "59380"
click at [647, 299] on input "9598095980" at bounding box center [625, 288] width 110 height 21
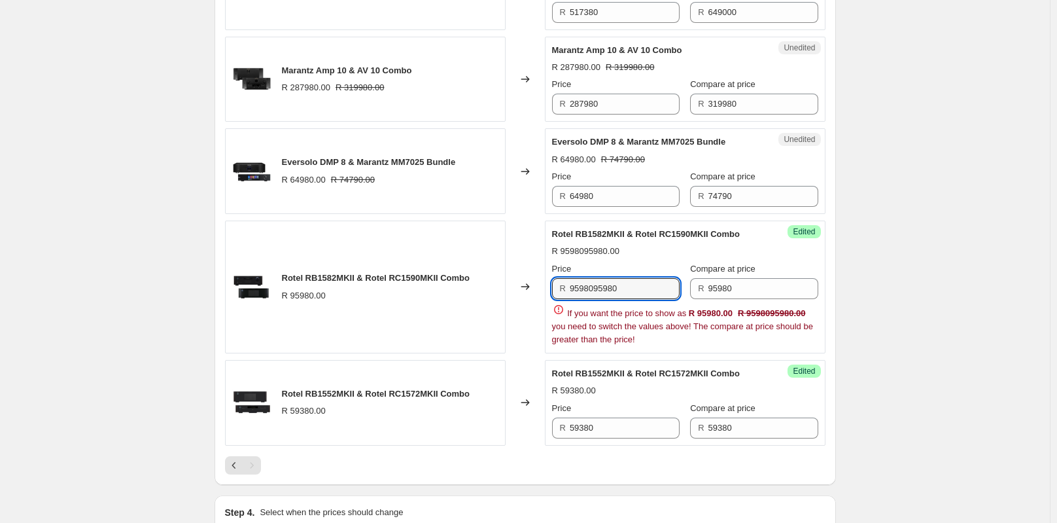
drag, startPoint x: 641, startPoint y: 304, endPoint x: 545, endPoint y: 304, distance: 96.2
click at [545, 304] on div "Rotel RB1582MKII & Rotel RC1590MKII Combo R 95980.00 Changed to Success Edited …" at bounding box center [525, 287] width 601 height 133
type input "9598095980"
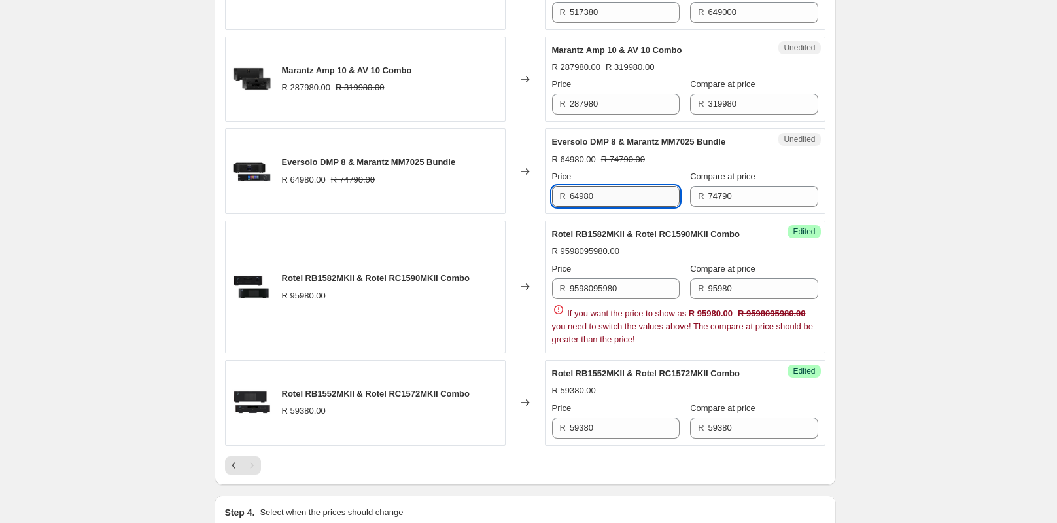
click at [609, 207] on input "64980" at bounding box center [625, 196] width 110 height 21
drag, startPoint x: 609, startPoint y: 210, endPoint x: 512, endPoint y: 217, distance: 97.1
click at [512, 214] on div "Eversolo DMP 8 & Marantz MM7025 Bundle R 64980.00 R 74790.00 Changed to Unedite…" at bounding box center [525, 171] width 601 height 86
type input "64980"
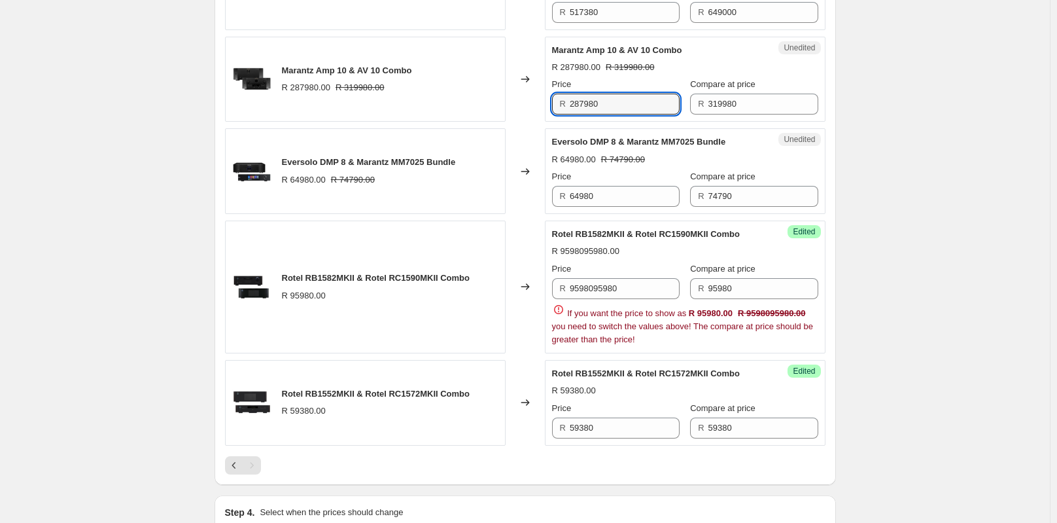
drag, startPoint x: 544, startPoint y: 120, endPoint x: 527, endPoint y: 120, distance: 17.0
click at [527, 120] on div "Marantz Amp 10 & AV 10 Combo R 287980.00 R 319980.00 Changed to Unedited Marant…" at bounding box center [525, 80] width 601 height 86
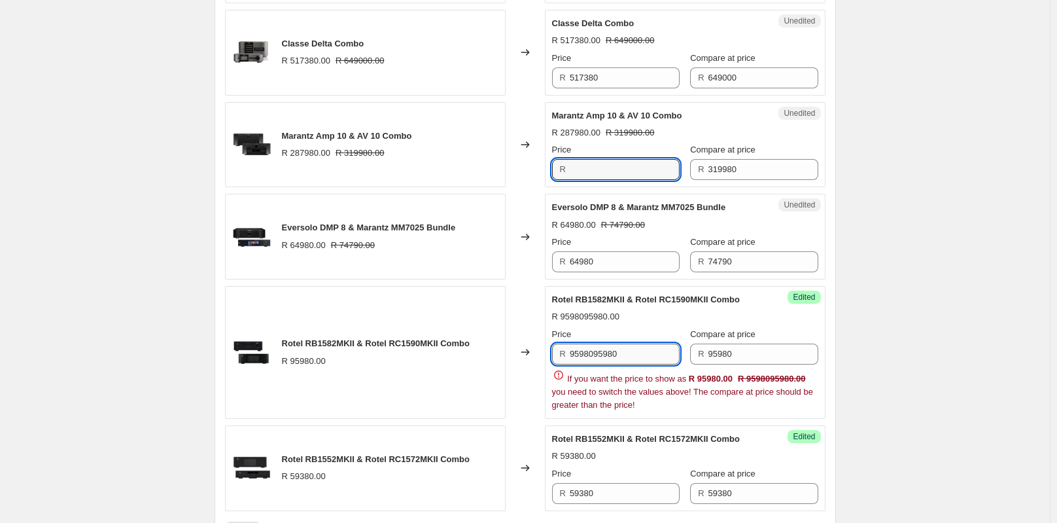
type input "287980"
click at [628, 364] on input "9598095980" at bounding box center [625, 354] width 110 height 21
drag, startPoint x: 550, startPoint y: 370, endPoint x: 487, endPoint y: 370, distance: 62.8
click at [487, 370] on div "Rotel RB1582MKII & Rotel RC1590MKII Combo R 95980.00 Changed to Success Edited …" at bounding box center [525, 352] width 601 height 133
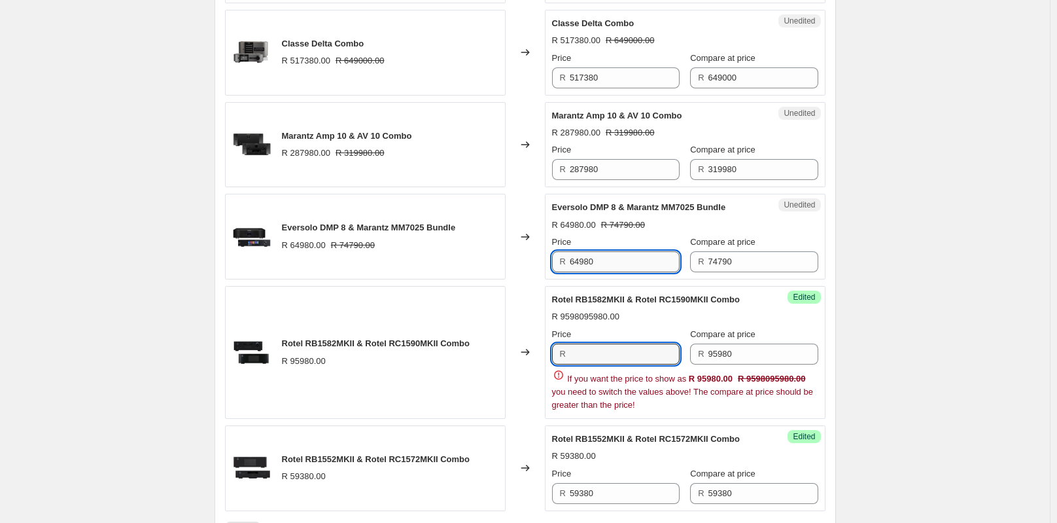
type input "9598095980"
click at [616, 271] on input "64980" at bounding box center [625, 261] width 110 height 21
drag, startPoint x: 616, startPoint y: 271, endPoint x: 549, endPoint y: 276, distance: 67.0
click at [549, 276] on div "Unedited Eversolo DMP 8 & Marantz MM7025 Bundle R 64980.00 R 74790.00 Price R 6…" at bounding box center [685, 237] width 281 height 86
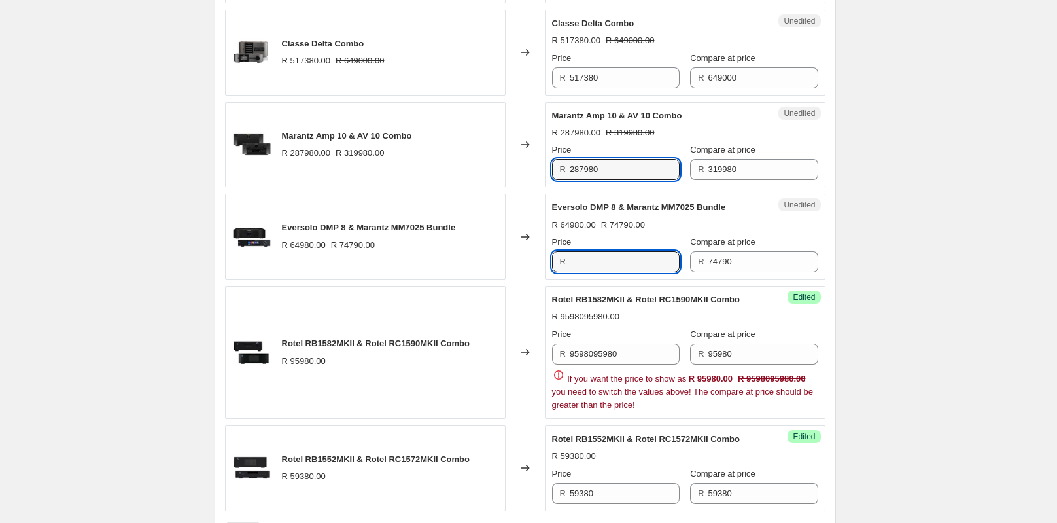
type input "64980"
click at [516, 185] on div "Marantz Amp 10 & AV 10 Combo R 287980.00 R 319980.00 Changed to Unedited Marant…" at bounding box center [525, 145] width 601 height 86
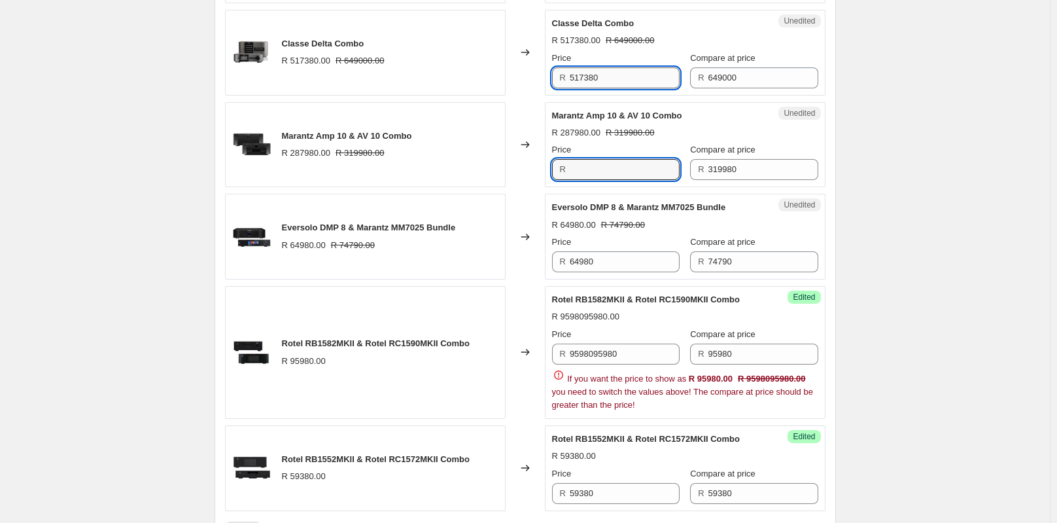
type input "287980"
drag, startPoint x: 624, startPoint y: 94, endPoint x: 520, endPoint y: 96, distance: 103.4
click at [520, 96] on div "Classe Delta Combo R 517380.00 R 649000.00 Changed to Unedited Classe Delta Com…" at bounding box center [525, 53] width 601 height 86
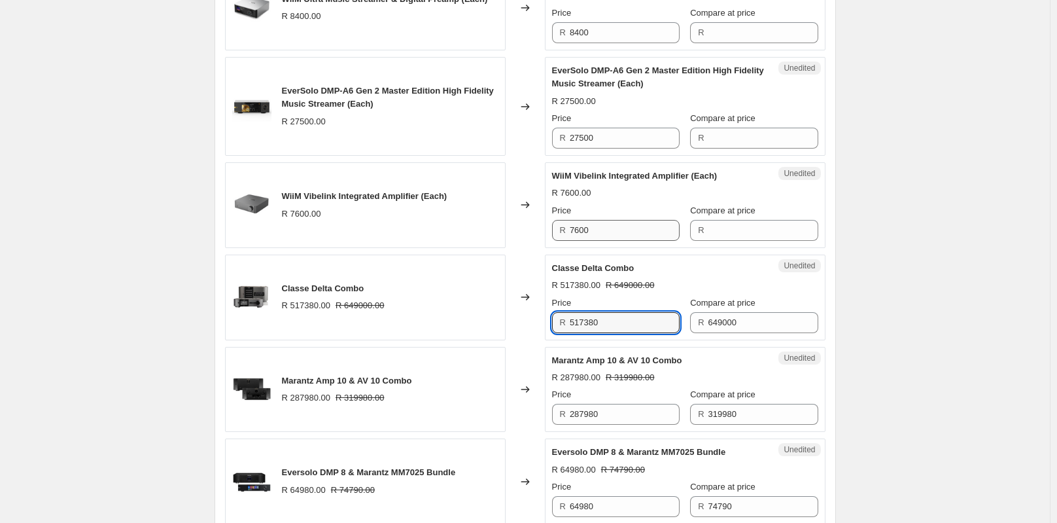
scroll to position [654, 0]
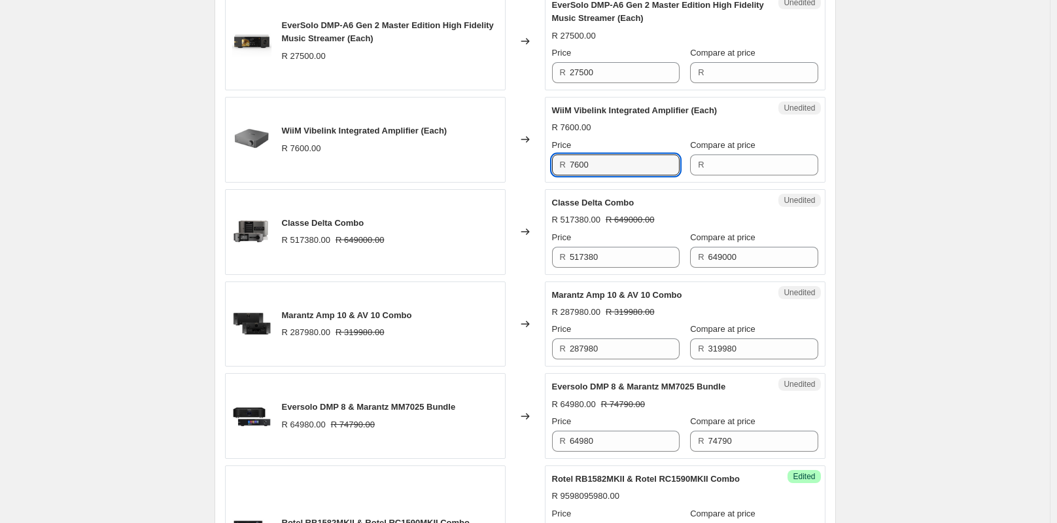
drag, startPoint x: 614, startPoint y: 175, endPoint x: 541, endPoint y: 181, distance: 72.9
click at [541, 181] on div "WiiM Vibelink Integrated Amplifier (Each) R 7600.00 Changed to Unedited WiiM Vi…" at bounding box center [525, 140] width 601 height 86
type input "7600"
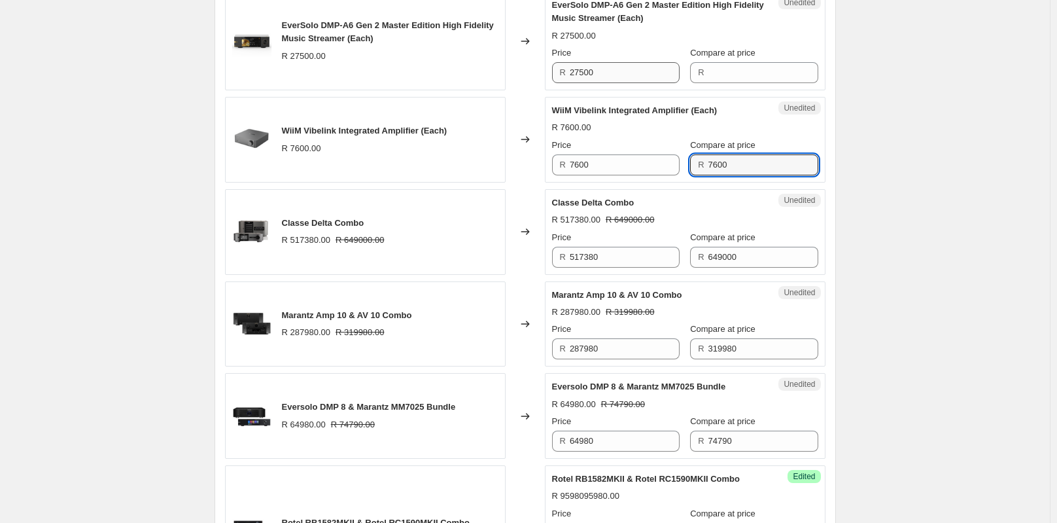
type input "7600"
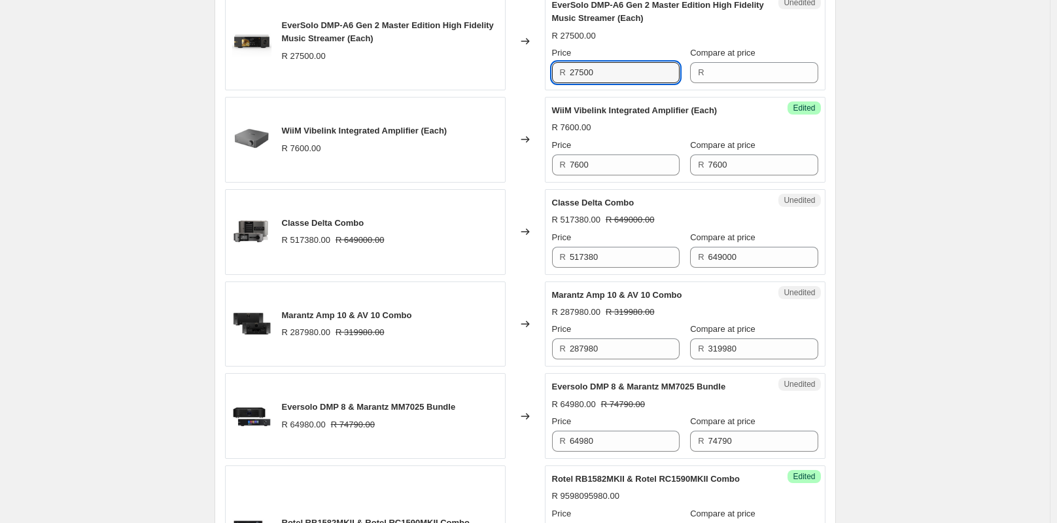
drag, startPoint x: 599, startPoint y: 84, endPoint x: 559, endPoint y: 86, distance: 40.6
click at [557, 83] on div "R 27500" at bounding box center [616, 72] width 128 height 21
type input "27500"
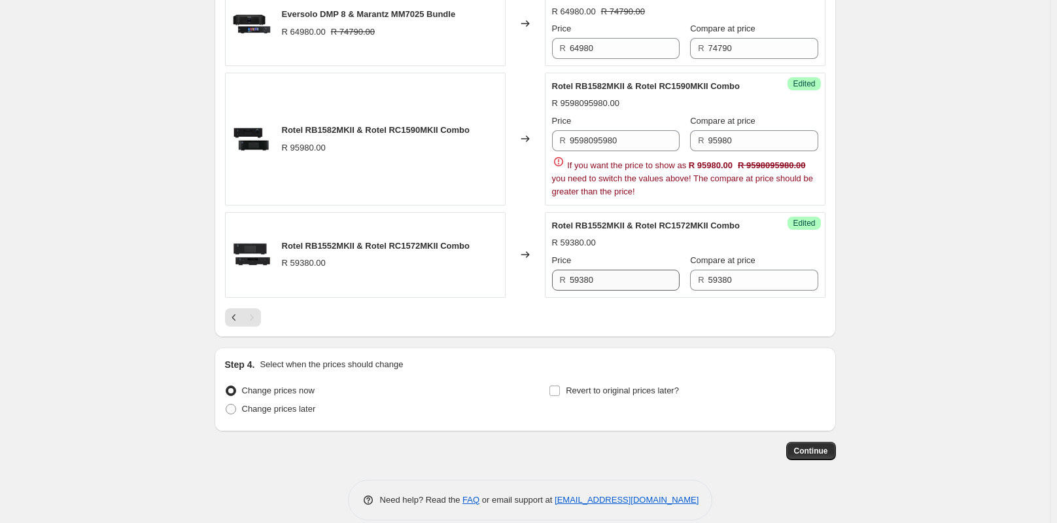
type input "27500"
click at [615, 290] on input "59380" at bounding box center [625, 280] width 110 height 21
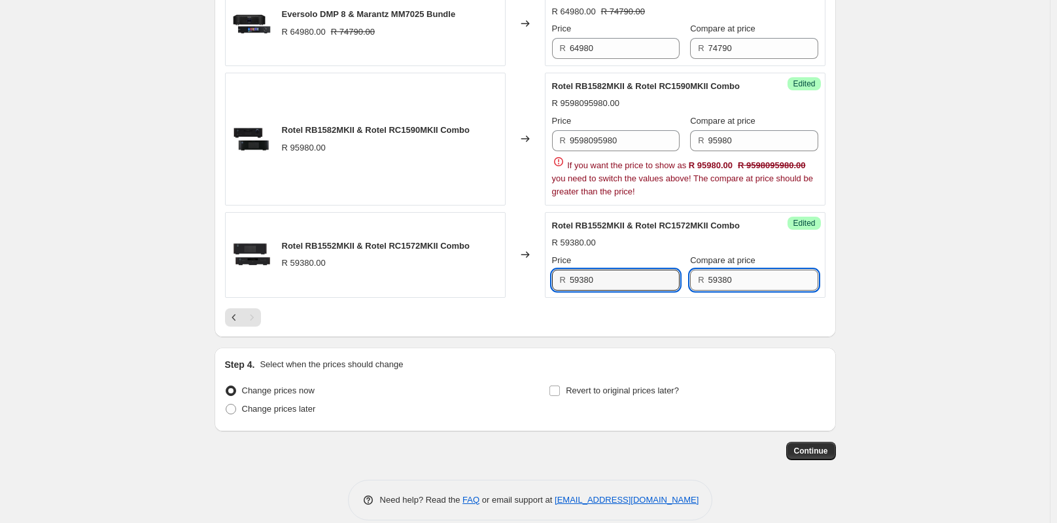
click at [747, 288] on input "59380" at bounding box center [764, 280] width 110 height 21
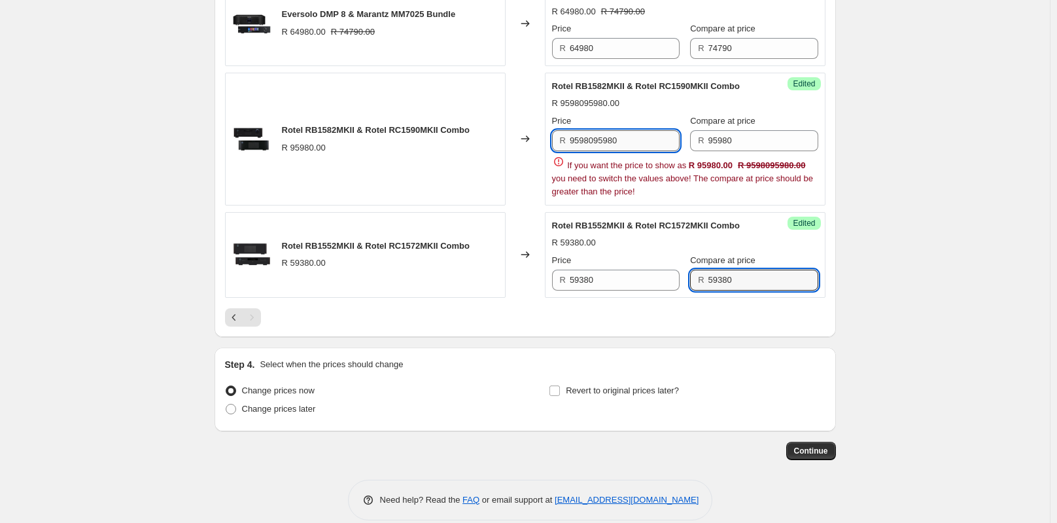
click at [633, 151] on input "9598095980" at bounding box center [625, 140] width 110 height 21
click at [633, 151] on input "Price" at bounding box center [625, 140] width 110 height 21
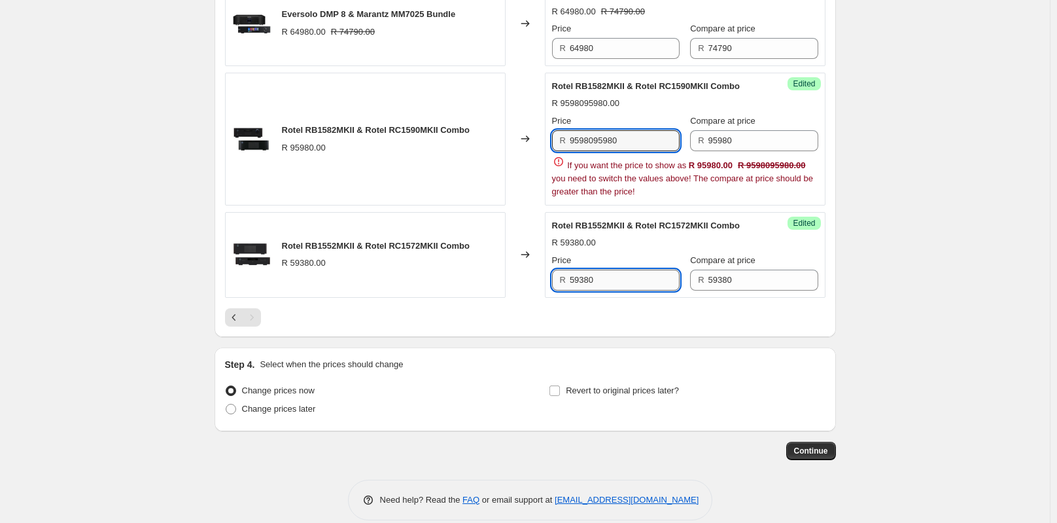
click at [623, 291] on input "59380" at bounding box center [625, 280] width 110 height 21
drag, startPoint x: 642, startPoint y: 154, endPoint x: 583, endPoint y: 164, distance: 59.6
click at [583, 151] on input "9598095980" at bounding box center [625, 140] width 110 height 21
click at [640, 151] on input "95" at bounding box center [625, 140] width 110 height 21
type input "95"
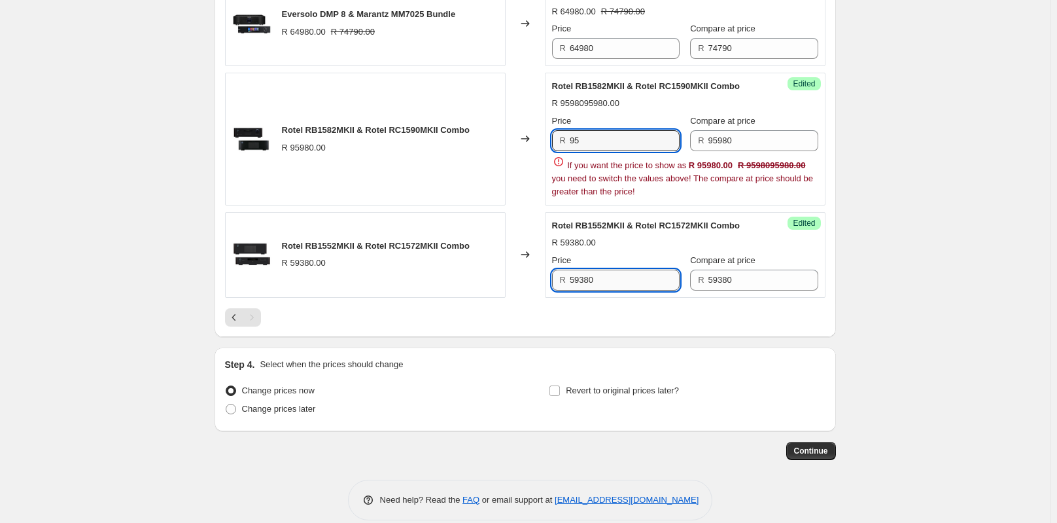
scroll to position [1030, 0]
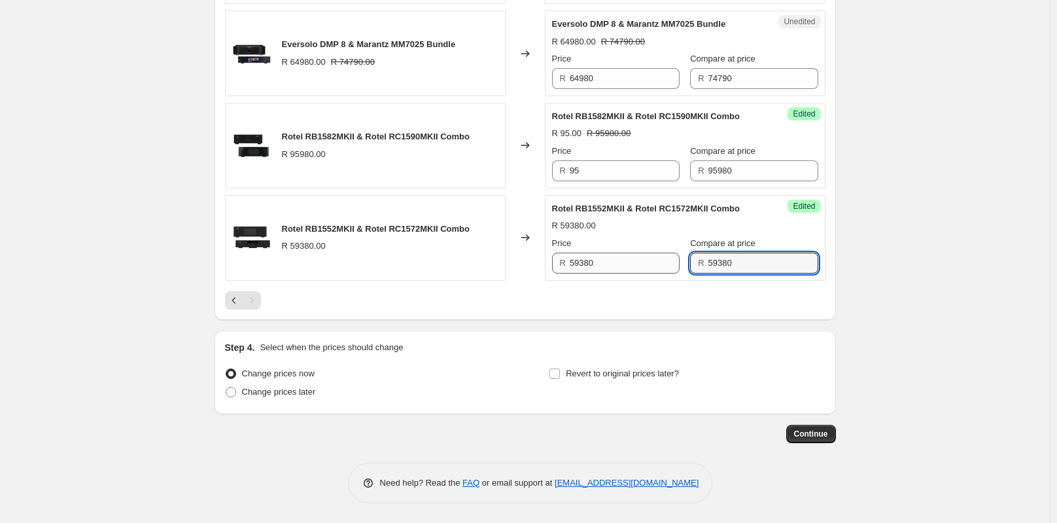
drag, startPoint x: 737, startPoint y: 258, endPoint x: 631, endPoint y: 273, distance: 107.6
click at [631, 273] on div "Price R 59380 Compare at price R 59380" at bounding box center [685, 255] width 266 height 37
click at [590, 266] on input "59380" at bounding box center [625, 263] width 110 height 21
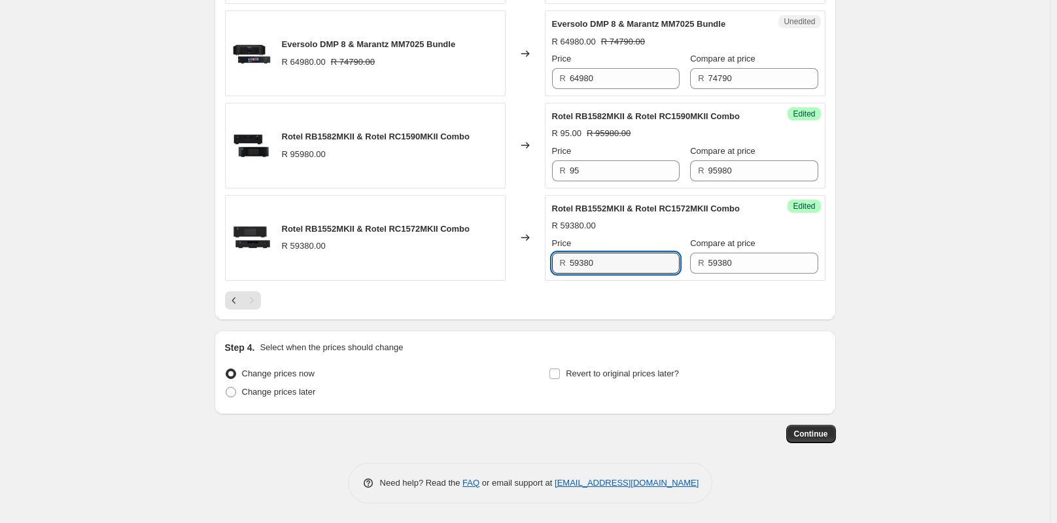
drag, startPoint x: 622, startPoint y: 264, endPoint x: 552, endPoint y: 273, distance: 70.5
click at [552, 273] on div "Success Edited Rotel RB1552MKII & Rotel RC1572MKII Combo R 59380.00 Price R 593…" at bounding box center [685, 238] width 281 height 86
click at [723, 267] on input "59380" at bounding box center [764, 263] width 110 height 21
click at [636, 269] on input "59380" at bounding box center [625, 263] width 110 height 21
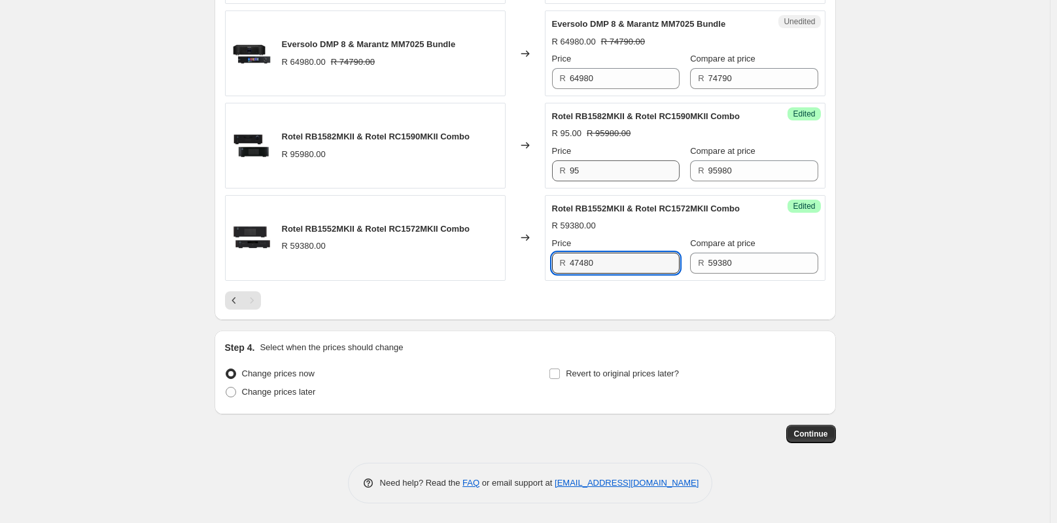
type input "47480"
click at [585, 173] on input "95" at bounding box center [625, 170] width 110 height 21
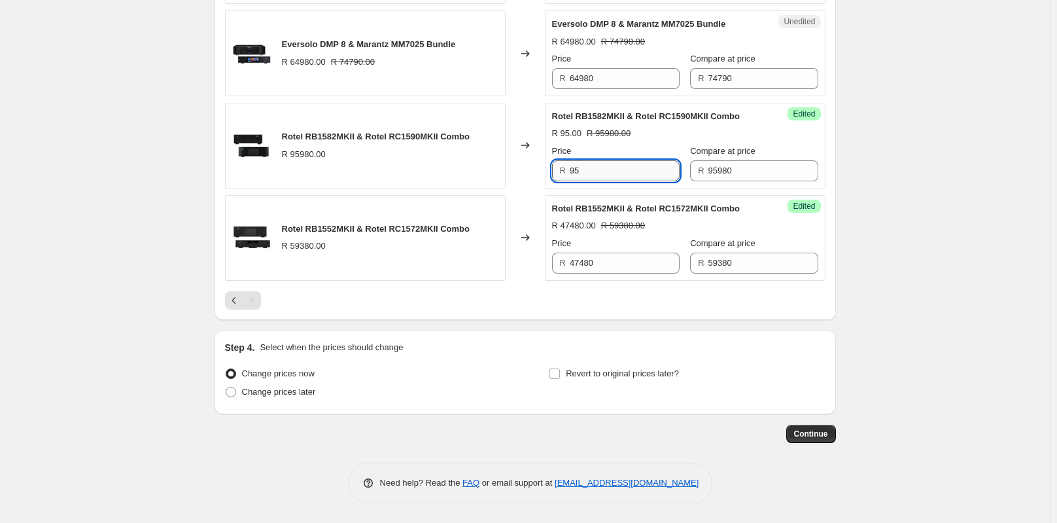
click at [609, 175] on input "95" at bounding box center [625, 170] width 110 height 21
click at [715, 171] on input "95980" at bounding box center [764, 170] width 110 height 21
click at [588, 175] on input "95" at bounding box center [625, 170] width 110 height 21
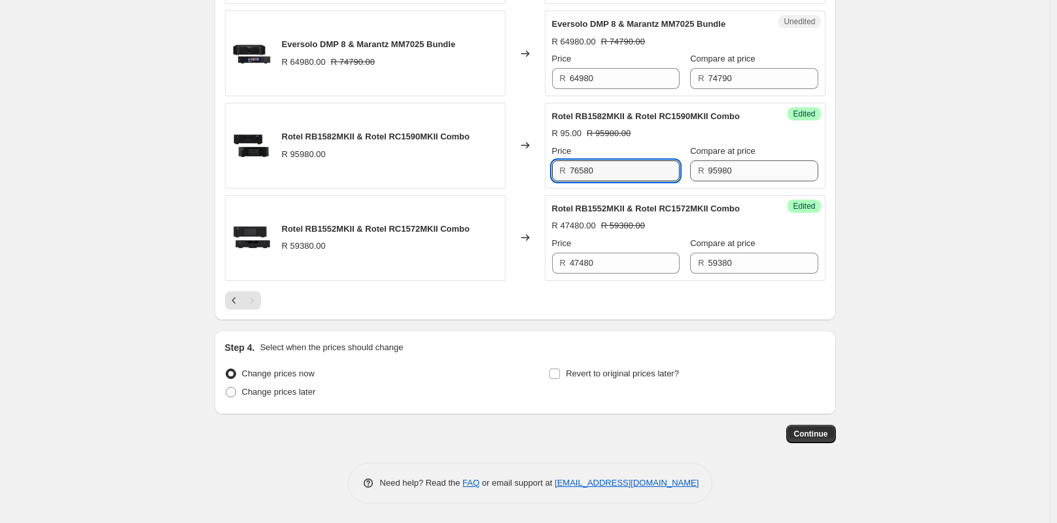
type input "76580"
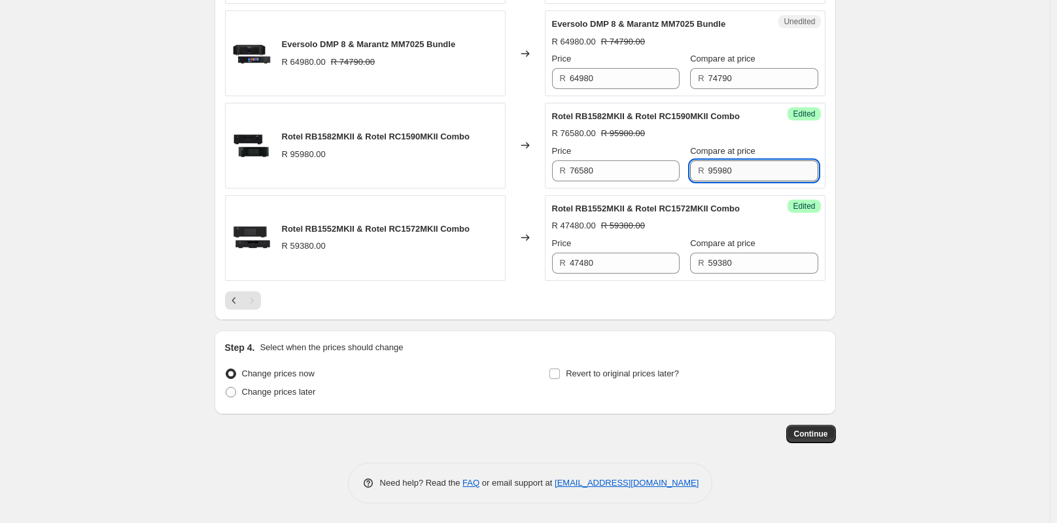
click at [709, 166] on input "95980" at bounding box center [764, 170] width 110 height 21
click at [744, 167] on input "95980" at bounding box center [764, 170] width 110 height 21
click at [620, 82] on input "64980" at bounding box center [625, 78] width 110 height 21
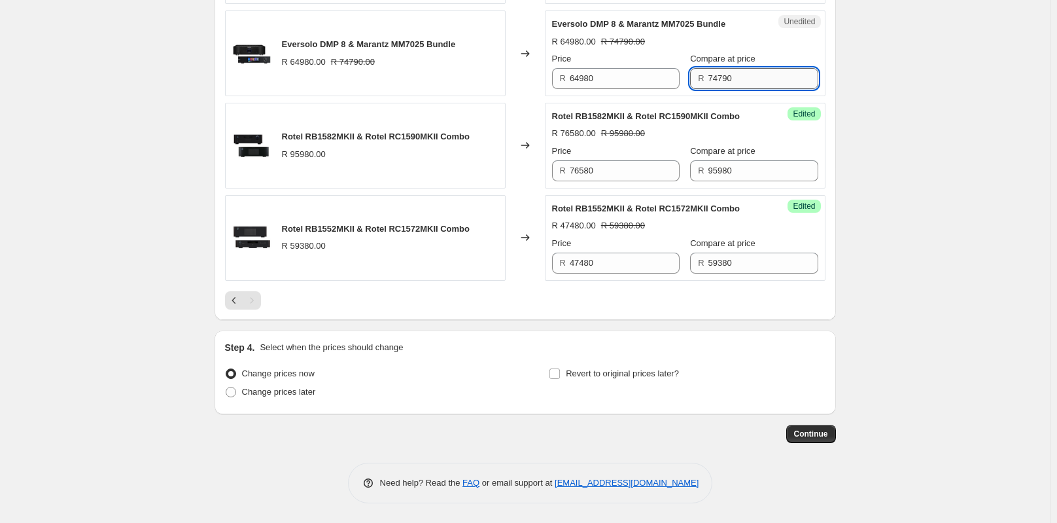
click at [714, 78] on input "74790" at bounding box center [764, 78] width 110 height 21
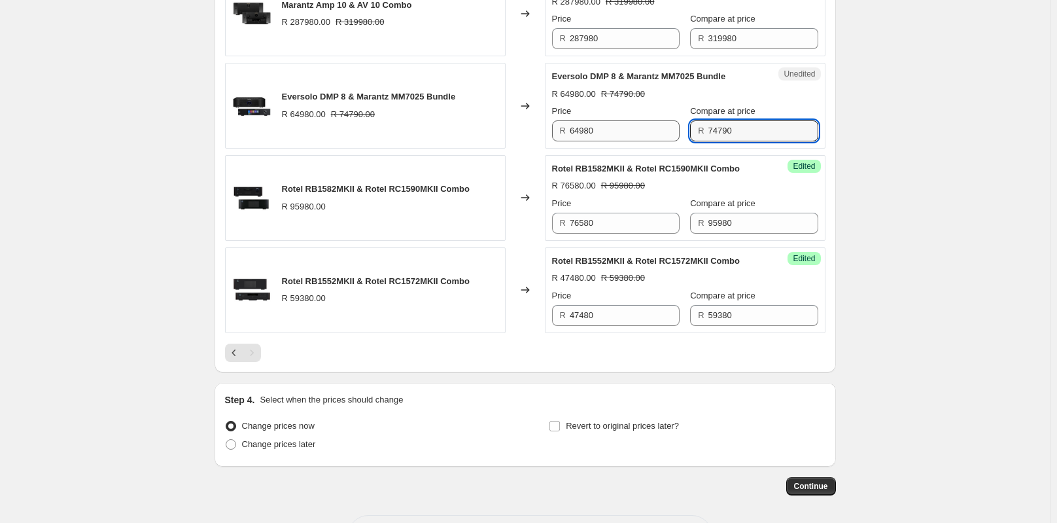
scroll to position [899, 0]
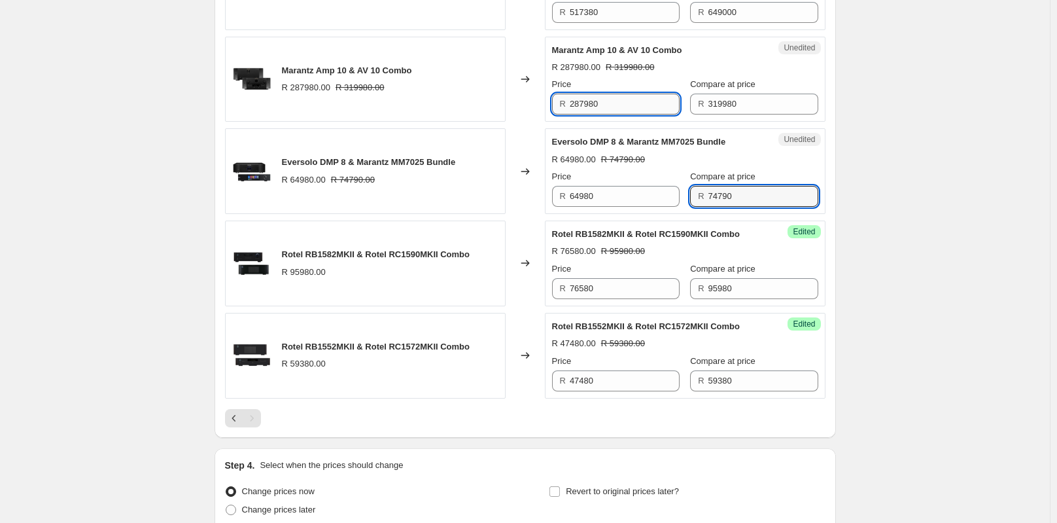
click at [643, 114] on input "287980" at bounding box center [625, 104] width 110 height 21
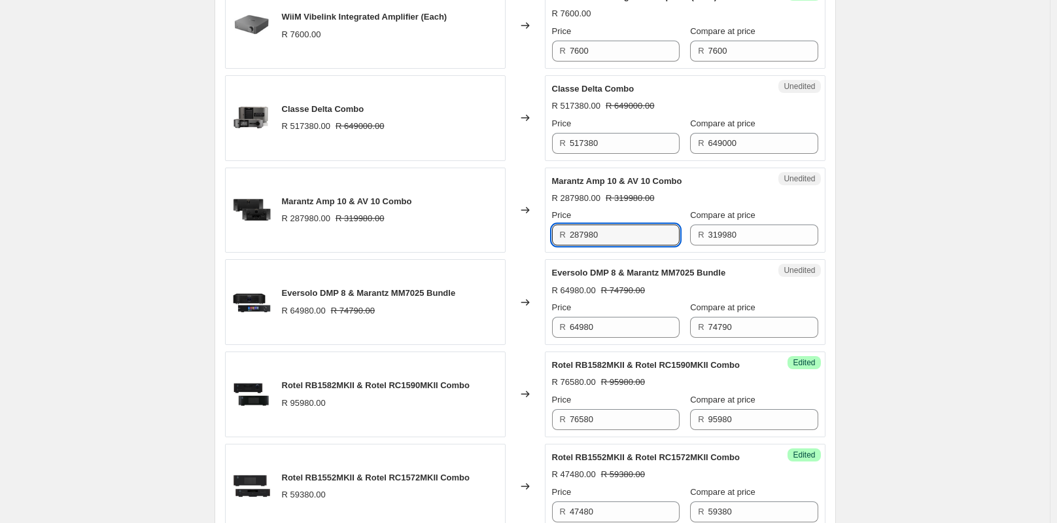
scroll to position [637, 0]
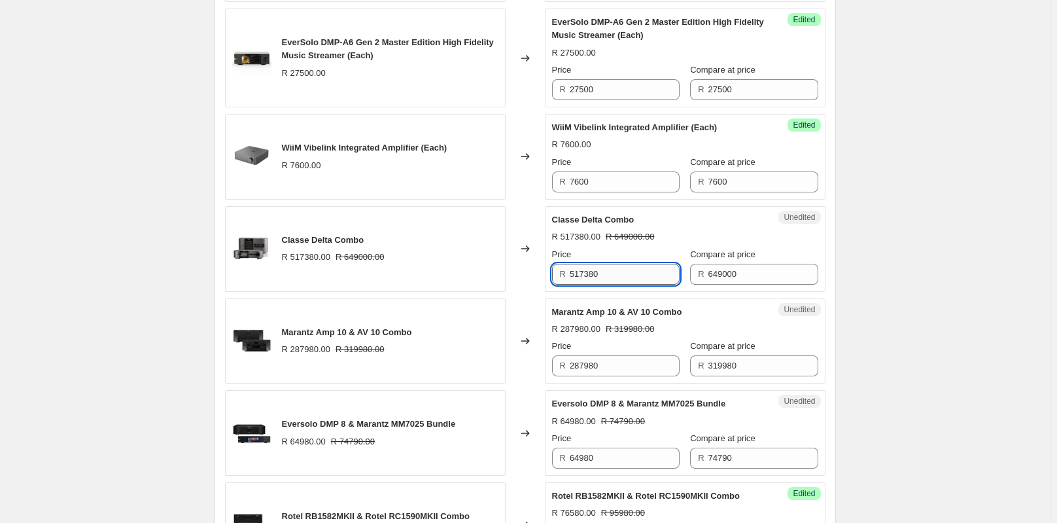
click at [635, 285] on input "517380" at bounding box center [625, 274] width 110 height 21
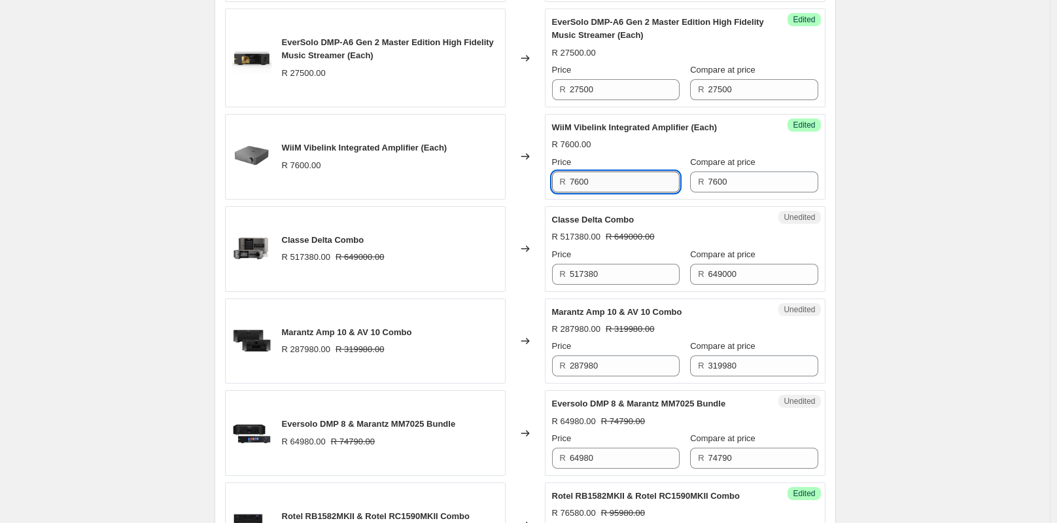
click at [597, 190] on input "7600" at bounding box center [625, 181] width 110 height 21
click at [613, 192] on input "7600" at bounding box center [625, 181] width 110 height 21
type input "6390"
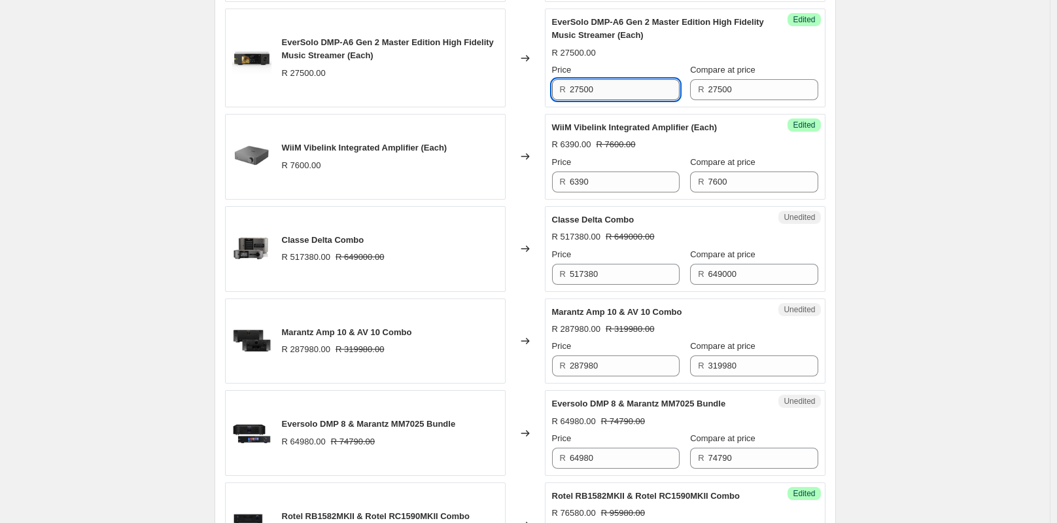
click at [632, 100] on input "27500" at bounding box center [625, 89] width 110 height 21
click at [614, 100] on input "27500" at bounding box center [625, 89] width 110 height 21
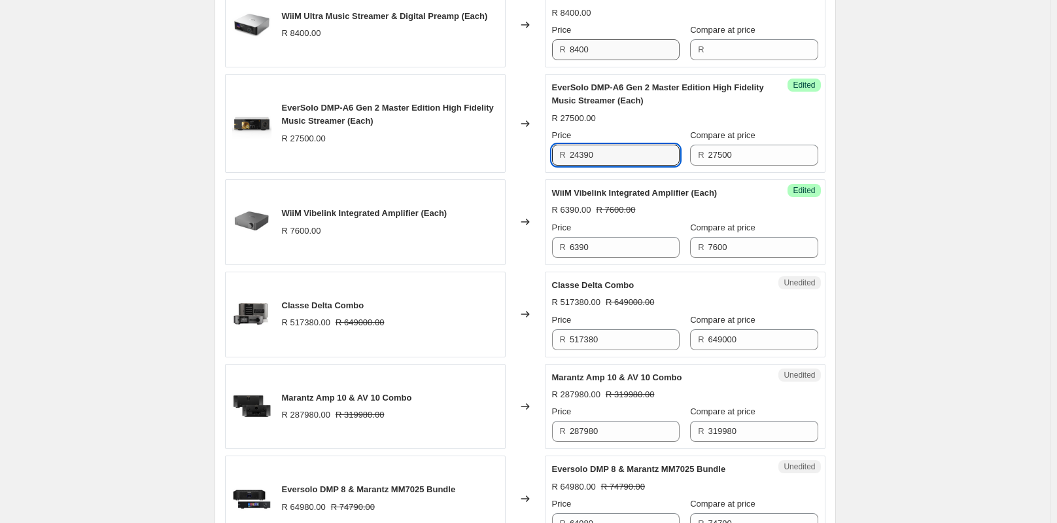
type input "24390"
click at [631, 56] on input "8400" at bounding box center [625, 49] width 110 height 21
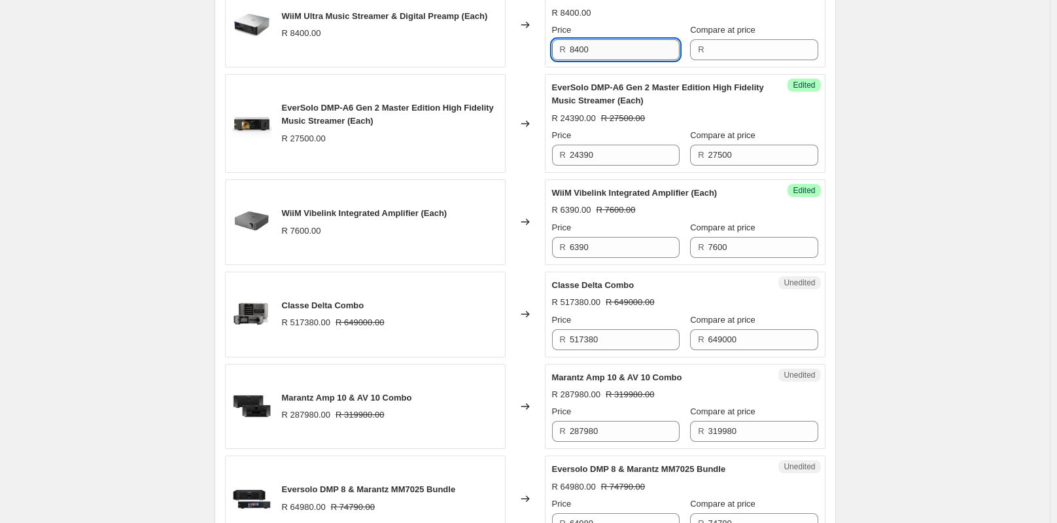
click at [622, 60] on input "8400" at bounding box center [625, 49] width 110 height 21
drag, startPoint x: 573, startPoint y: 64, endPoint x: 605, endPoint y: 65, distance: 32.1
click at [605, 60] on input "8400" at bounding box center [625, 49] width 110 height 21
type input "8400"
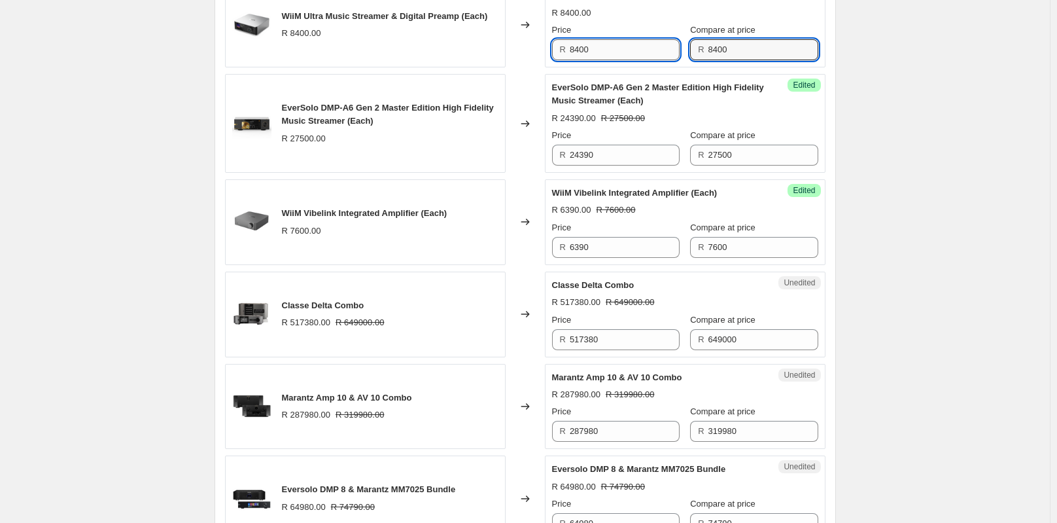
click at [631, 60] on input "8400" at bounding box center [625, 49] width 110 height 21
type input "7190"
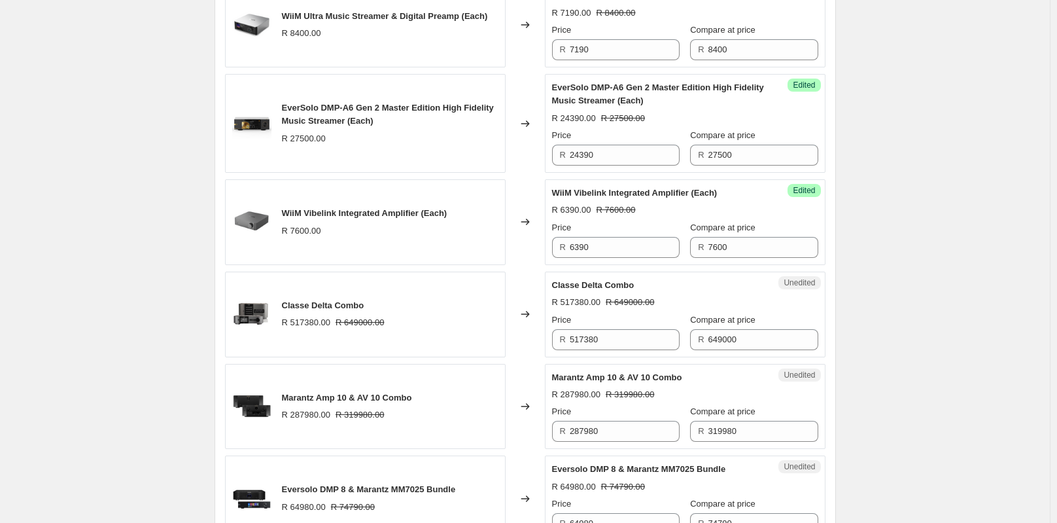
click at [937, 180] on div "Create new price [MEDICAL_DATA]. This page is ready Create new price [MEDICAL_D…" at bounding box center [525, 198] width 1050 height 1540
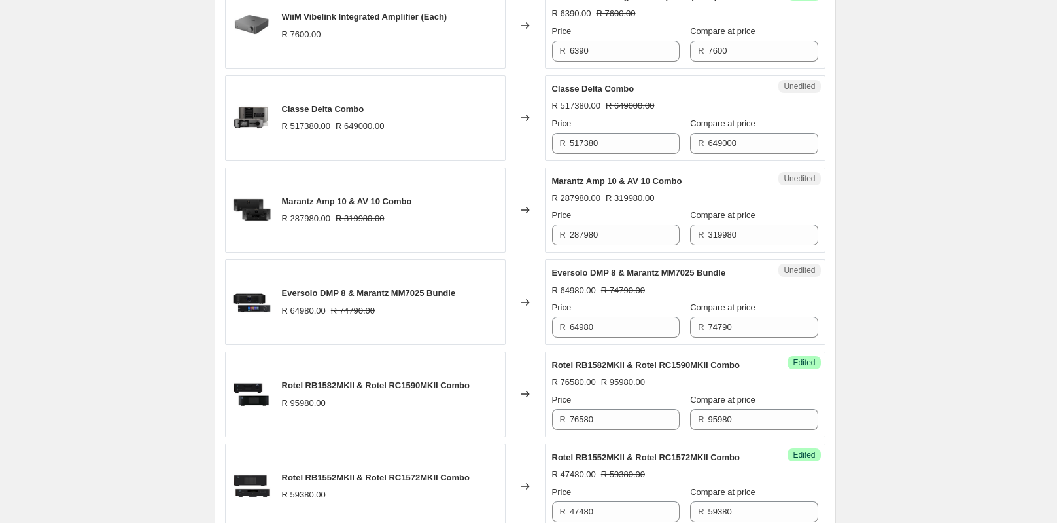
scroll to position [1030, 0]
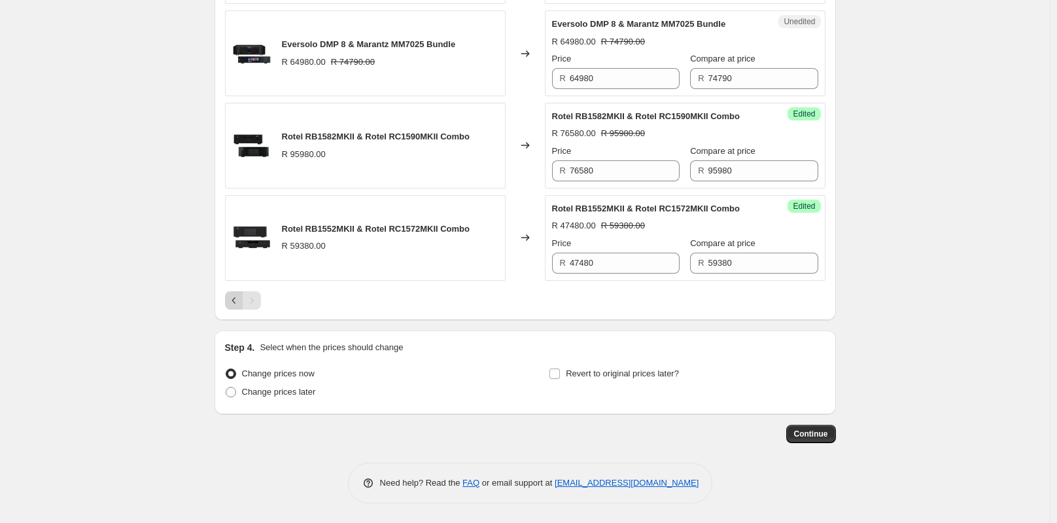
click at [236, 299] on icon "Previous" at bounding box center [234, 300] width 13 height 13
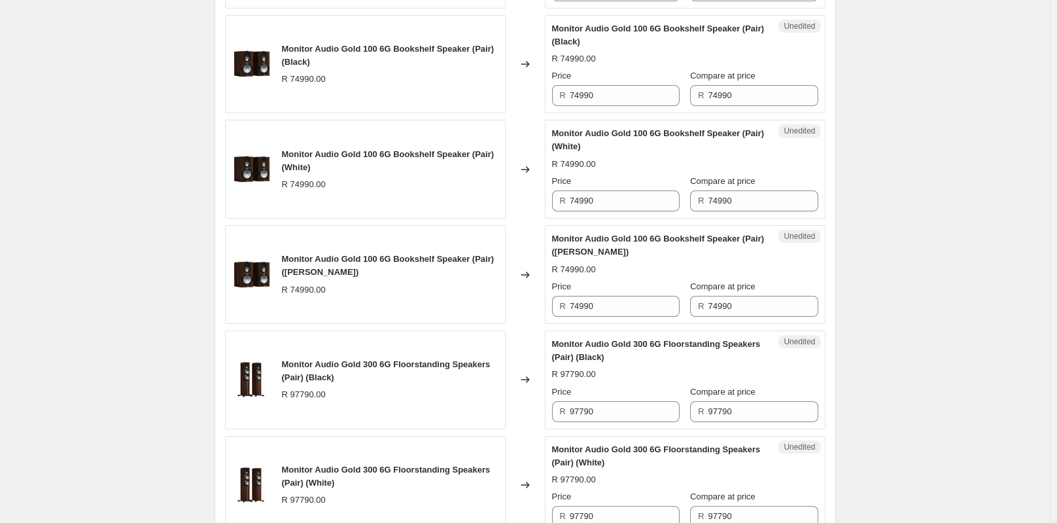
scroll to position [2339, 0]
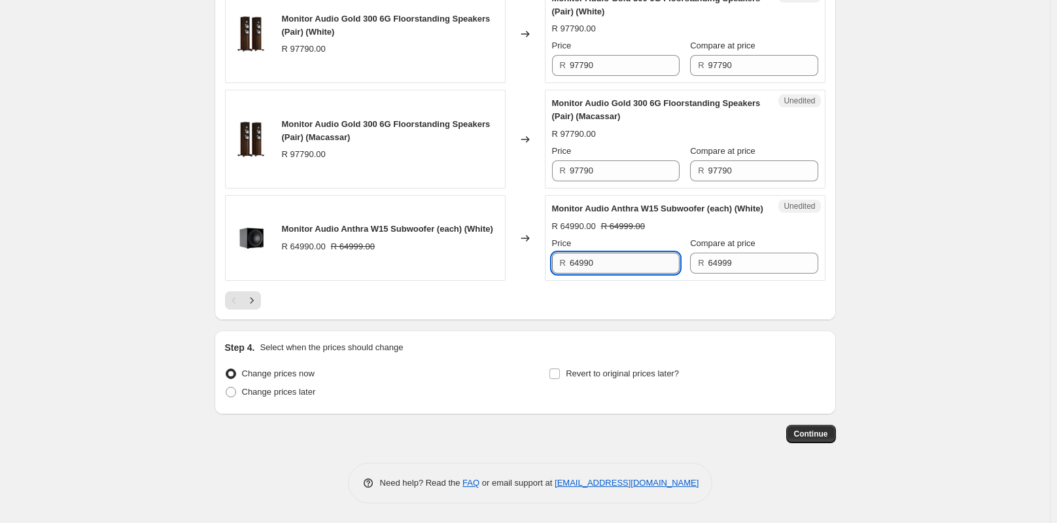
click at [607, 274] on input "64990" at bounding box center [625, 263] width 110 height 21
type input "45490"
click at [630, 175] on input "97790" at bounding box center [625, 170] width 110 height 21
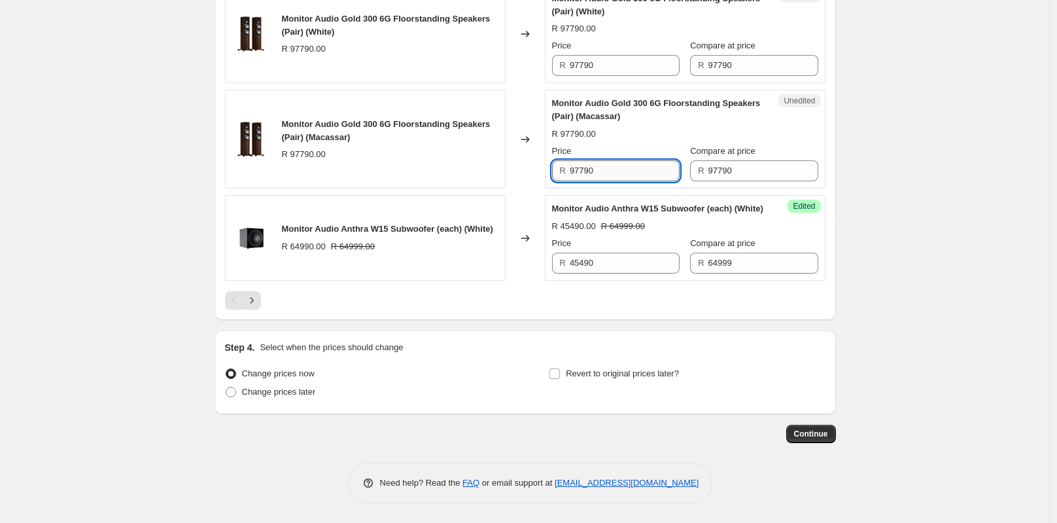
click at [630, 175] on input "97790" at bounding box center [625, 170] width 110 height 21
click at [615, 179] on input "97790" at bounding box center [625, 170] width 110 height 21
click at [591, 175] on input "68380" at bounding box center [625, 170] width 110 height 21
drag, startPoint x: 607, startPoint y: 175, endPoint x: 563, endPoint y: 181, distance: 43.6
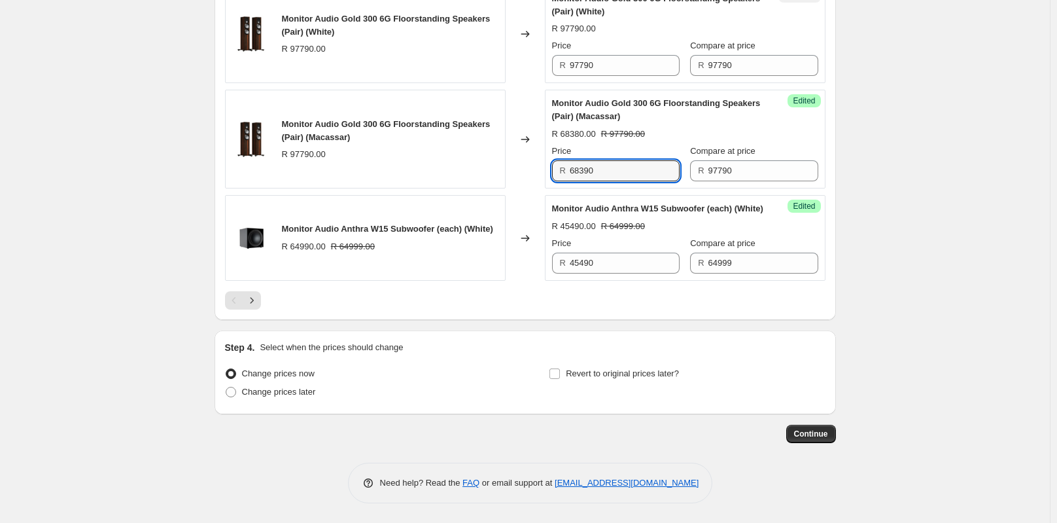
click at [563, 181] on div "R 68390" at bounding box center [616, 170] width 128 height 21
type input "68390"
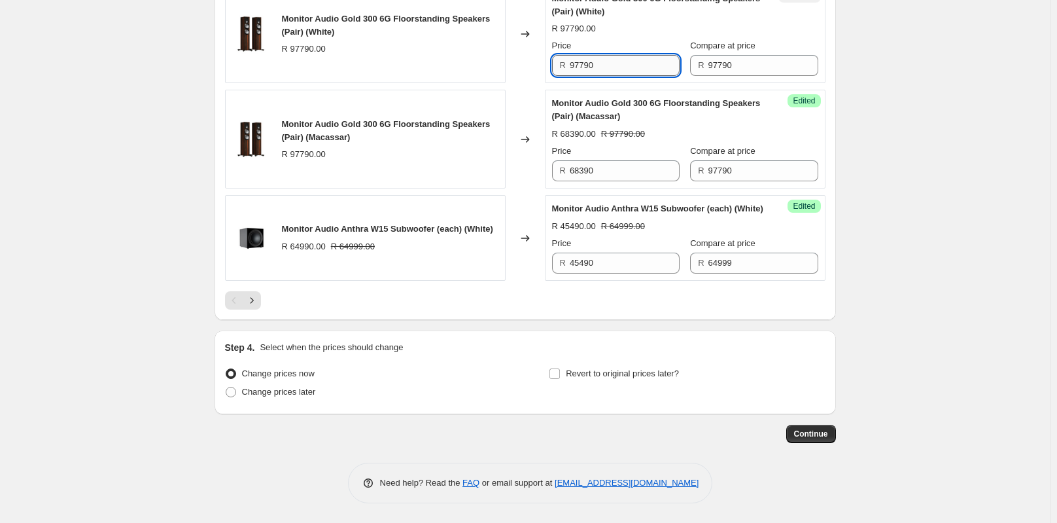
click at [605, 76] on input "97790" at bounding box center [625, 65] width 110 height 21
paste input "683"
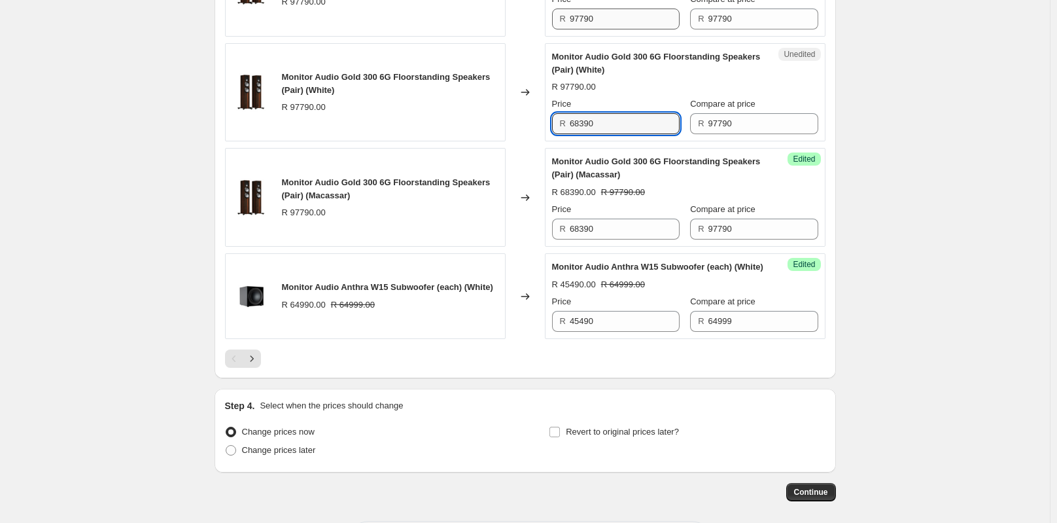
type input "68390"
click at [614, 29] on input "97790" at bounding box center [625, 19] width 110 height 21
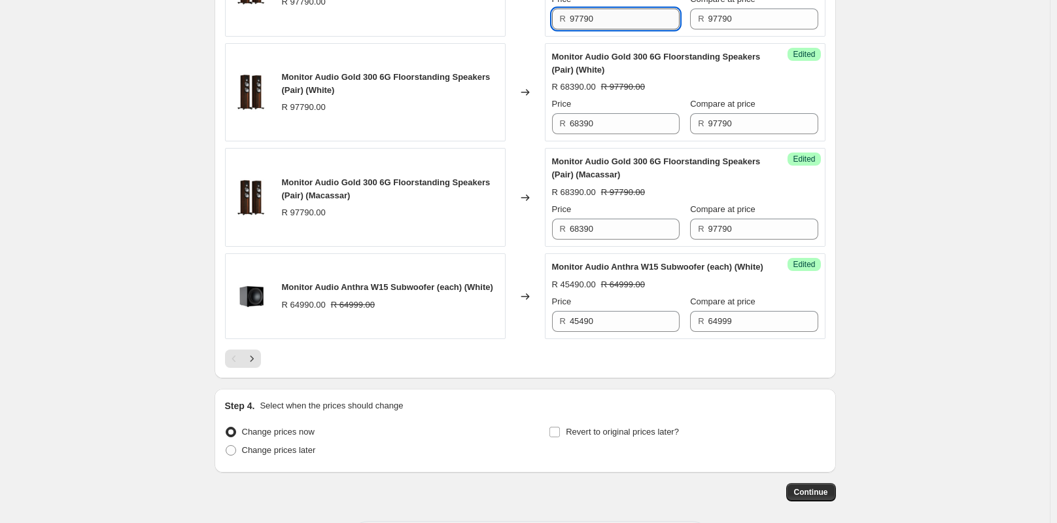
click at [614, 29] on input "97790" at bounding box center [625, 19] width 110 height 21
paste input "683"
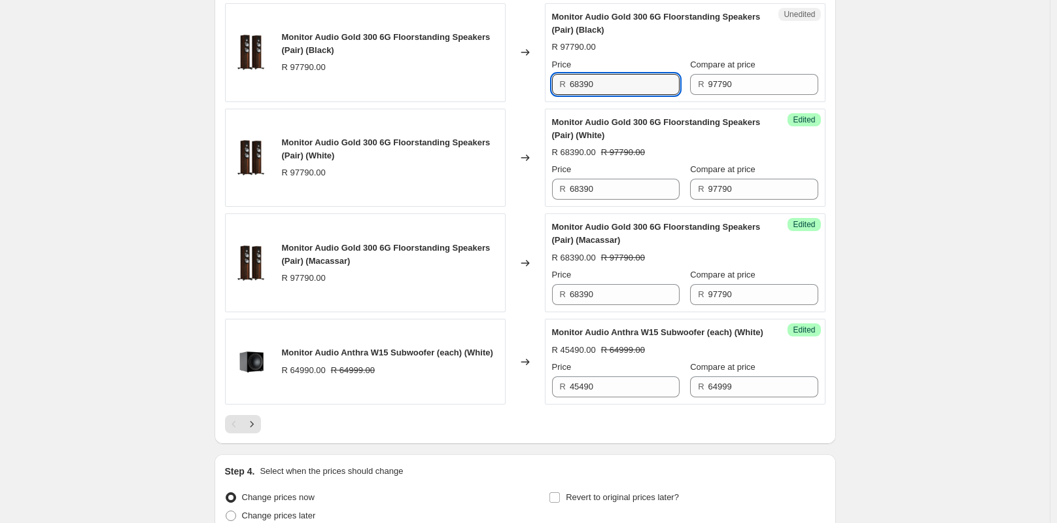
scroll to position [2142, 0]
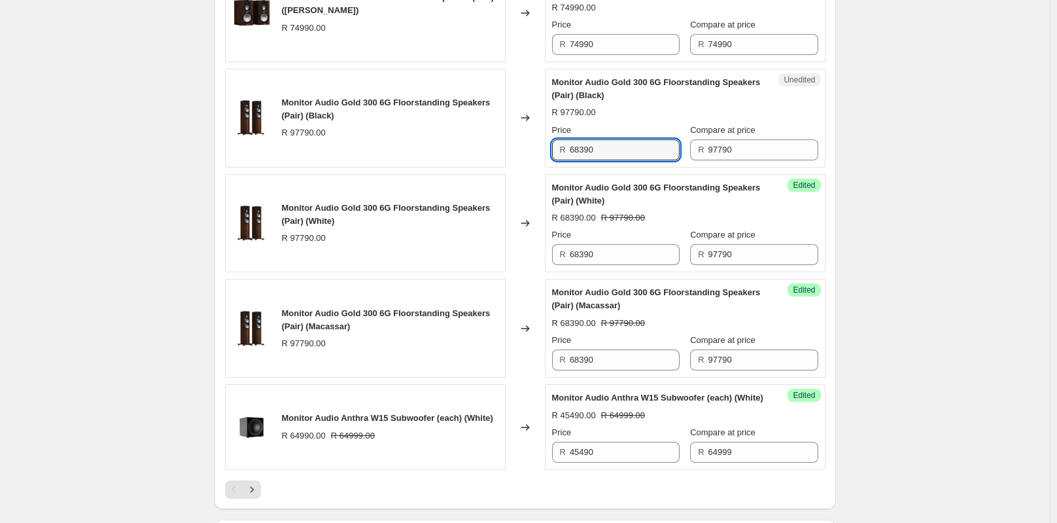
type input "68390"
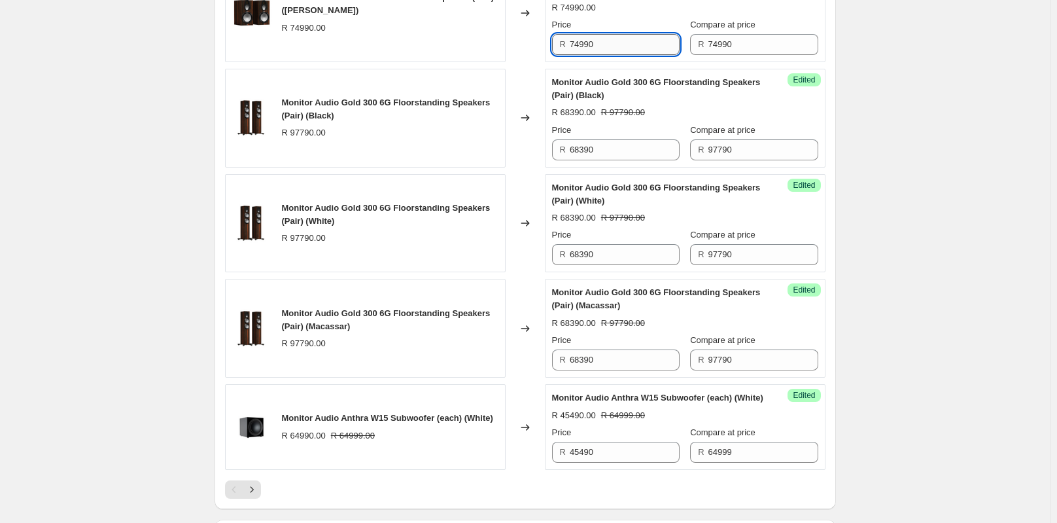
click at [630, 52] on input "74990" at bounding box center [625, 44] width 110 height 21
click at [607, 55] on input "74990" at bounding box center [625, 44] width 110 height 21
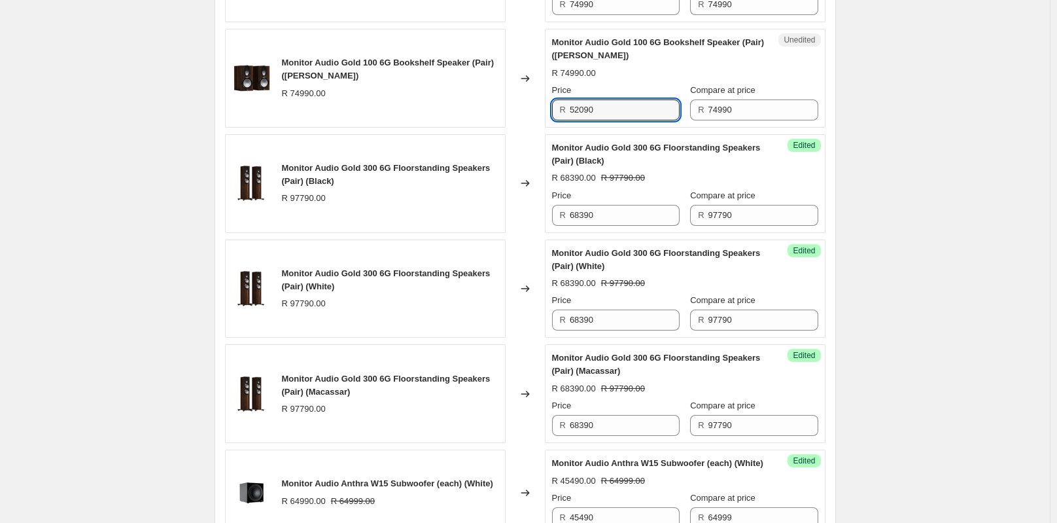
scroll to position [2012, 0]
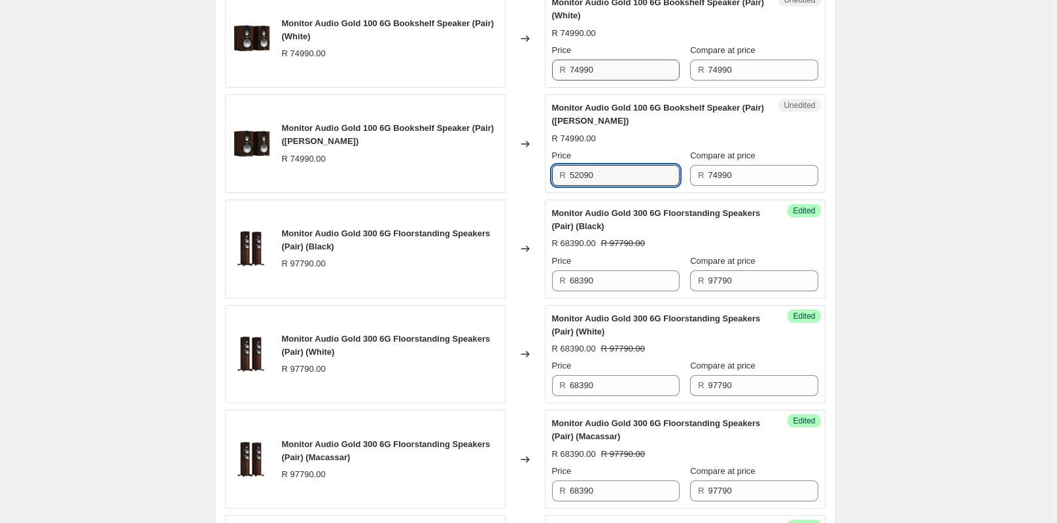
type input "52090"
click at [623, 80] on input "74990" at bounding box center [625, 70] width 110 height 21
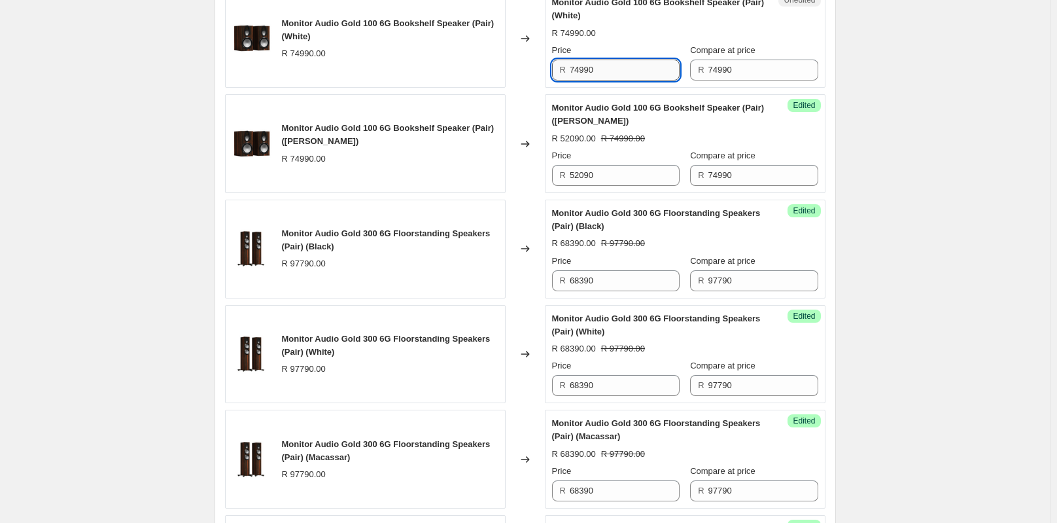
click at [623, 80] on input "74990" at bounding box center [625, 70] width 110 height 21
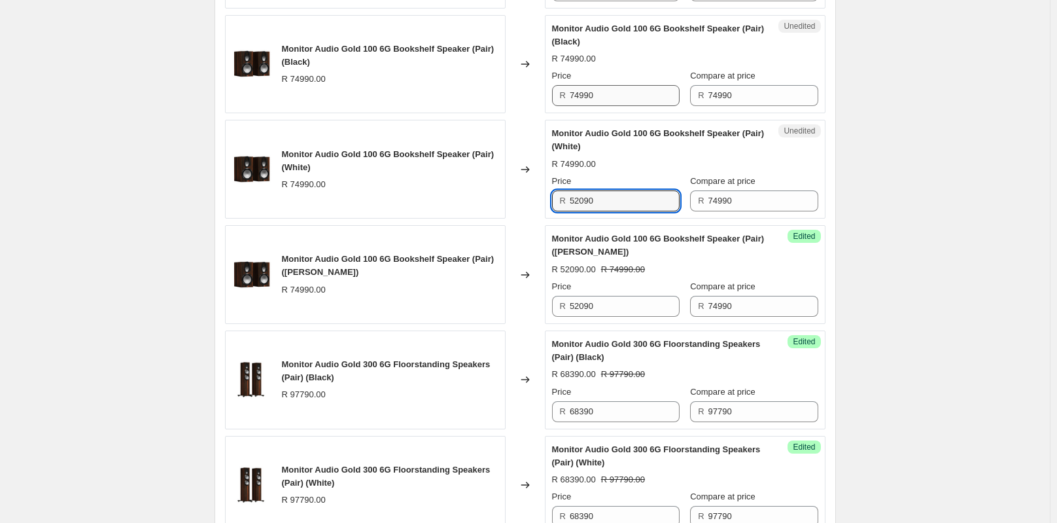
type input "52090"
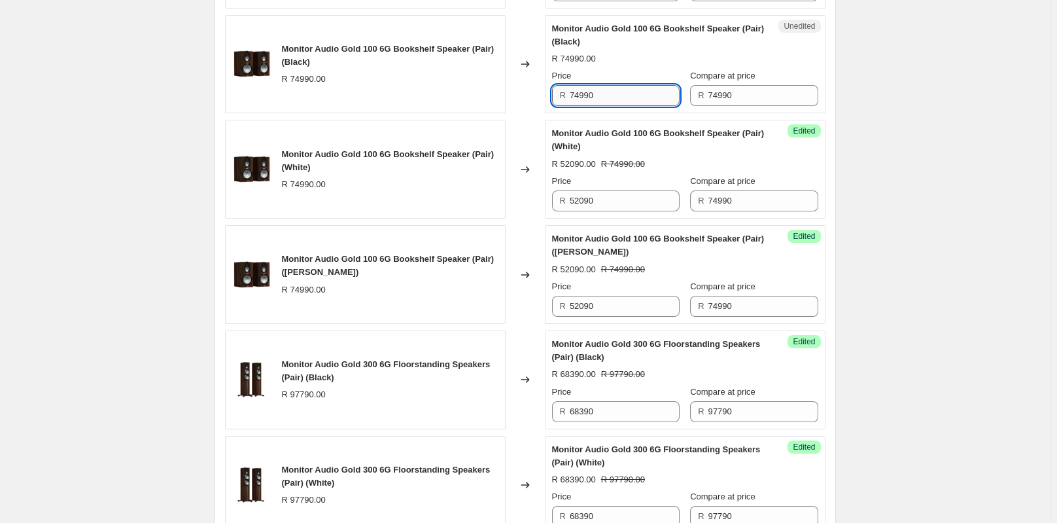
click at [631, 106] on input "74990" at bounding box center [625, 95] width 110 height 21
type input "52090"
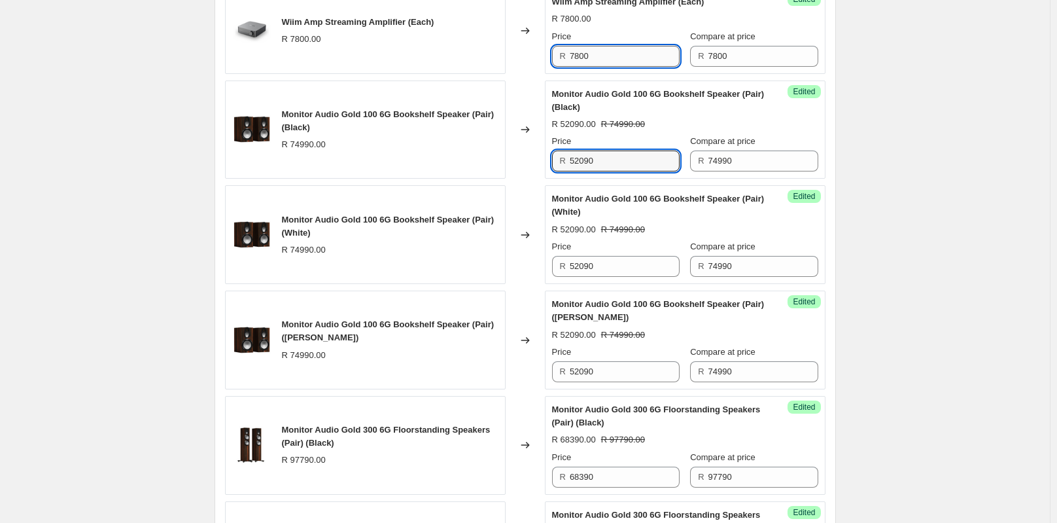
click at [620, 67] on input "7800" at bounding box center [625, 56] width 110 height 21
click at [631, 67] on input "7800" at bounding box center [625, 56] width 110 height 21
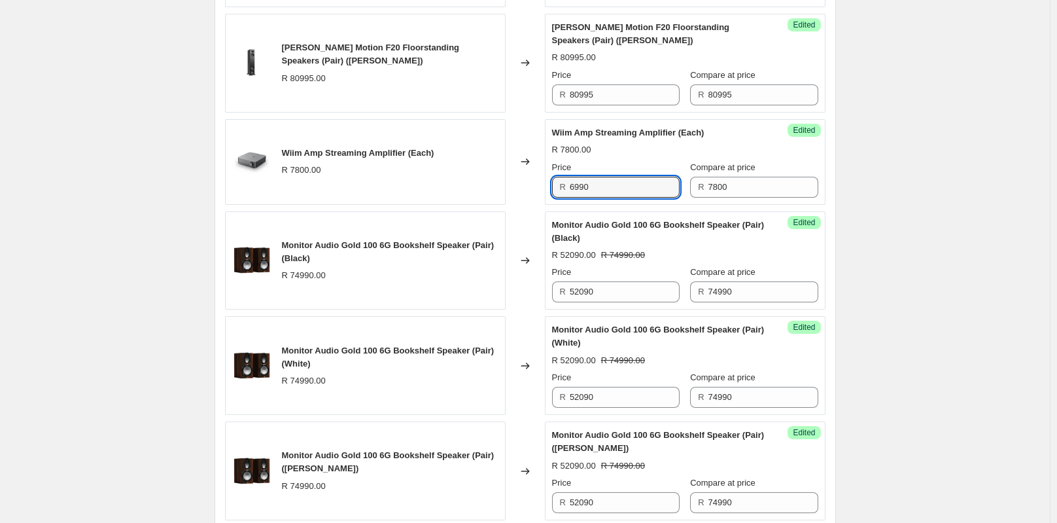
scroll to position [1619, 0]
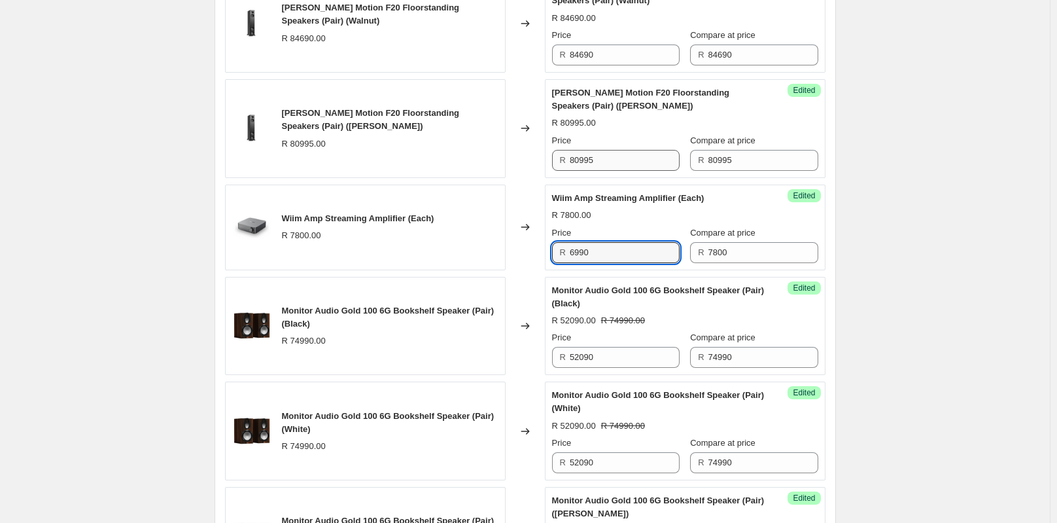
type input "6990"
click at [614, 171] on input "80995" at bounding box center [625, 160] width 110 height 21
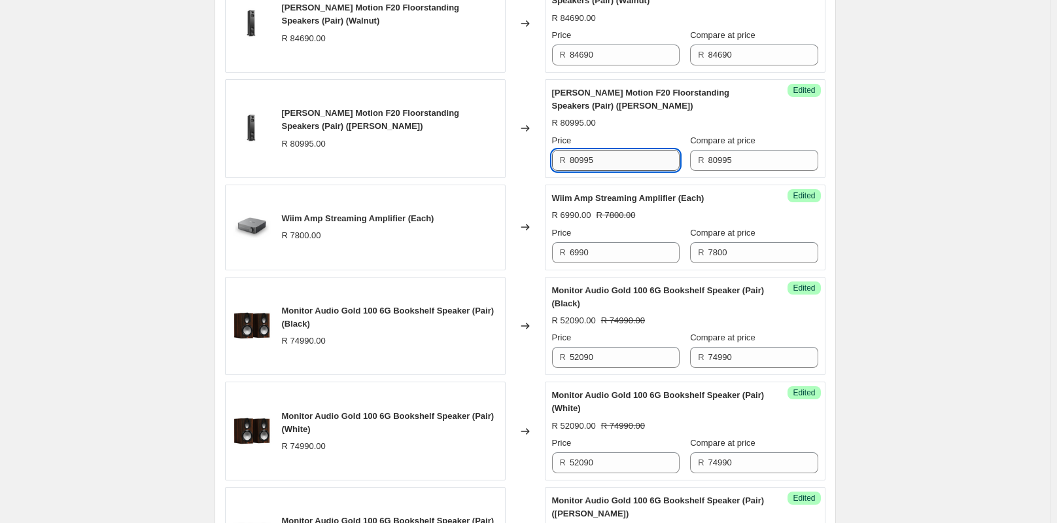
click at [614, 171] on input "80995" at bounding box center [625, 160] width 110 height 21
type input "64590"
click at [616, 65] on input "84690" at bounding box center [625, 54] width 110 height 21
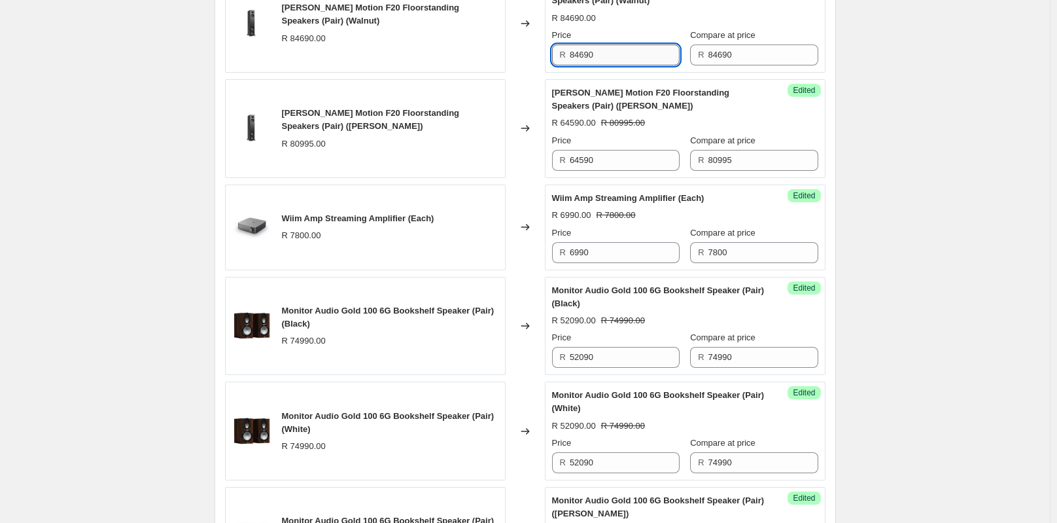
click at [616, 65] on input "84690" at bounding box center [625, 54] width 110 height 21
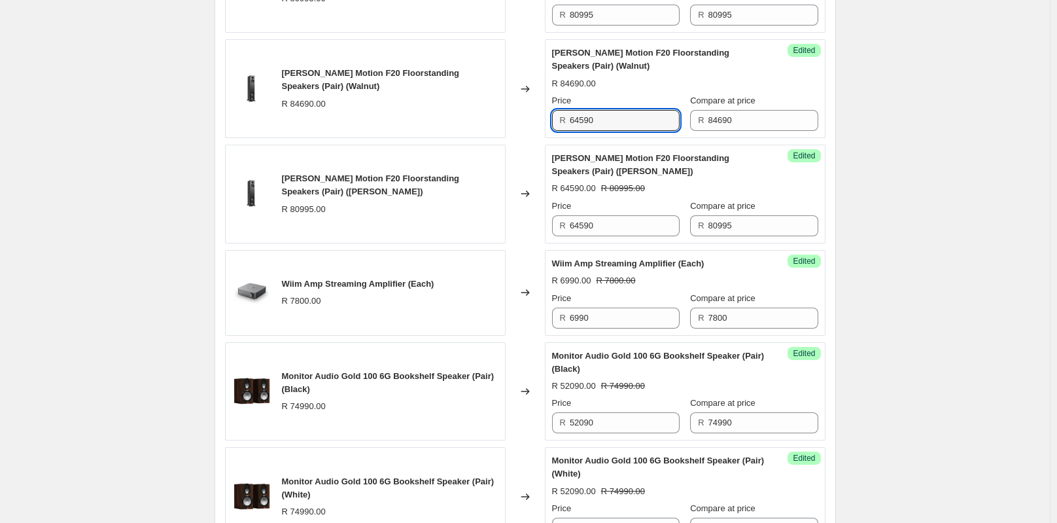
scroll to position [1488, 0]
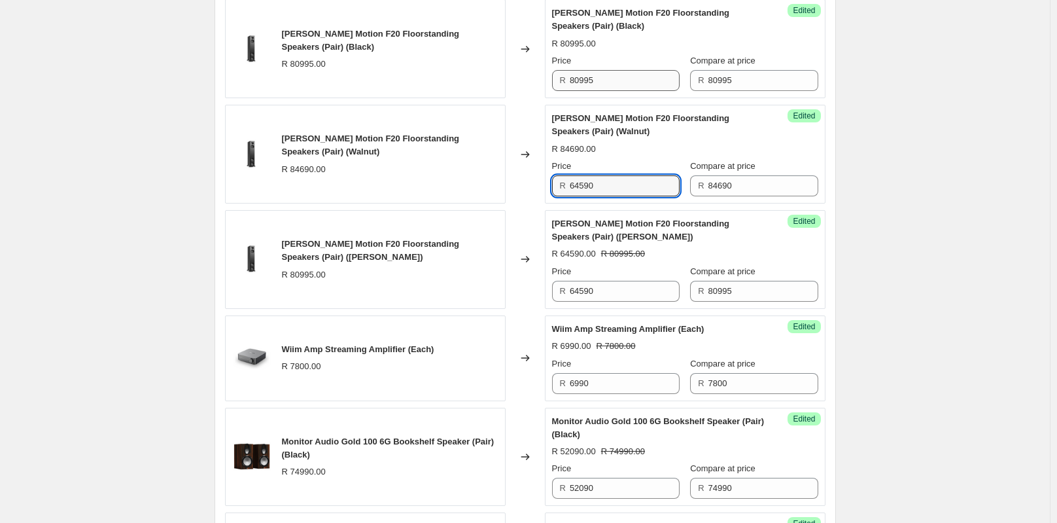
type input "64590"
click at [608, 90] on input "80995" at bounding box center [625, 80] width 110 height 21
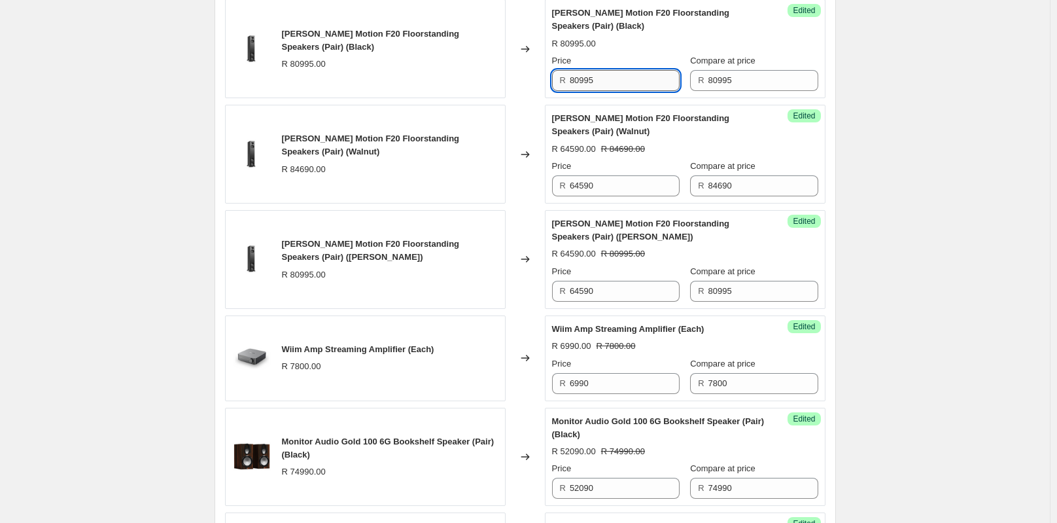
click at [608, 90] on input "80995" at bounding box center [625, 80] width 110 height 21
type input "64590"
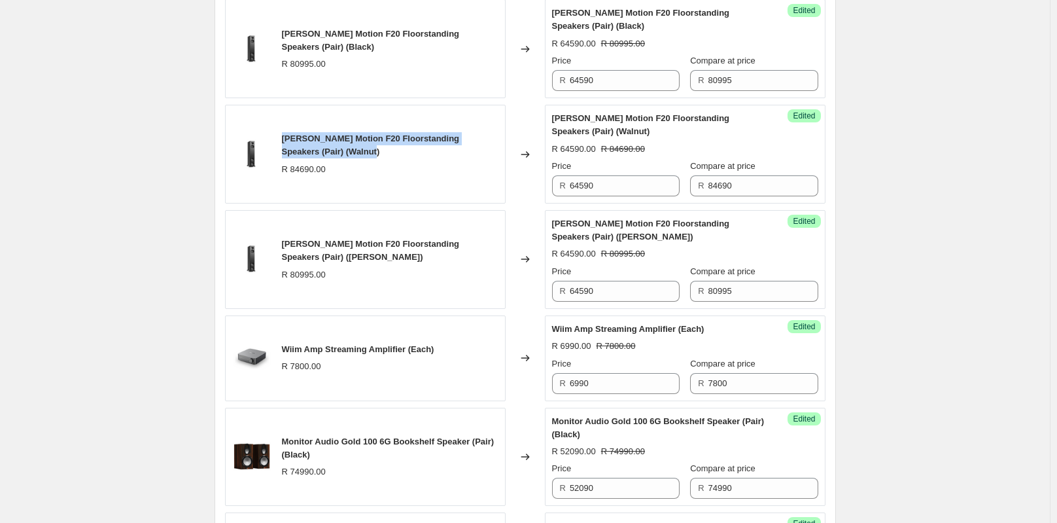
drag, startPoint x: 283, startPoint y: 150, endPoint x: 368, endPoint y: 166, distance: 86.5
click at [368, 166] on div "[PERSON_NAME] Motion F20 Floorstanding Speakers (Pair) (Walnut) R 84690.00" at bounding box center [365, 154] width 281 height 99
copy span "[PERSON_NAME] Motion F20 Floorstanding Speakers (Pair) (Walnut)"
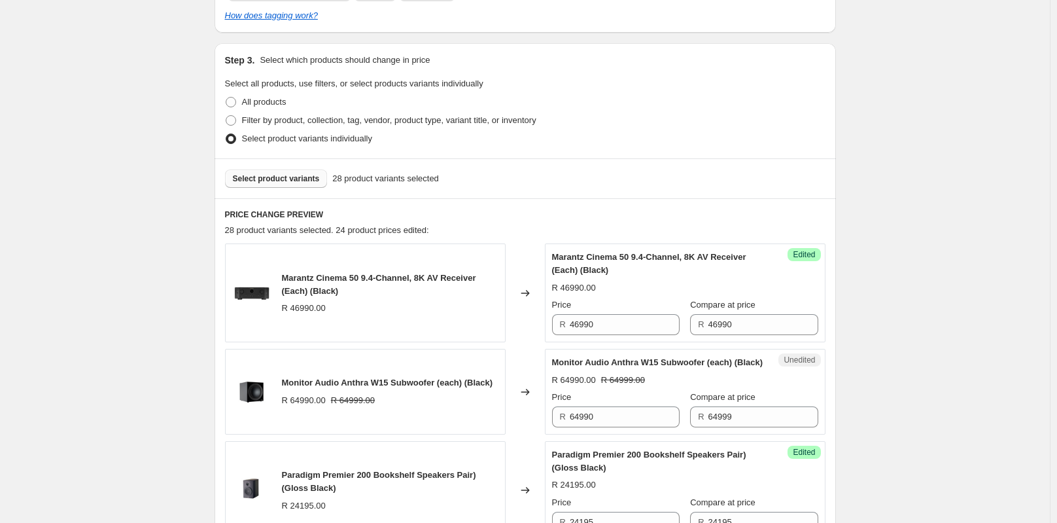
scroll to position [179, 0]
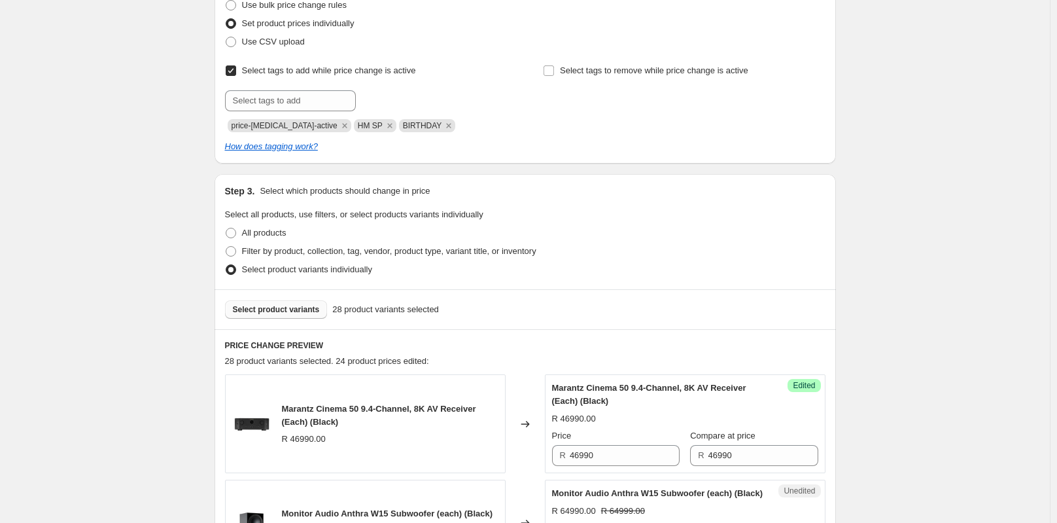
click at [300, 308] on span "Select product variants" at bounding box center [276, 309] width 87 height 10
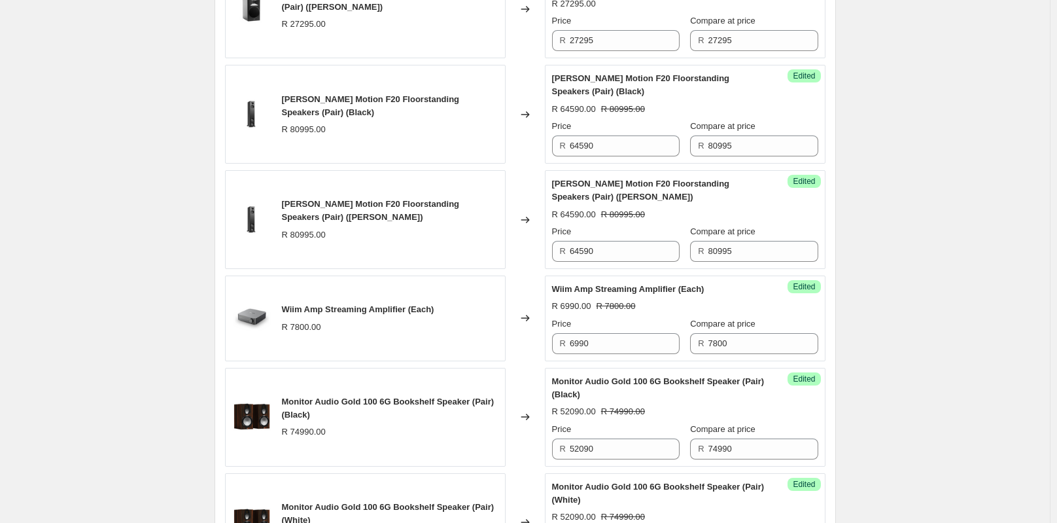
scroll to position [1357, 0]
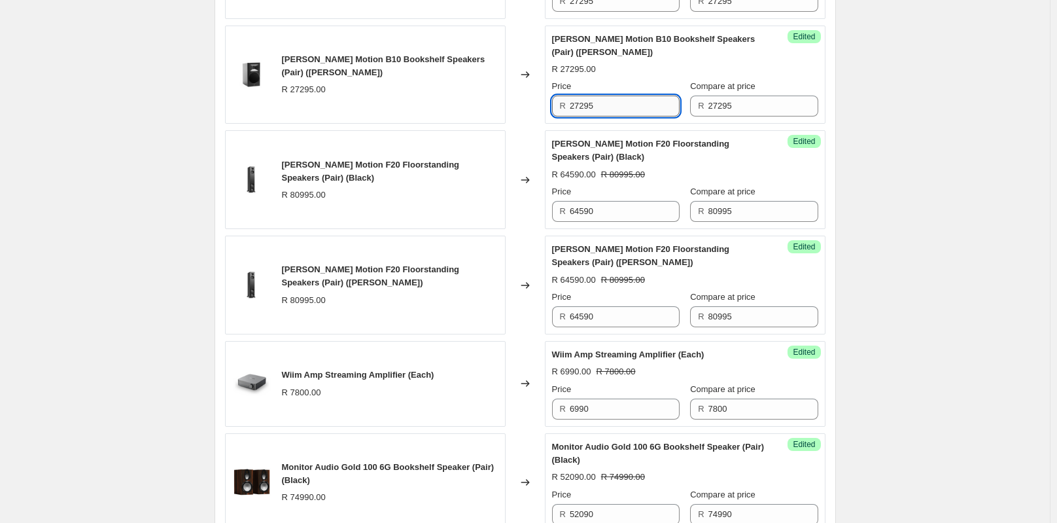
click at [646, 116] on input "27295" at bounding box center [625, 106] width 110 height 21
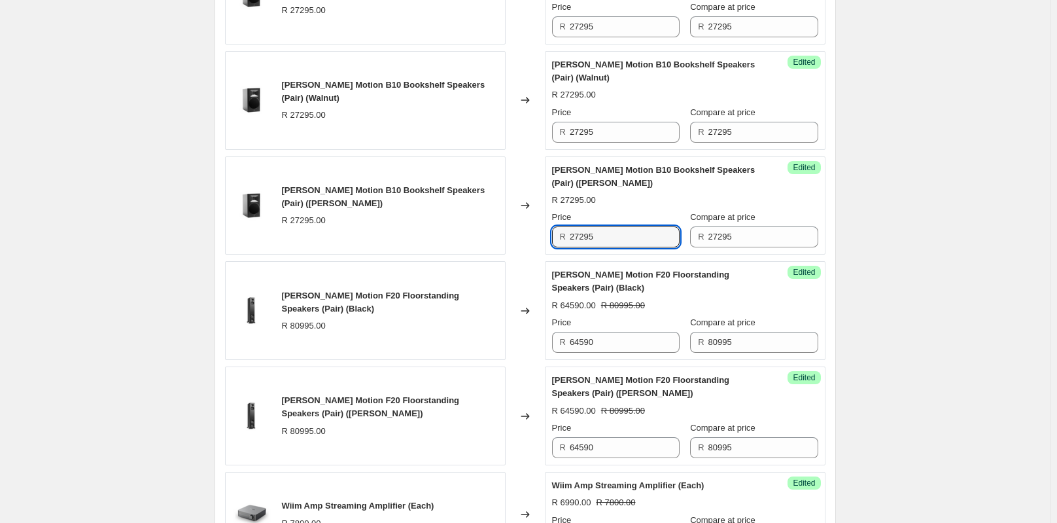
scroll to position [1161, 0]
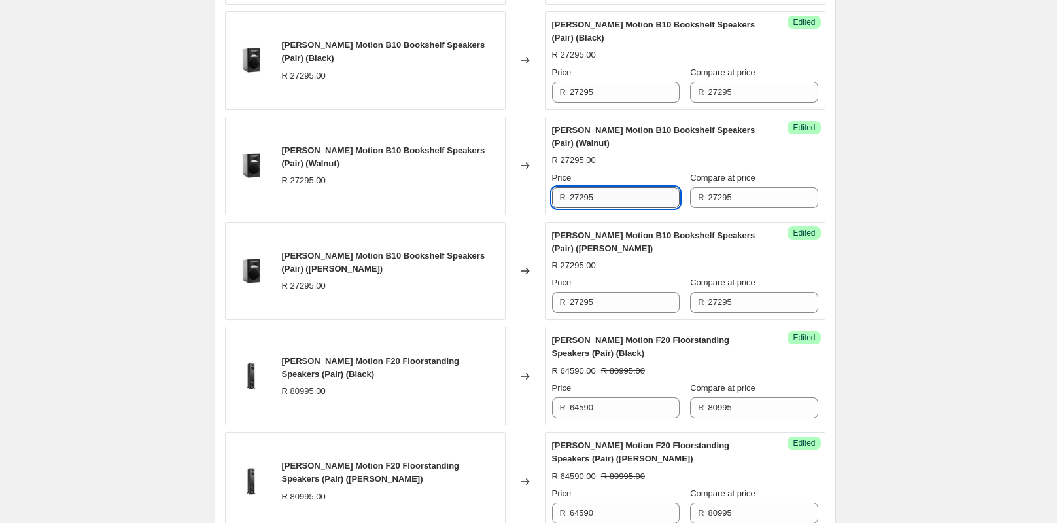
click at [599, 208] on input "27295" at bounding box center [625, 197] width 110 height 21
type input "21790"
click at [613, 101] on input "27295" at bounding box center [625, 92] width 110 height 21
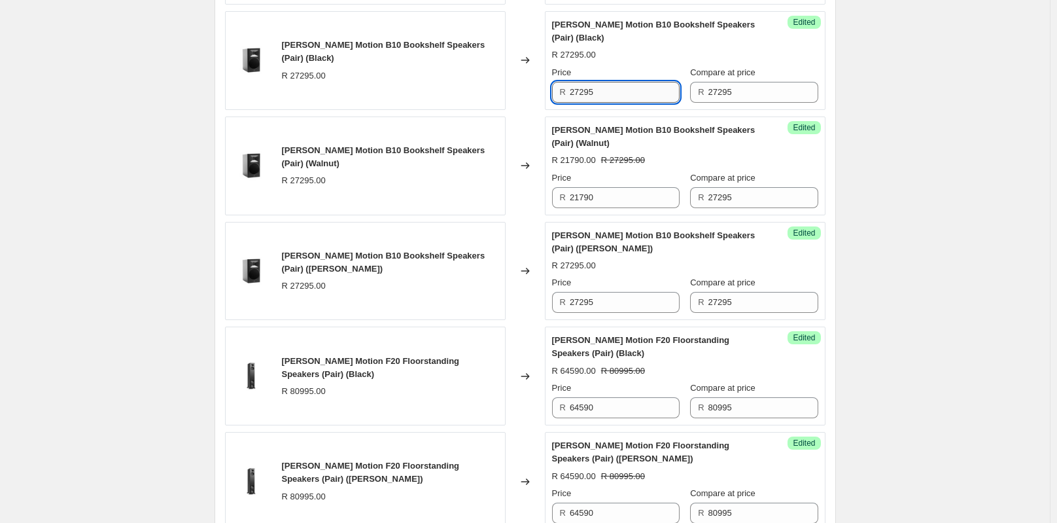
click at [613, 101] on input "27295" at bounding box center [625, 92] width 110 height 21
type input "21790"
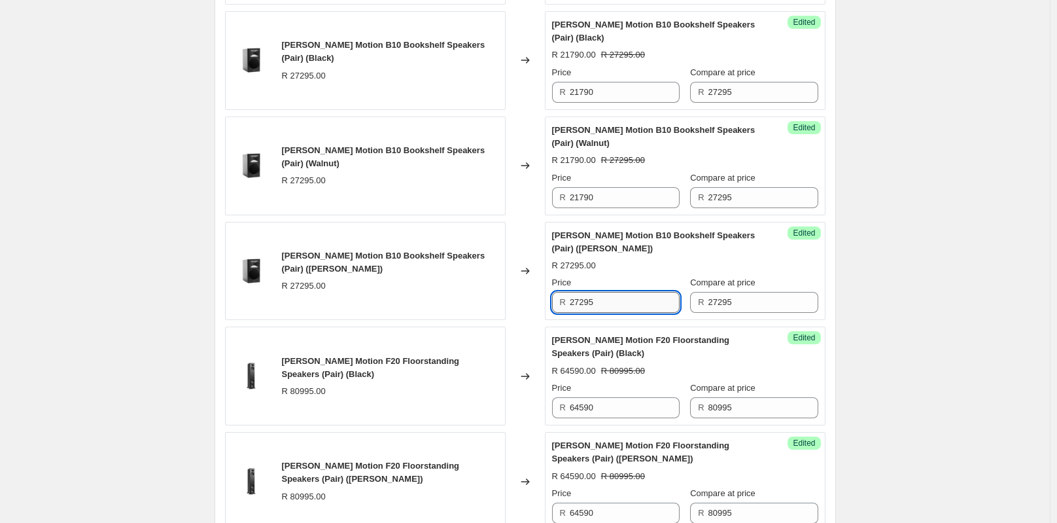
click at [633, 309] on input "27295" at bounding box center [625, 302] width 110 height 21
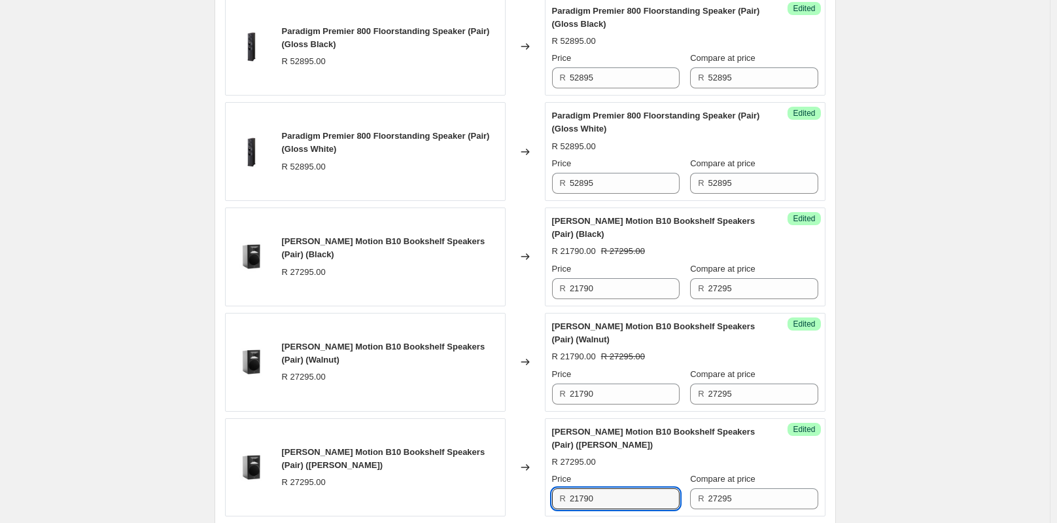
scroll to position [899, 0]
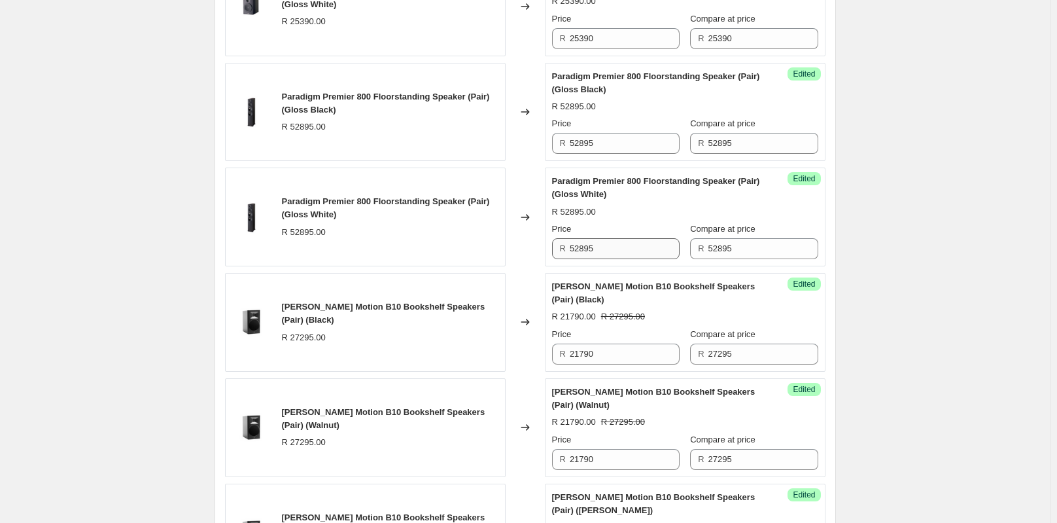
type input "21790"
click at [627, 257] on input "52895" at bounding box center [625, 248] width 110 height 21
click at [623, 257] on input "52895" at bounding box center [625, 248] width 110 height 21
type input "42190"
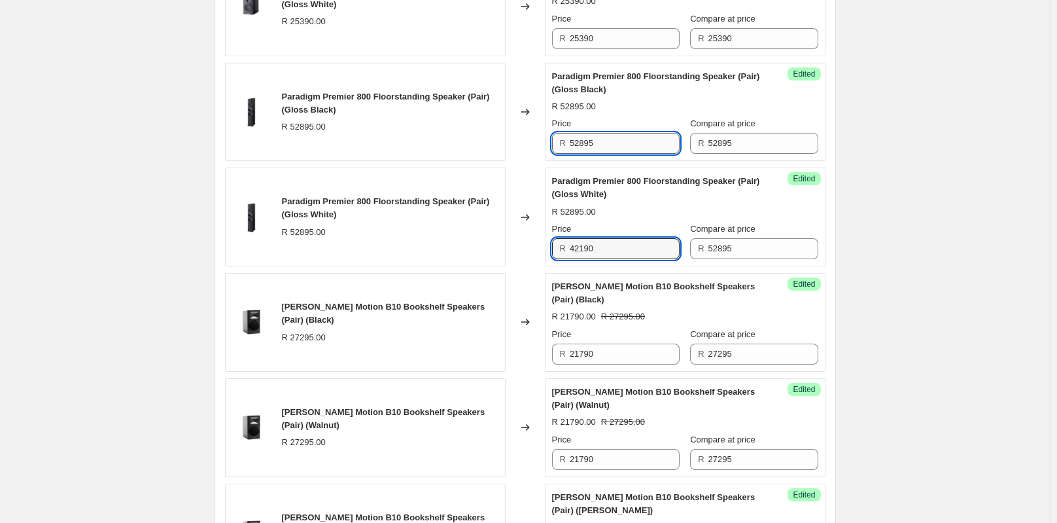
click at [622, 154] on input "52895" at bounding box center [625, 143] width 110 height 21
type input "42190"
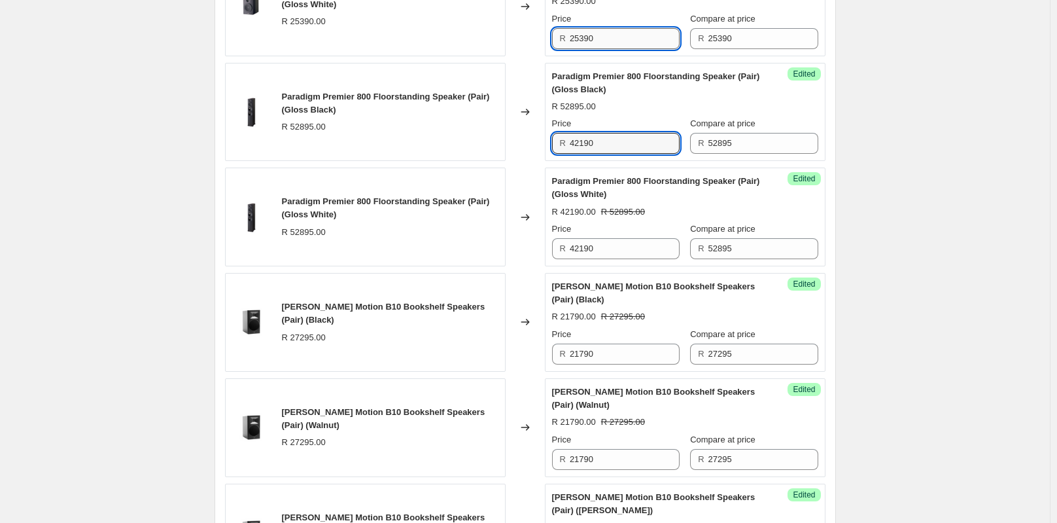
click at [616, 49] on input "25390" at bounding box center [625, 38] width 110 height 21
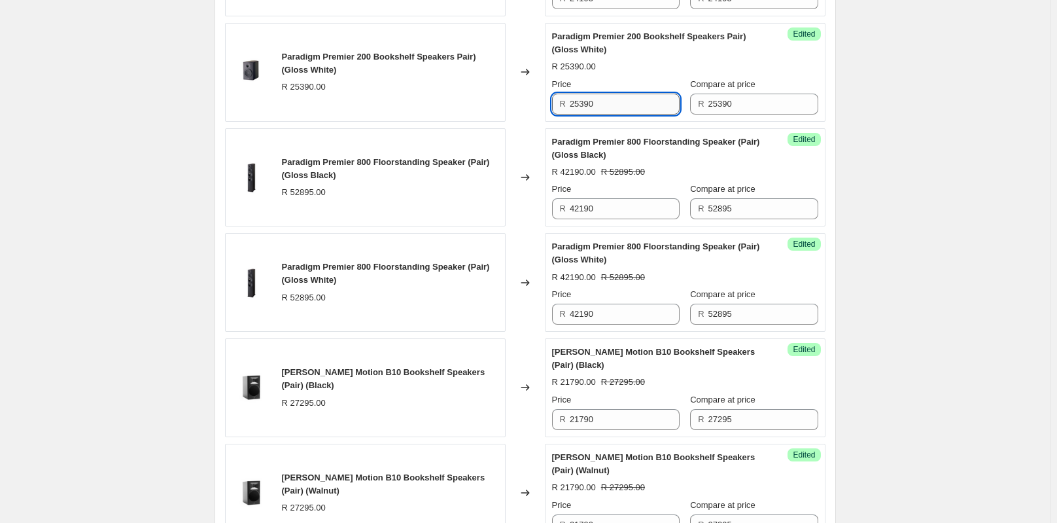
click at [627, 115] on input "25390" at bounding box center [625, 104] width 110 height 21
type input "19290"
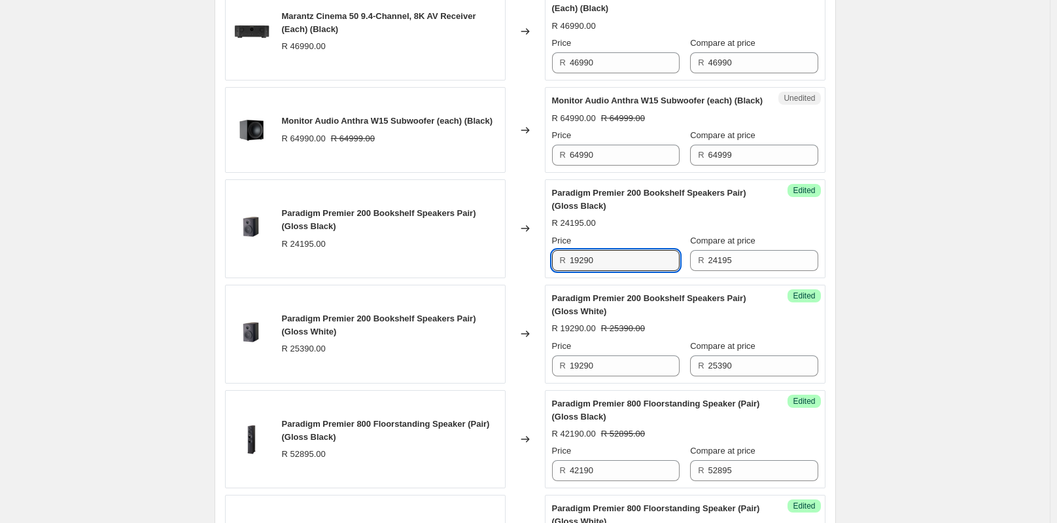
scroll to position [506, 0]
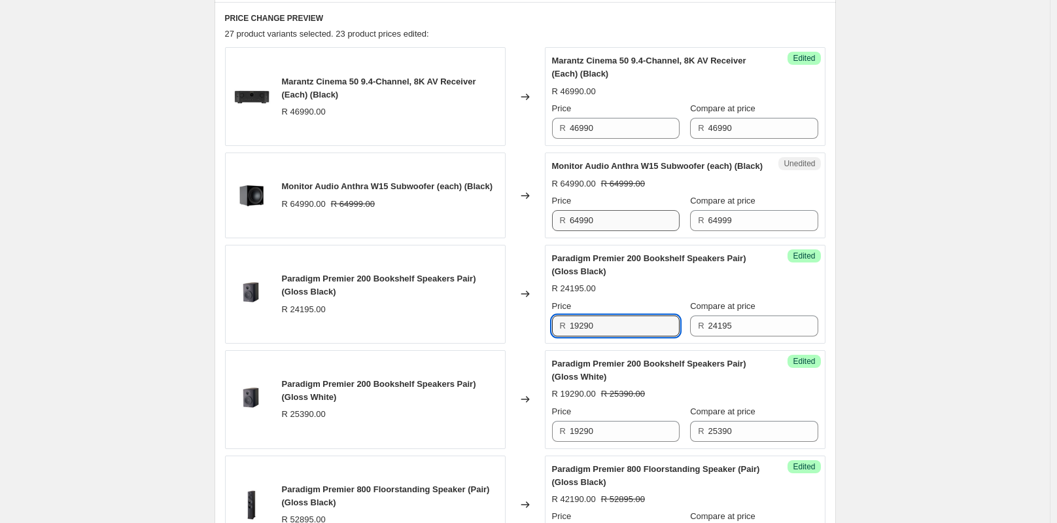
type input "19290"
click at [609, 231] on input "64990" at bounding box center [625, 220] width 110 height 21
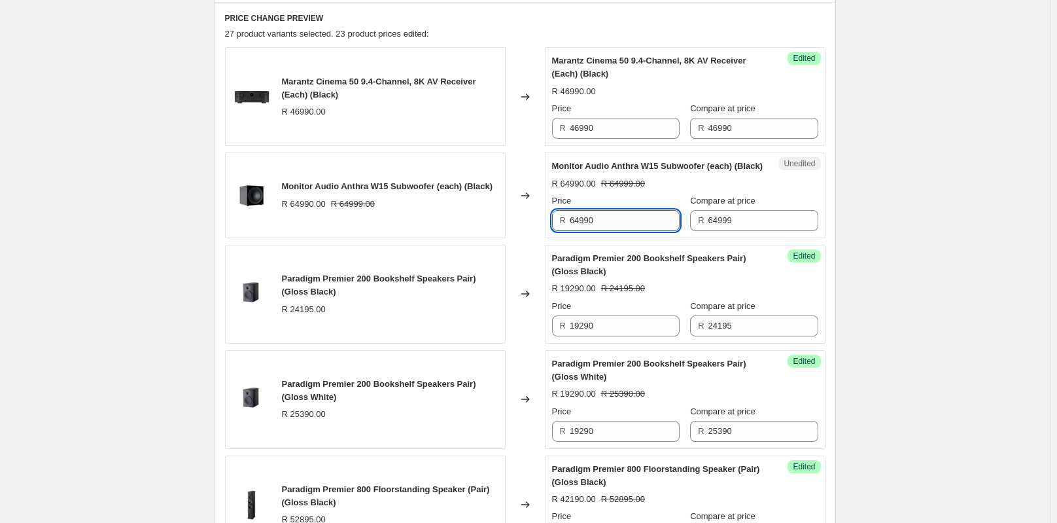
click at [603, 227] on input "64990" at bounding box center [625, 220] width 110 height 21
type input "45490"
click at [633, 132] on input "46990" at bounding box center [625, 128] width 110 height 21
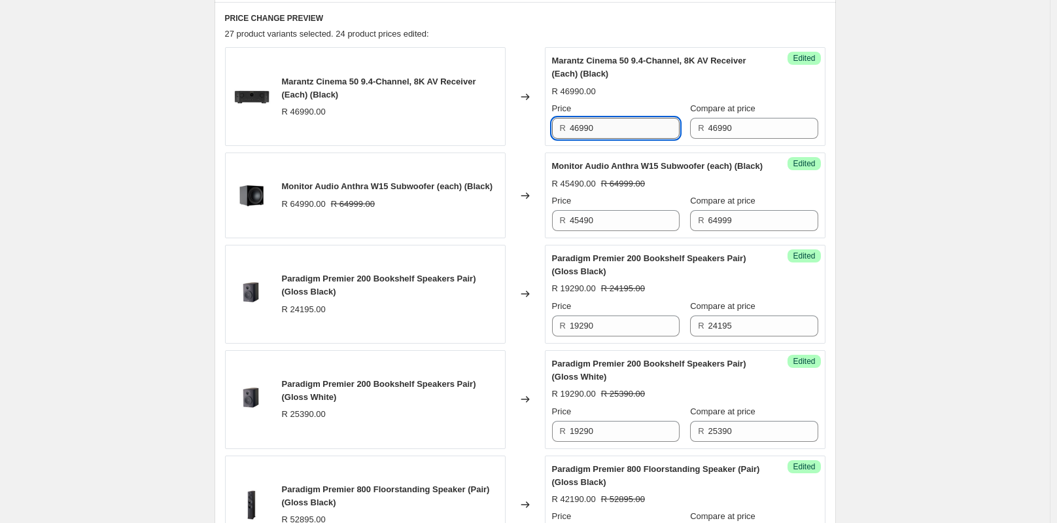
click at [633, 132] on input "46990" at bounding box center [625, 128] width 110 height 21
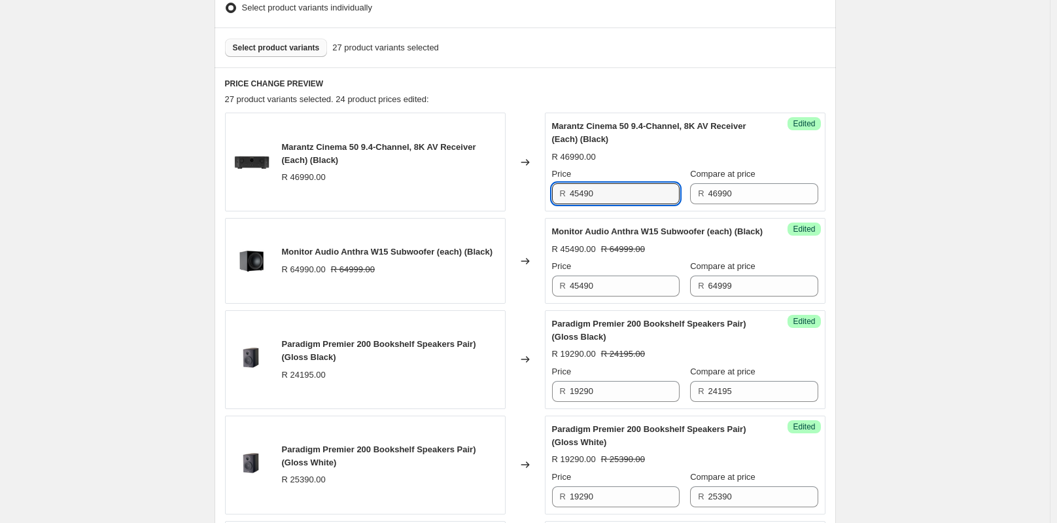
scroll to position [376, 0]
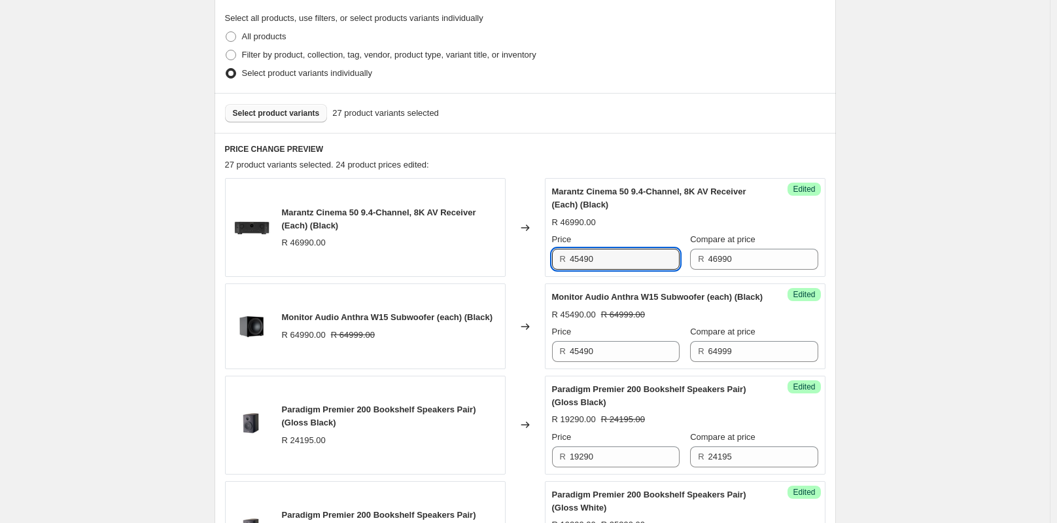
type input "45490"
click at [301, 119] on button "Select product variants" at bounding box center [276, 113] width 103 height 18
click at [271, 119] on button "Select product variants" at bounding box center [276, 113] width 103 height 18
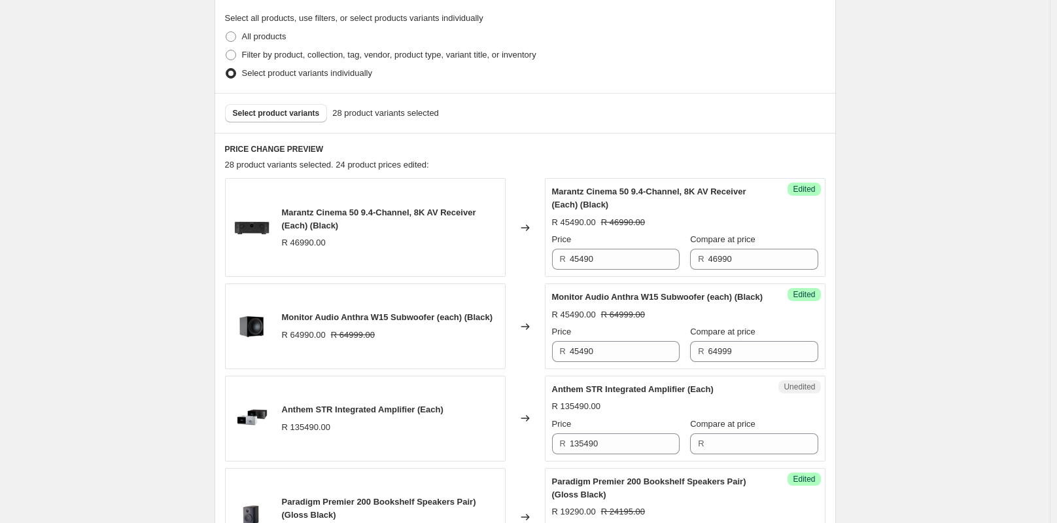
scroll to position [637, 0]
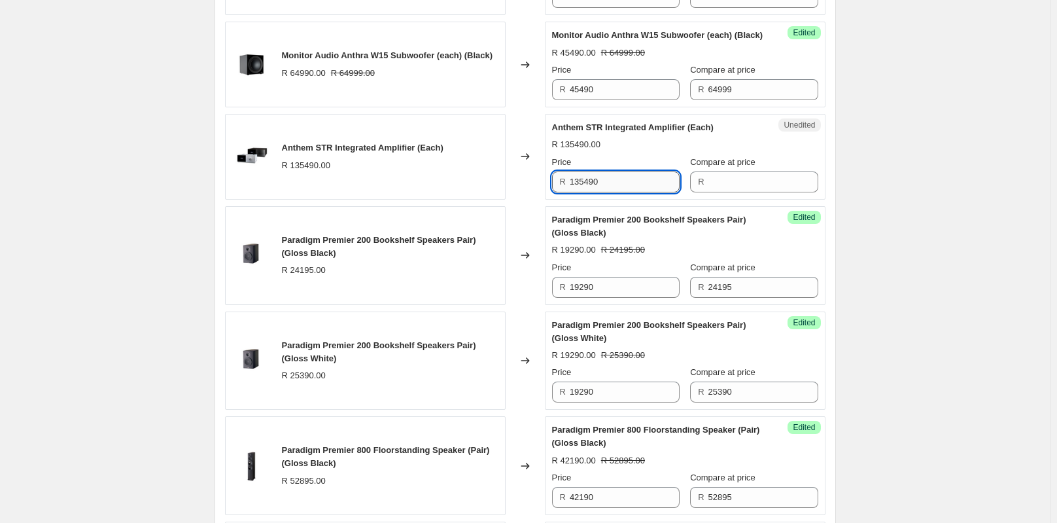
click at [619, 192] on input "135490" at bounding box center [625, 181] width 110 height 21
drag, startPoint x: 619, startPoint y: 196, endPoint x: 567, endPoint y: 202, distance: 52.0
click at [567, 192] on div "R 135490" at bounding box center [616, 181] width 128 height 21
type input "135490"
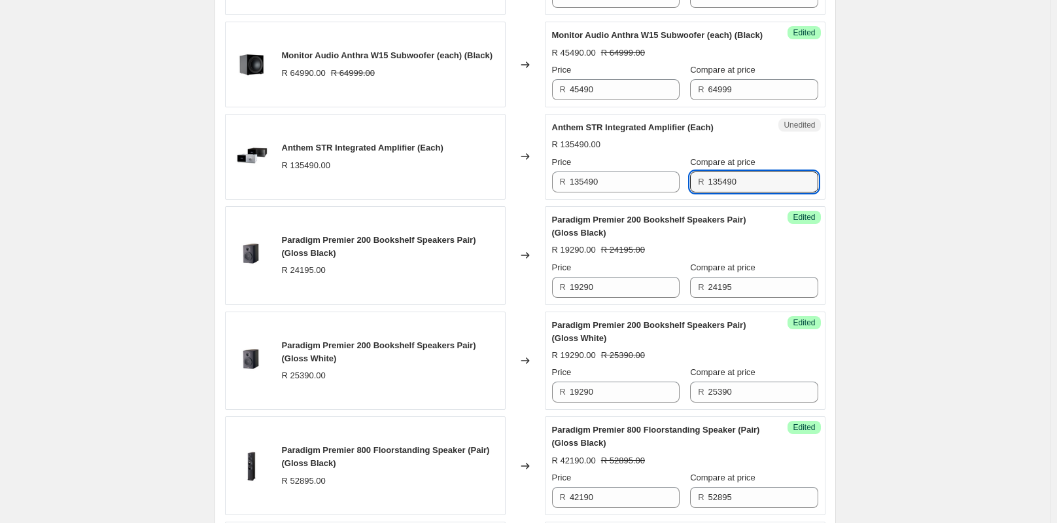
type input "135490"
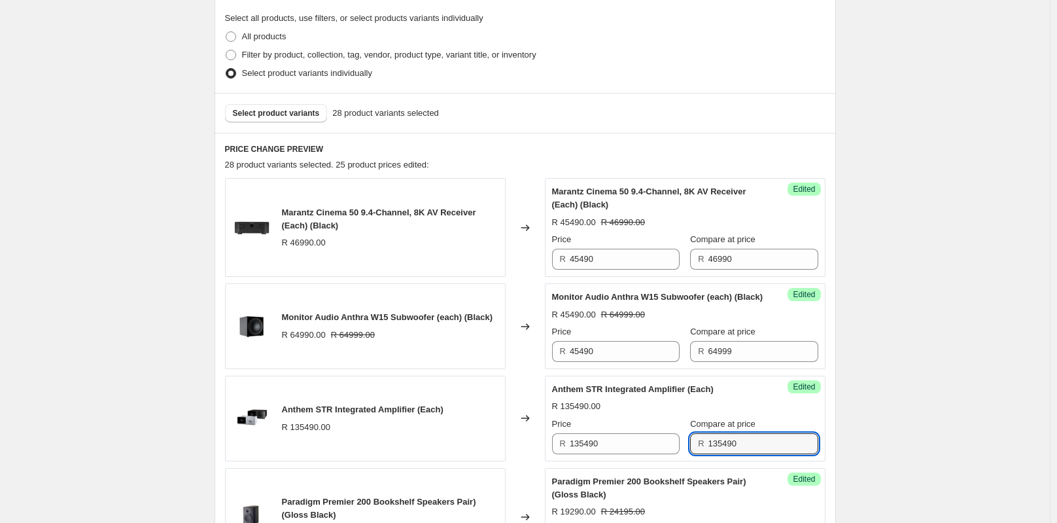
click at [737, 242] on span "Compare at price" at bounding box center [722, 239] width 65 height 10
click at [737, 249] on input "46990" at bounding box center [764, 259] width 110 height 21
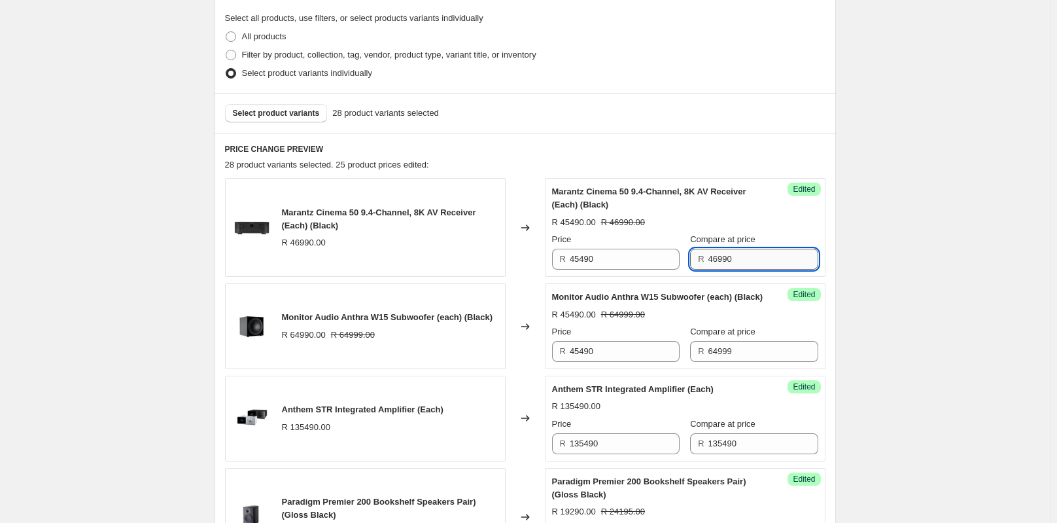
click at [746, 257] on input "46990" at bounding box center [764, 259] width 110 height 21
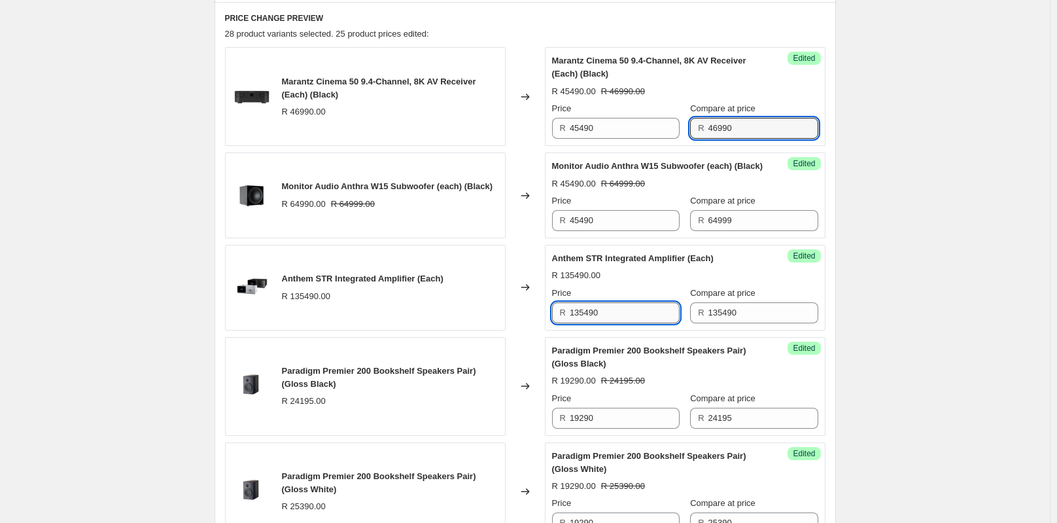
click at [647, 323] on input "135490" at bounding box center [625, 312] width 110 height 21
type input "99990"
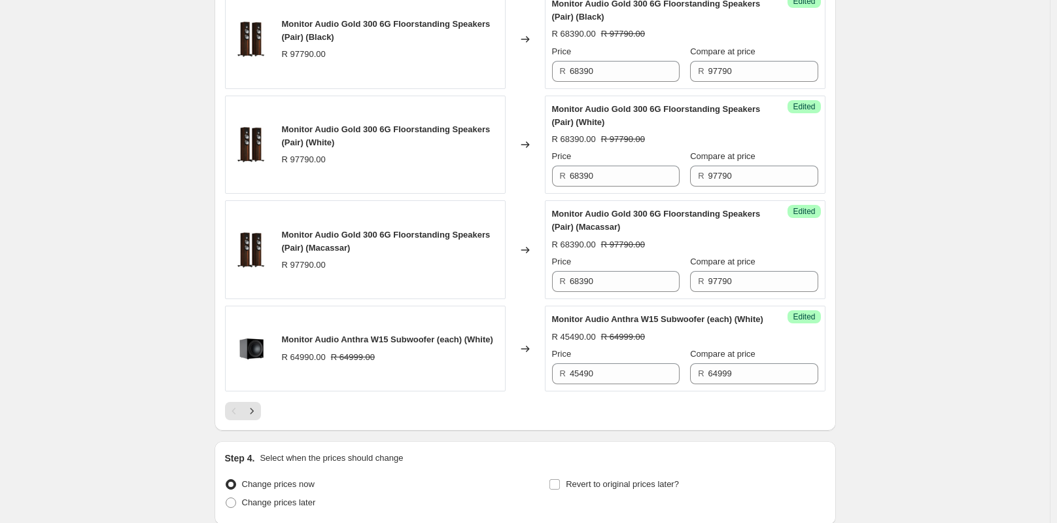
scroll to position [2345, 0]
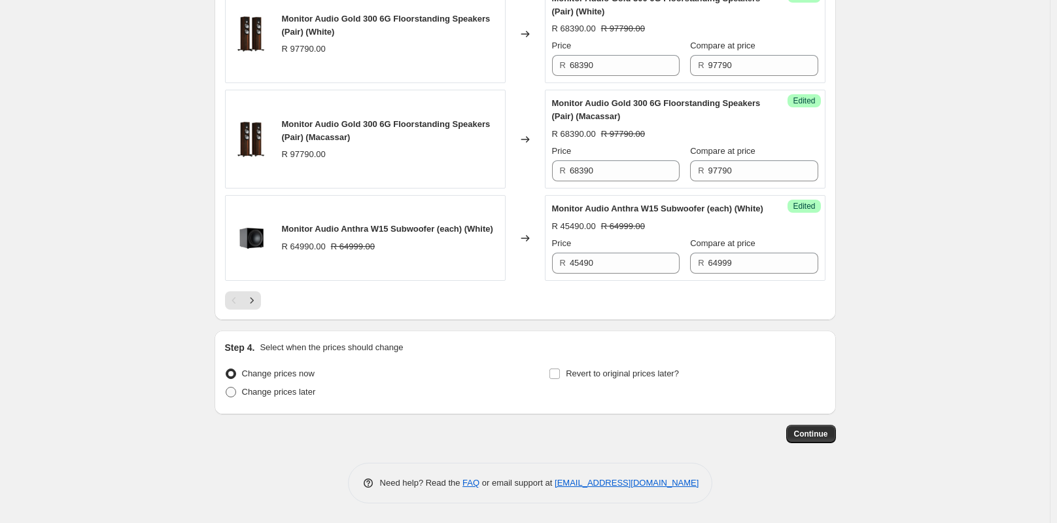
click at [291, 390] on span "Change prices later" at bounding box center [279, 392] width 74 height 10
click at [226, 387] on input "Change prices later" at bounding box center [226, 387] width 1 height 1
radio input "true"
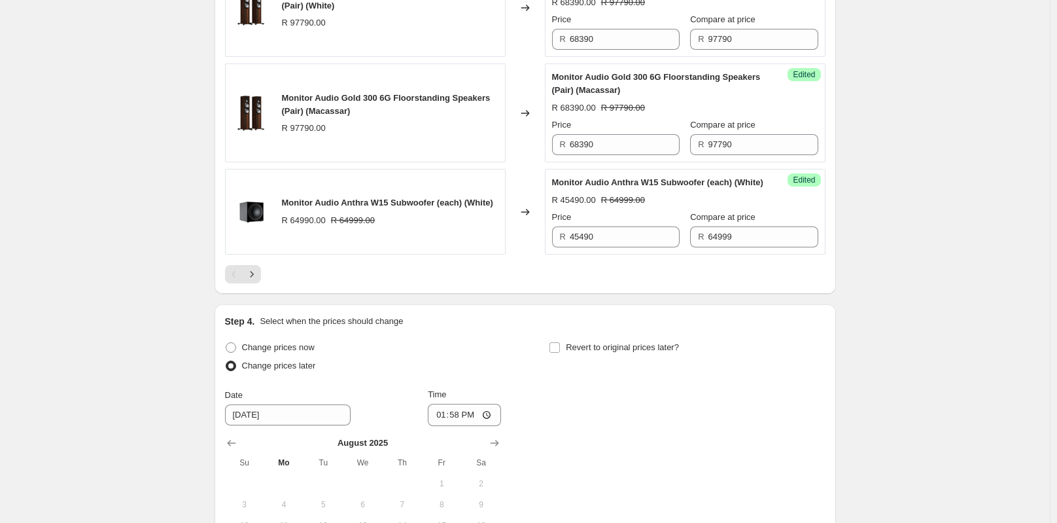
click at [291, 370] on span "Change prices later" at bounding box center [279, 366] width 74 height 10
click at [226, 361] on input "Change prices later" at bounding box center [226, 361] width 1 height 1
click at [291, 352] on span "Change prices now" at bounding box center [278, 347] width 73 height 10
click at [226, 343] on input "Change prices now" at bounding box center [226, 342] width 1 height 1
radio input "true"
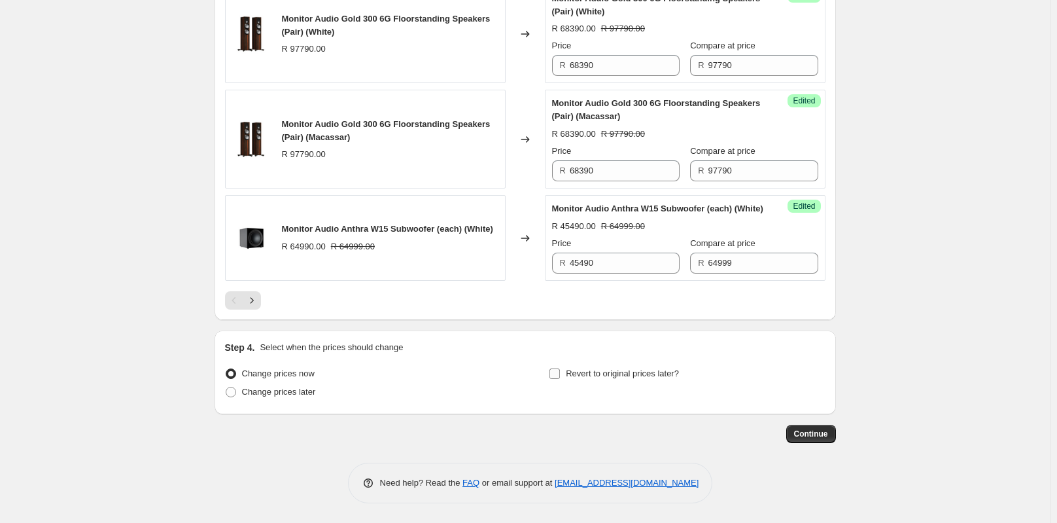
click at [667, 382] on label "Revert to original prices later?" at bounding box center [614, 373] width 130 height 18
click at [560, 379] on input "Revert to original prices later?" at bounding box center [555, 373] width 10 height 10
checkbox input "true"
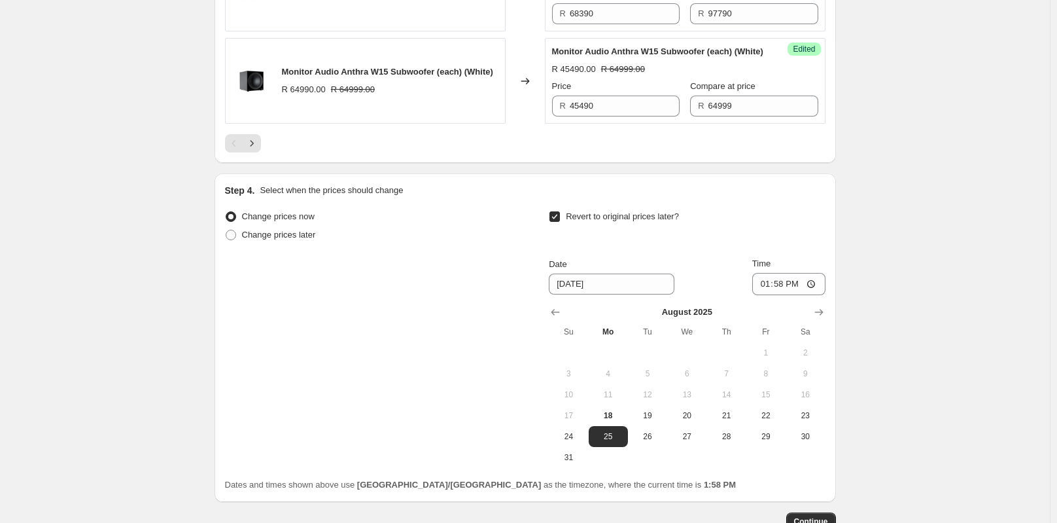
scroll to position [2589, 0]
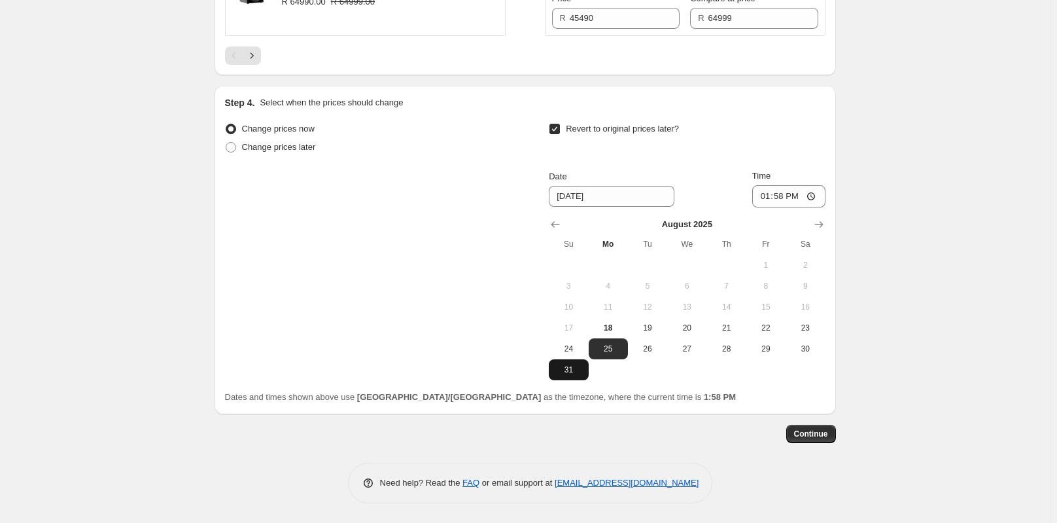
click at [581, 366] on span "31" at bounding box center [568, 369] width 29 height 10
type input "[DATE]"
click at [786, 193] on input "13:58" at bounding box center [789, 196] width 73 height 22
type input "23:59"
click at [826, 434] on span "Continue" at bounding box center [811, 434] width 34 height 10
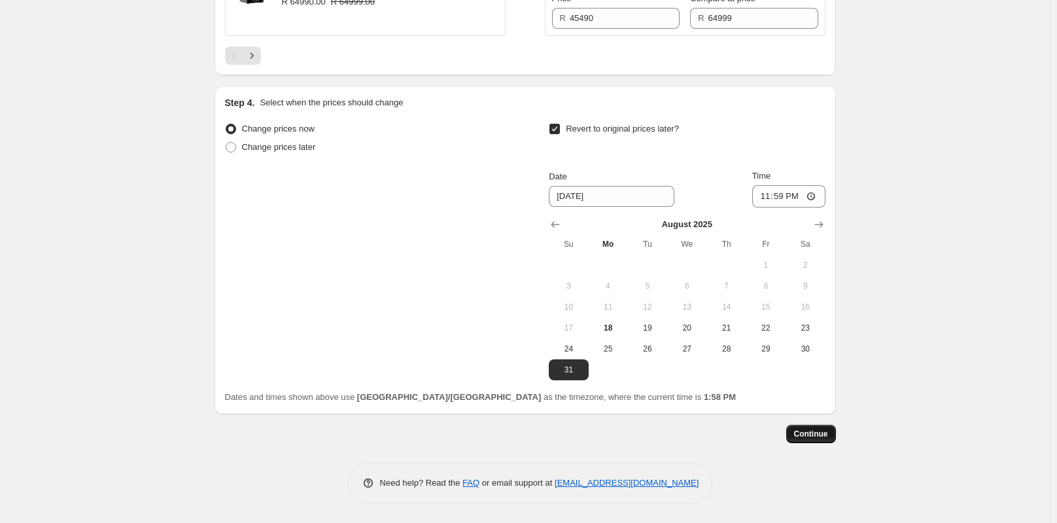
scroll to position [0, 0]
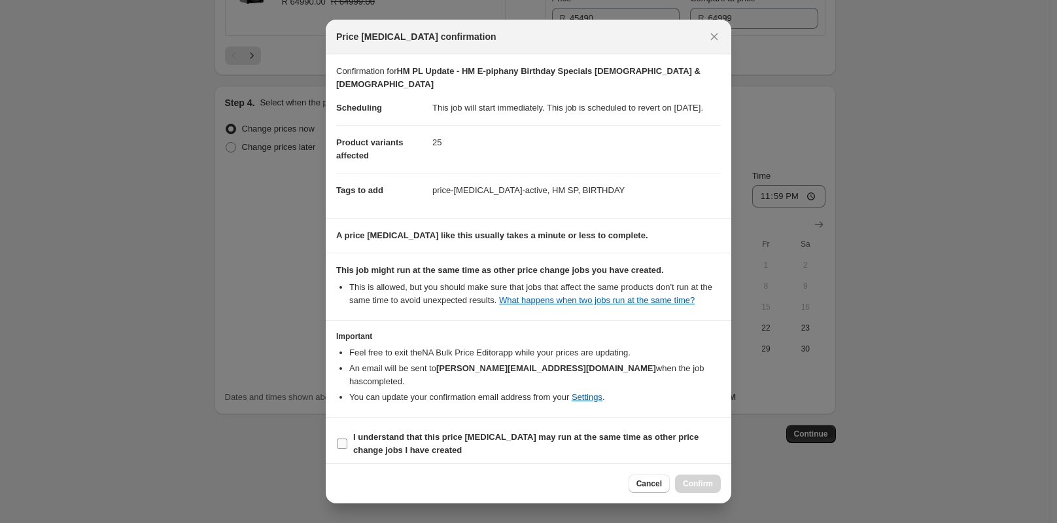
click at [439, 432] on b "I understand that this price [MEDICAL_DATA] may run at the same time as other p…" at bounding box center [526, 443] width 346 height 23
click at [347, 438] on input "I understand that this price [MEDICAL_DATA] may run at the same time as other p…" at bounding box center [342, 443] width 10 height 10
checkbox input "true"
click at [707, 479] on span "Confirm" at bounding box center [698, 483] width 30 height 10
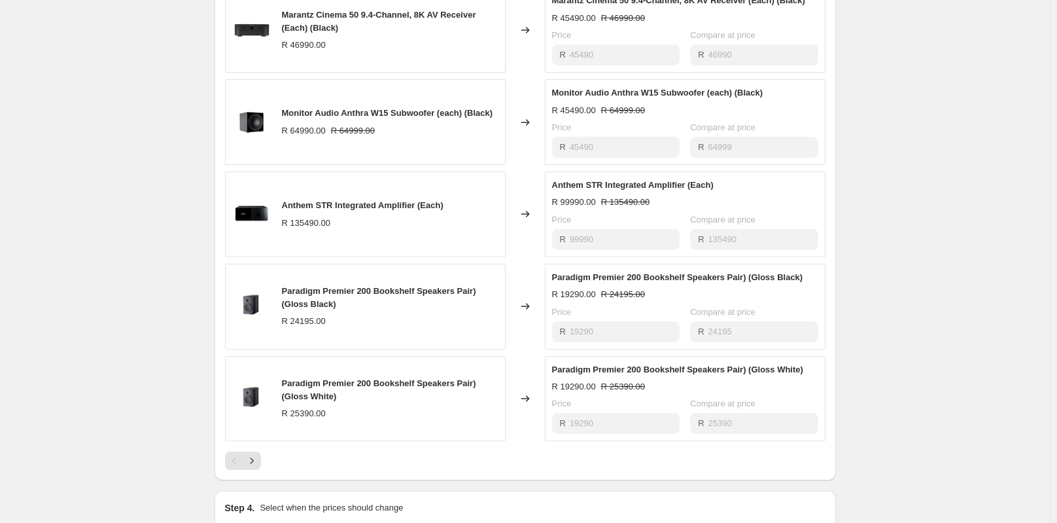
scroll to position [785, 0]
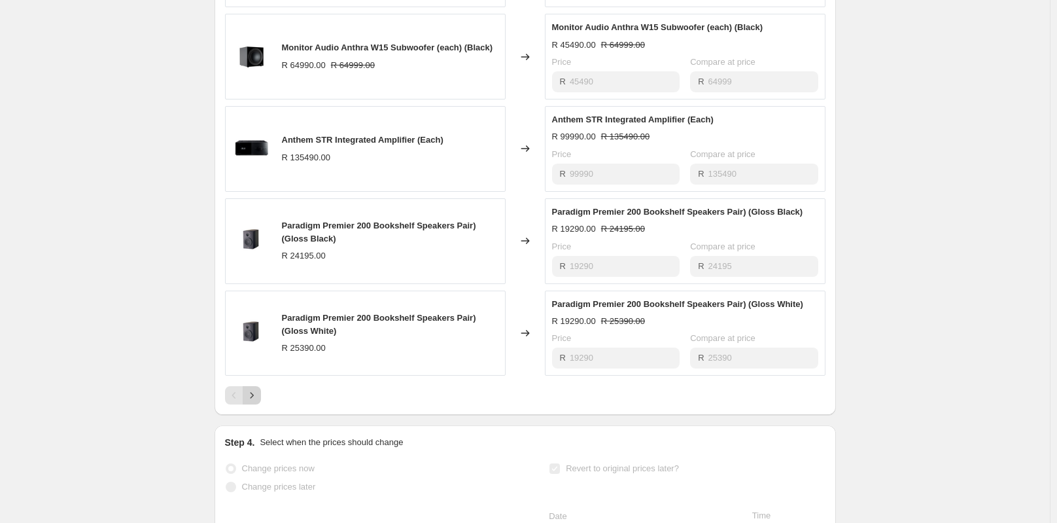
click at [258, 389] on icon "Next" at bounding box center [251, 395] width 13 height 13
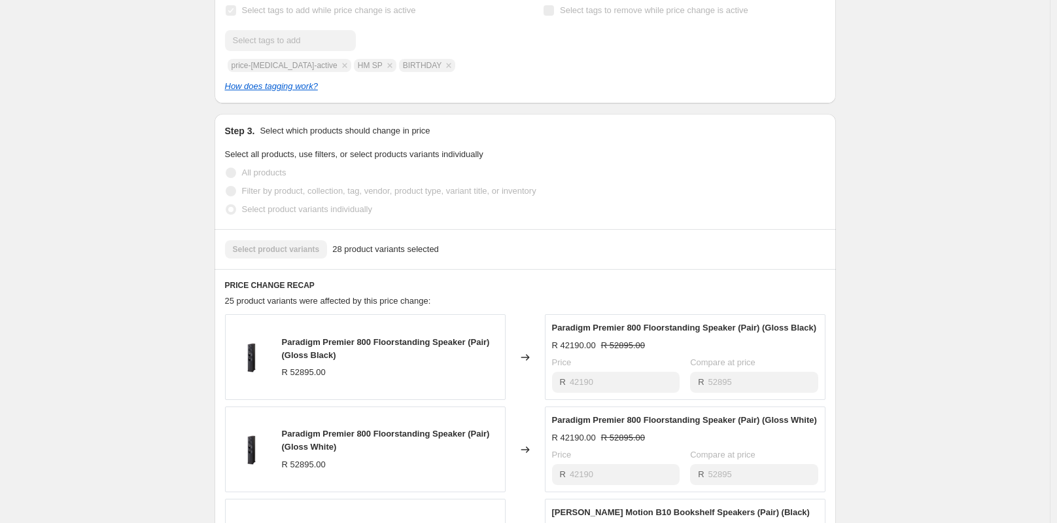
scroll to position [327, 0]
